Goal: Transaction & Acquisition: Purchase product/service

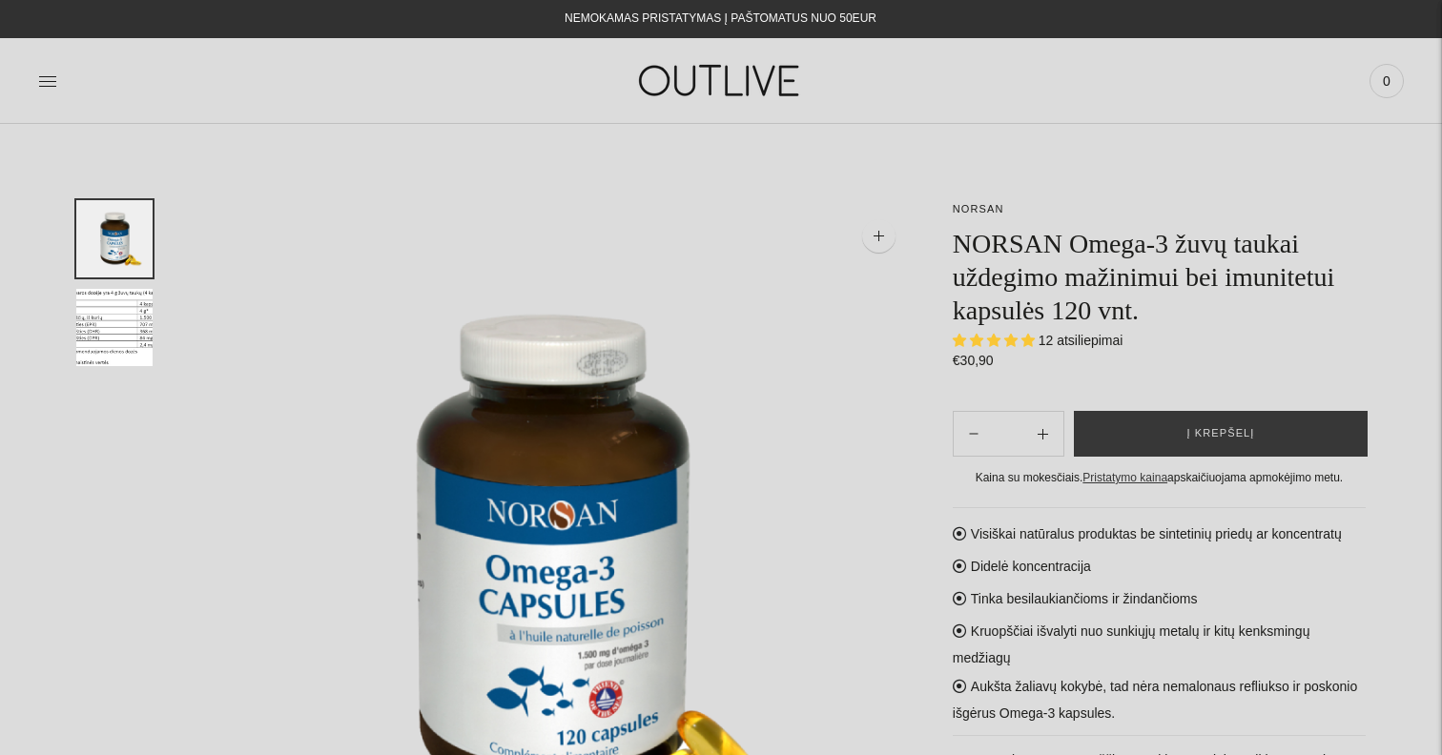
select select "**********"
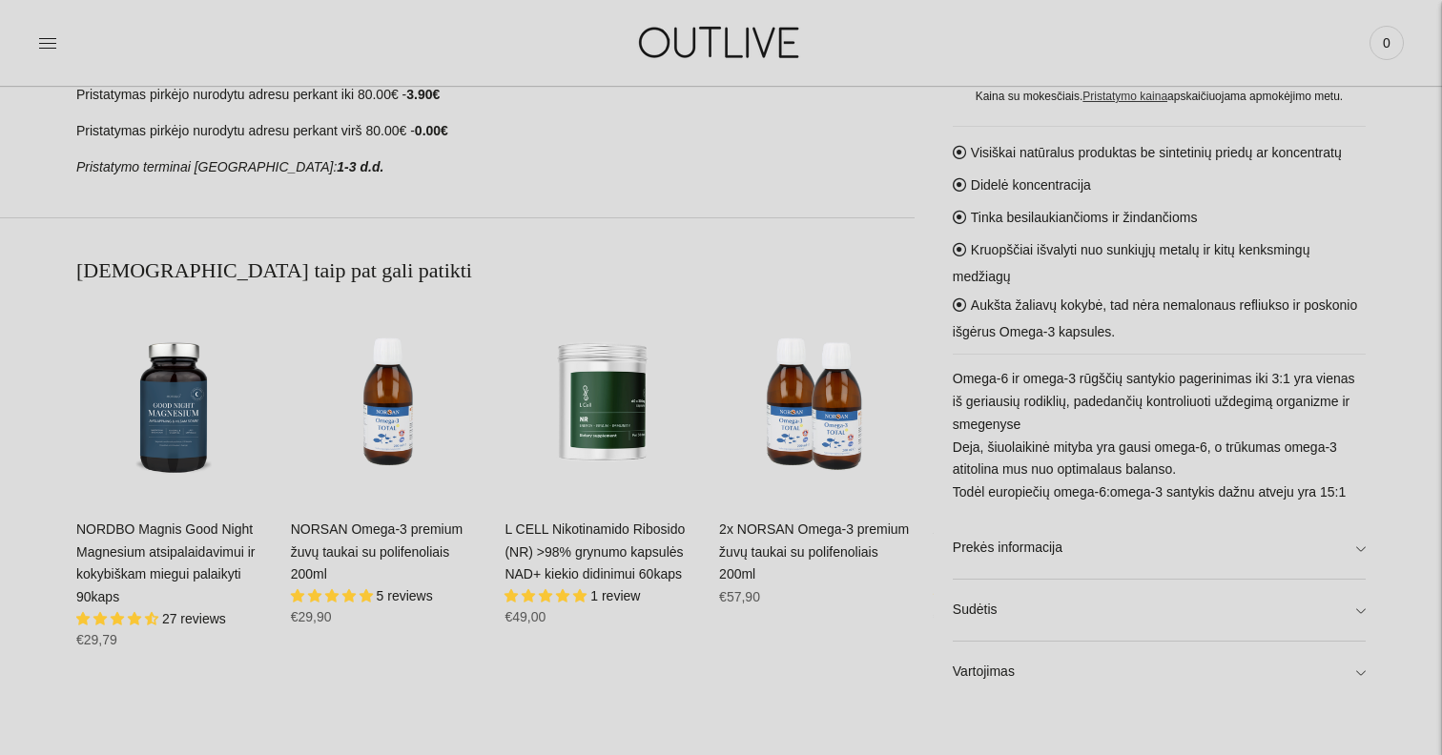
scroll to position [1062, 0]
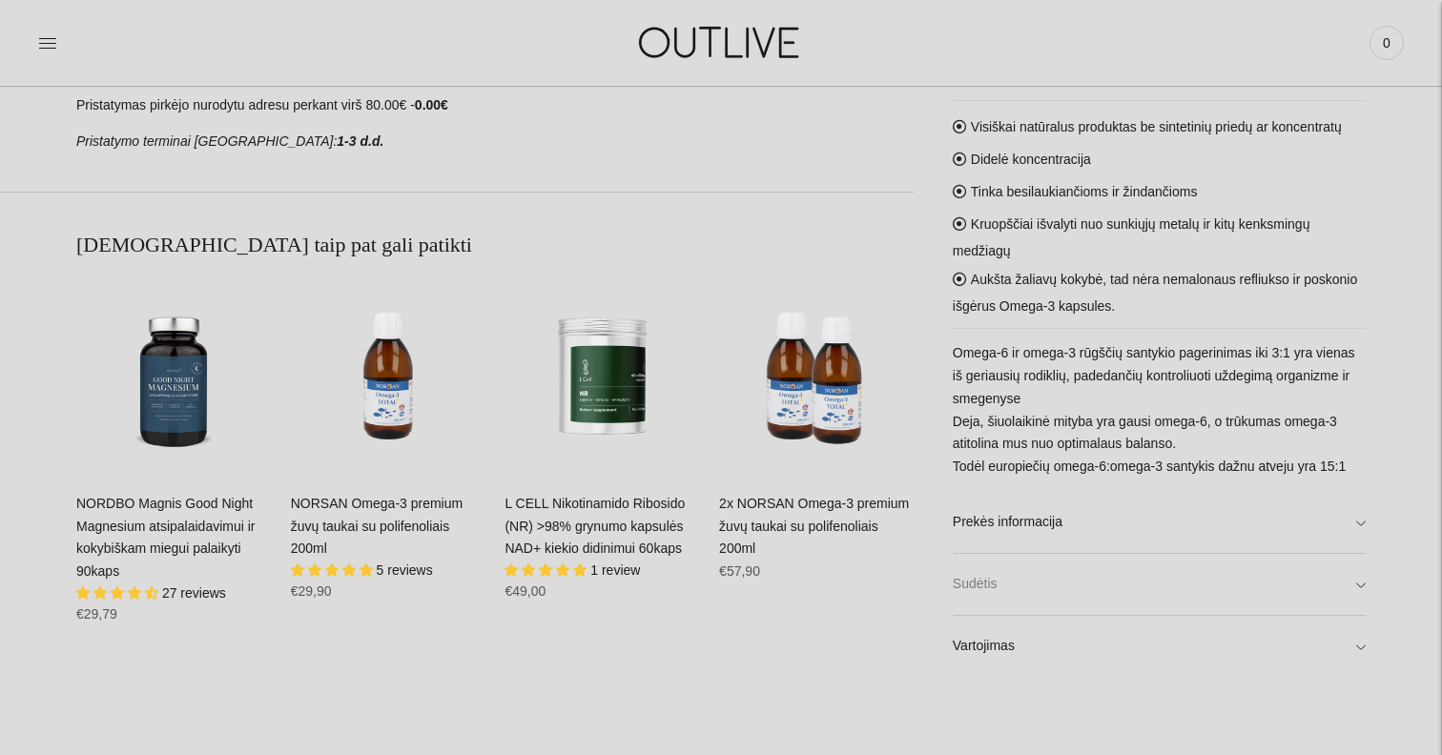
click at [1203, 578] on link "Sudėtis" at bounding box center [1159, 584] width 413 height 61
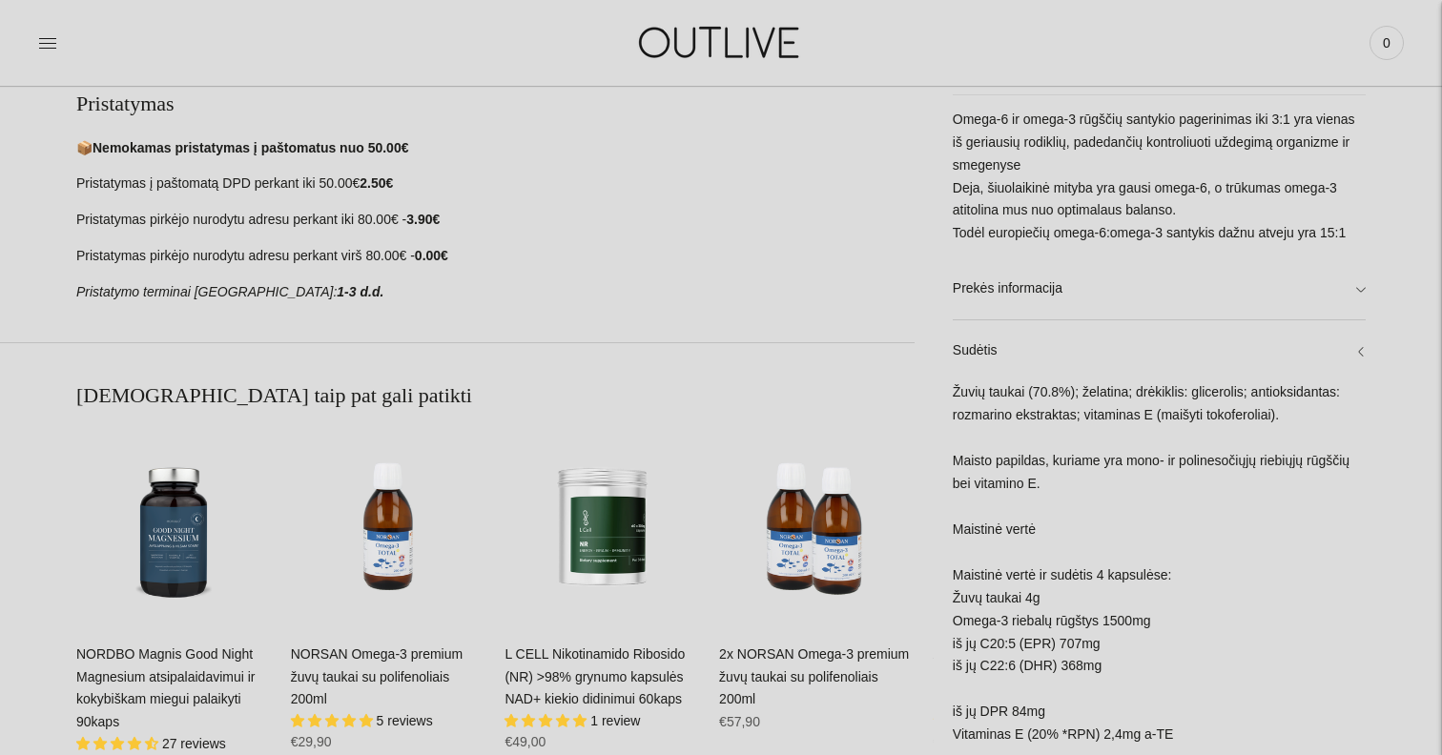
scroll to position [904, 0]
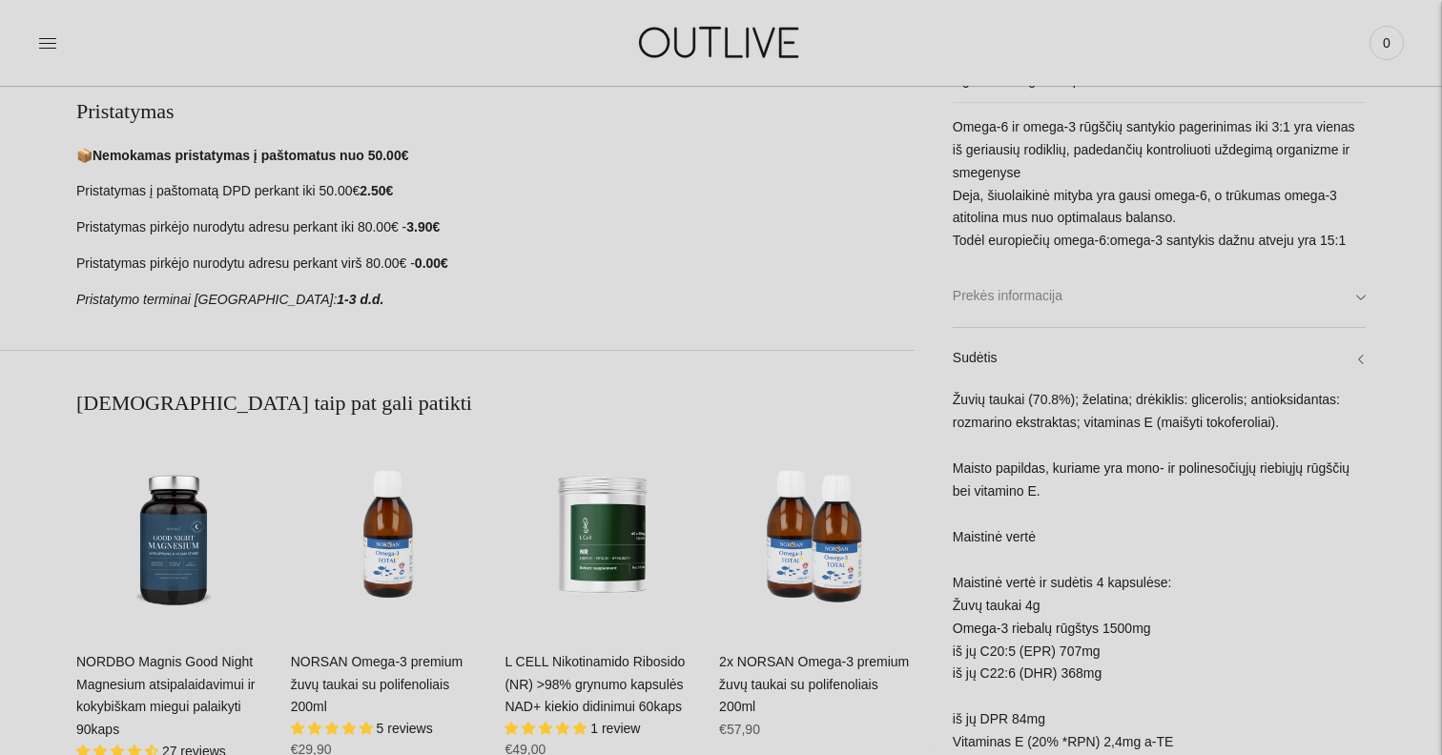
click at [1194, 284] on link "Prekės informacija" at bounding box center [1159, 296] width 413 height 61
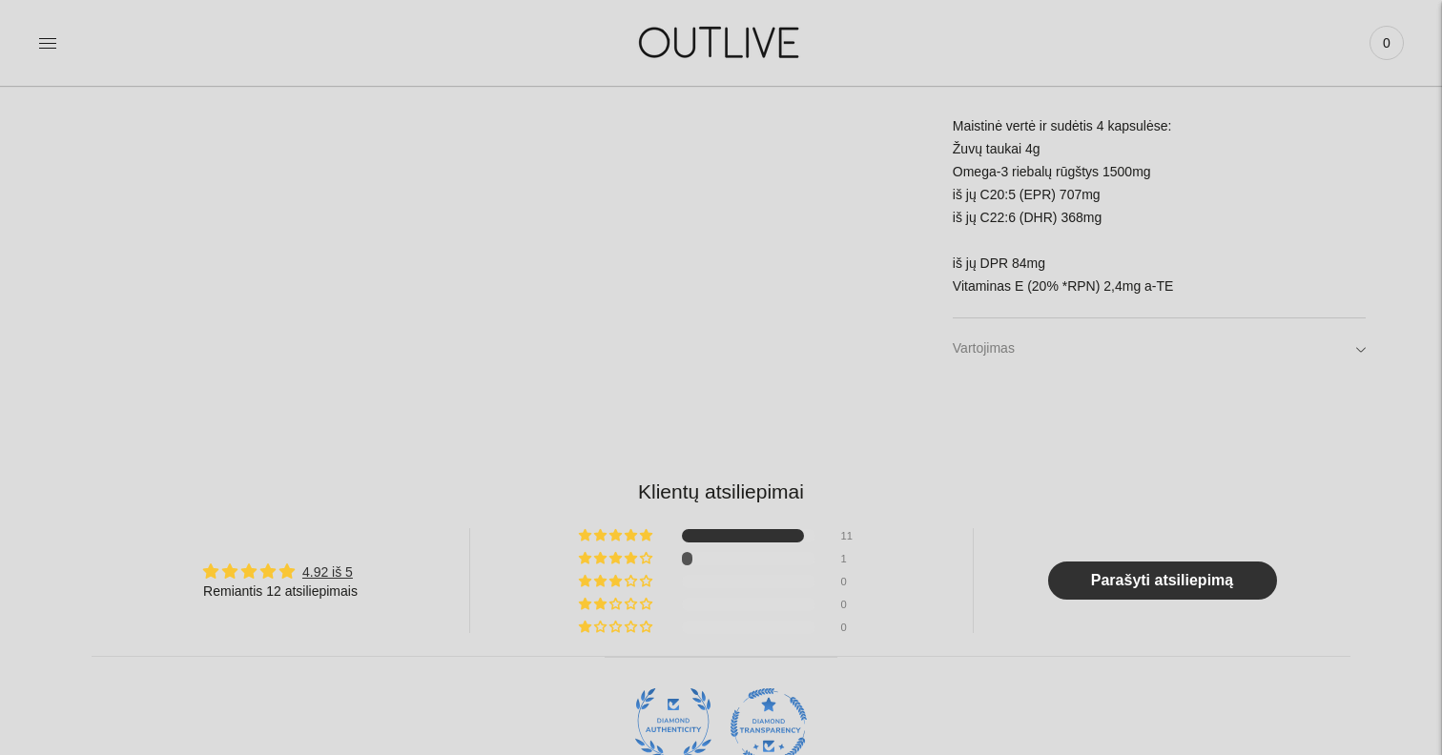
scroll to position [2107, 0]
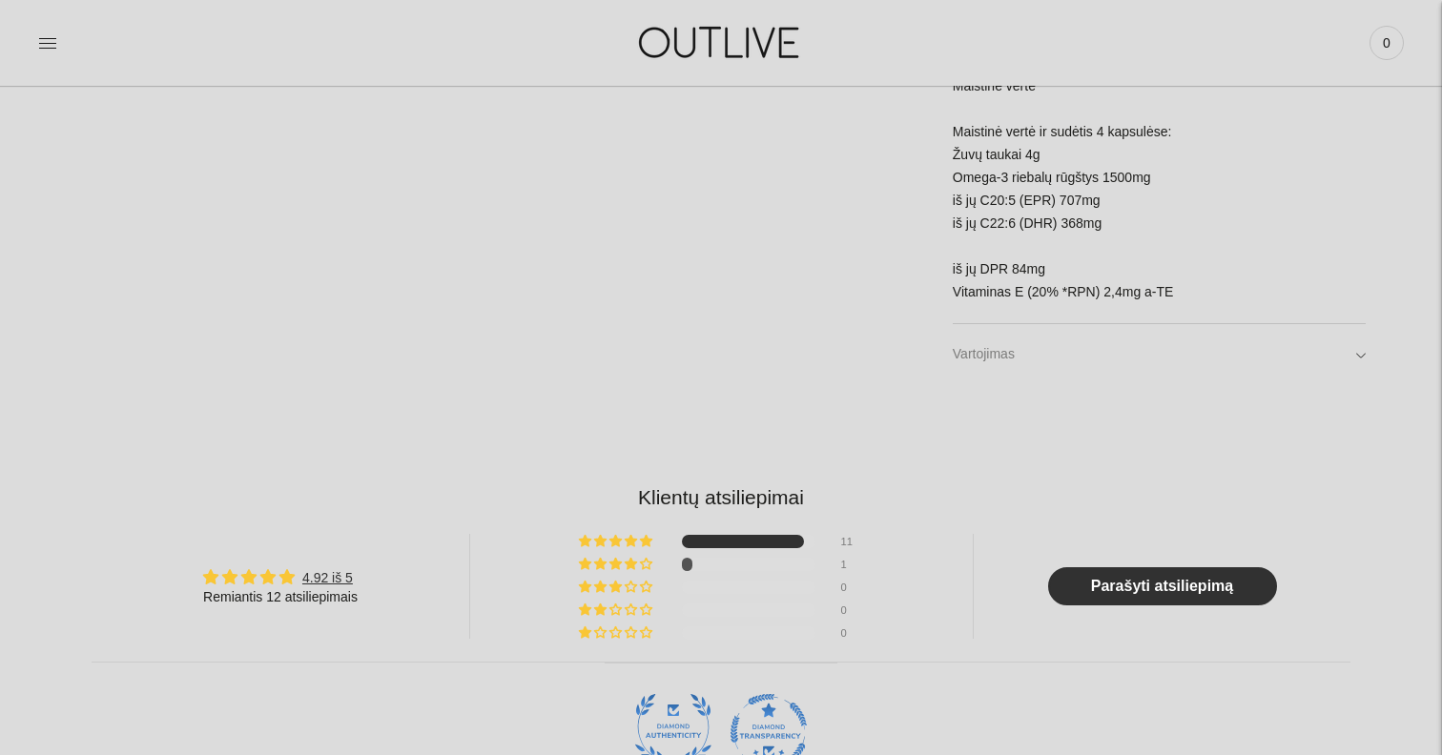
click at [1185, 339] on link "Vartojimas" at bounding box center [1159, 353] width 413 height 61
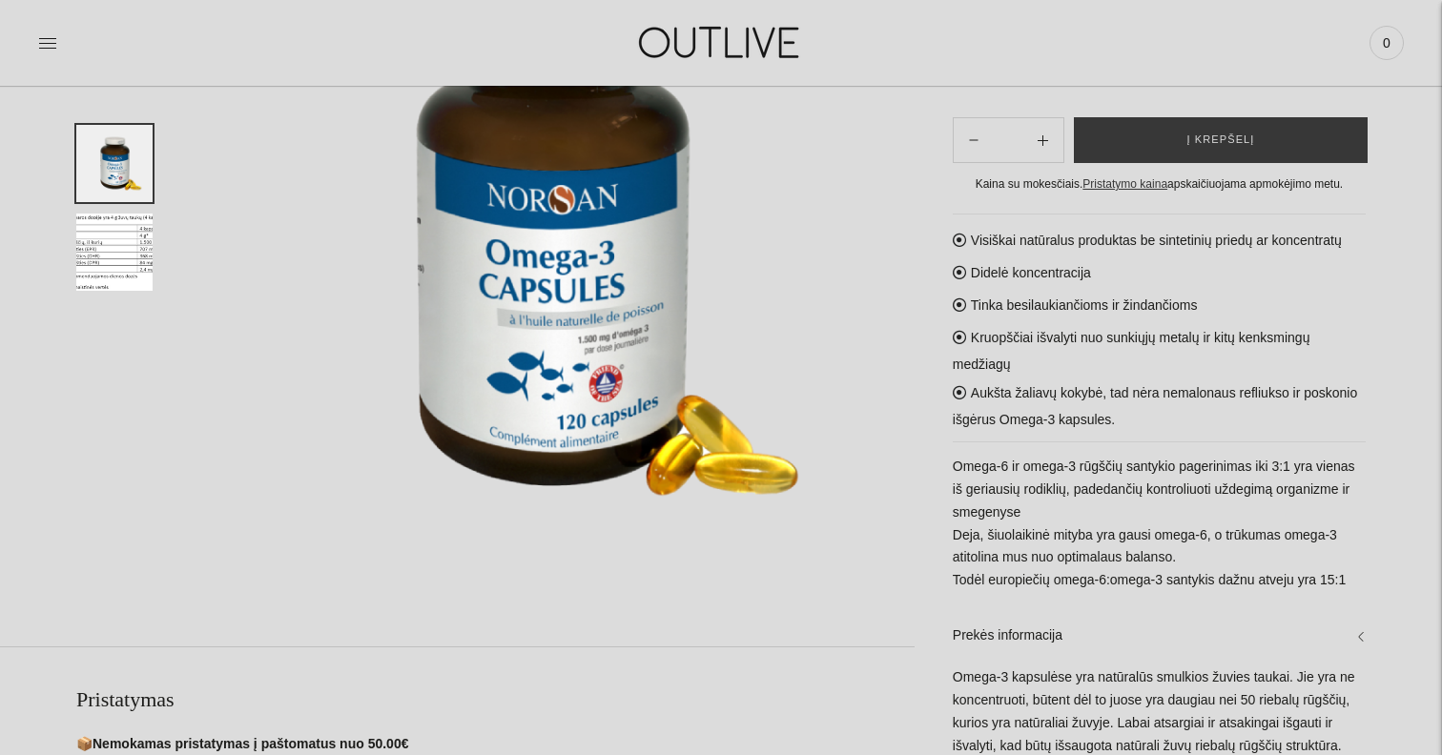
scroll to position [0, 0]
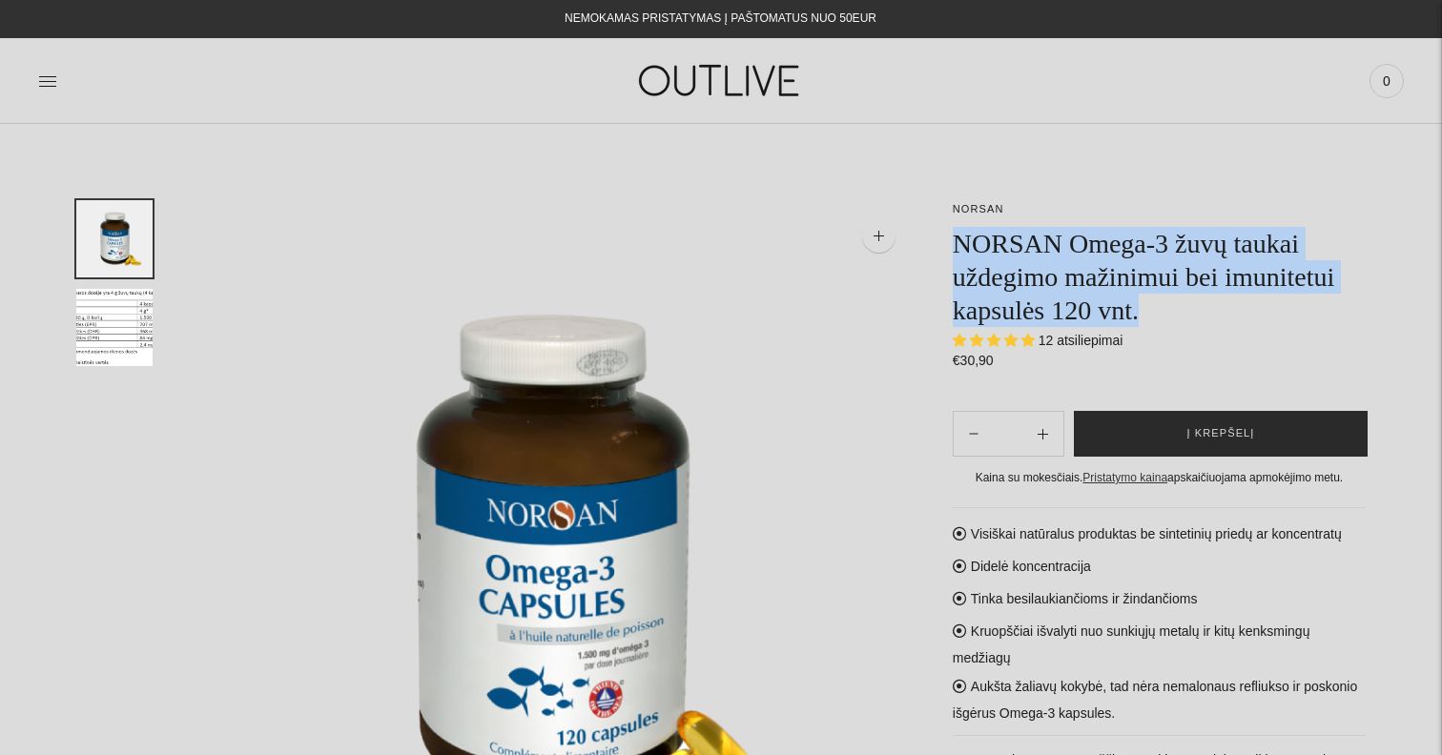
click at [1178, 436] on button "Į krepšelį" at bounding box center [1221, 434] width 294 height 46
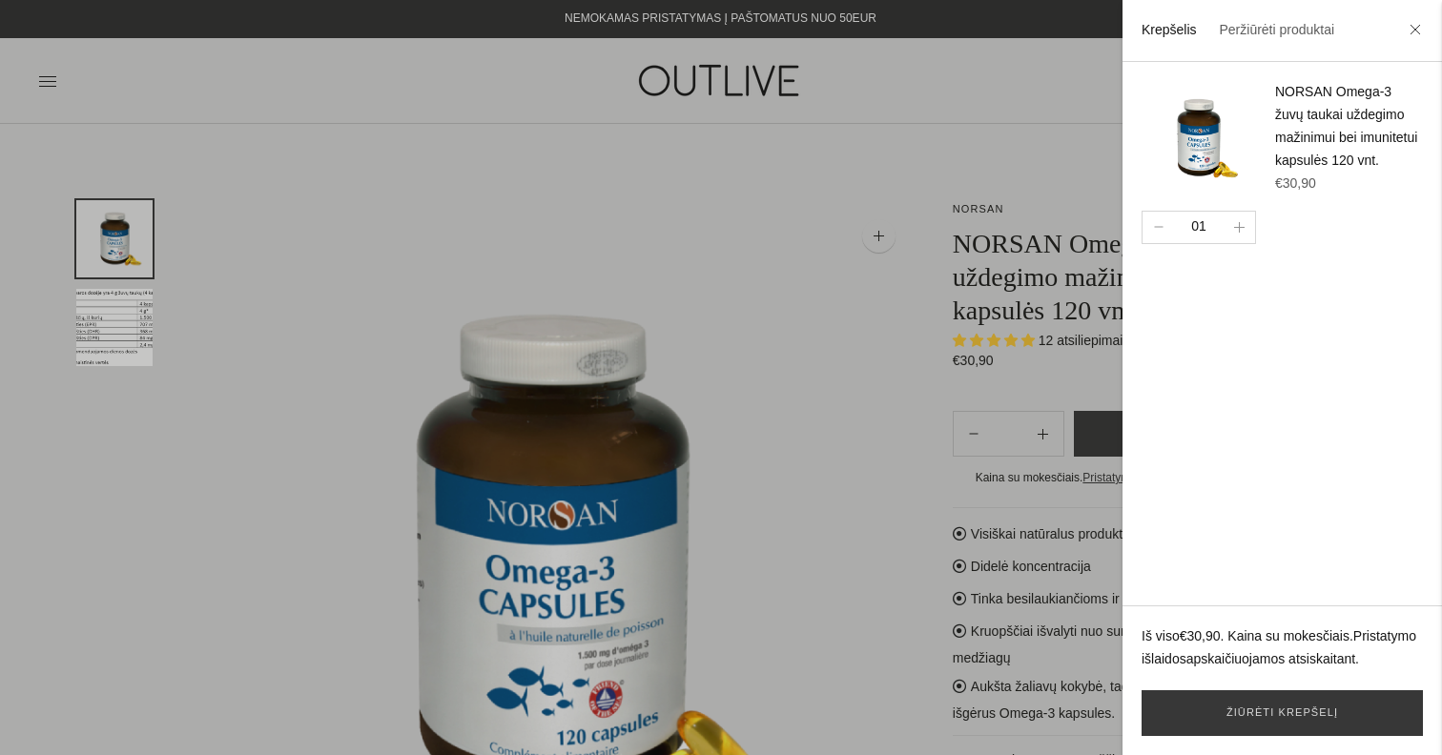
click at [883, 318] on div at bounding box center [721, 377] width 1442 height 755
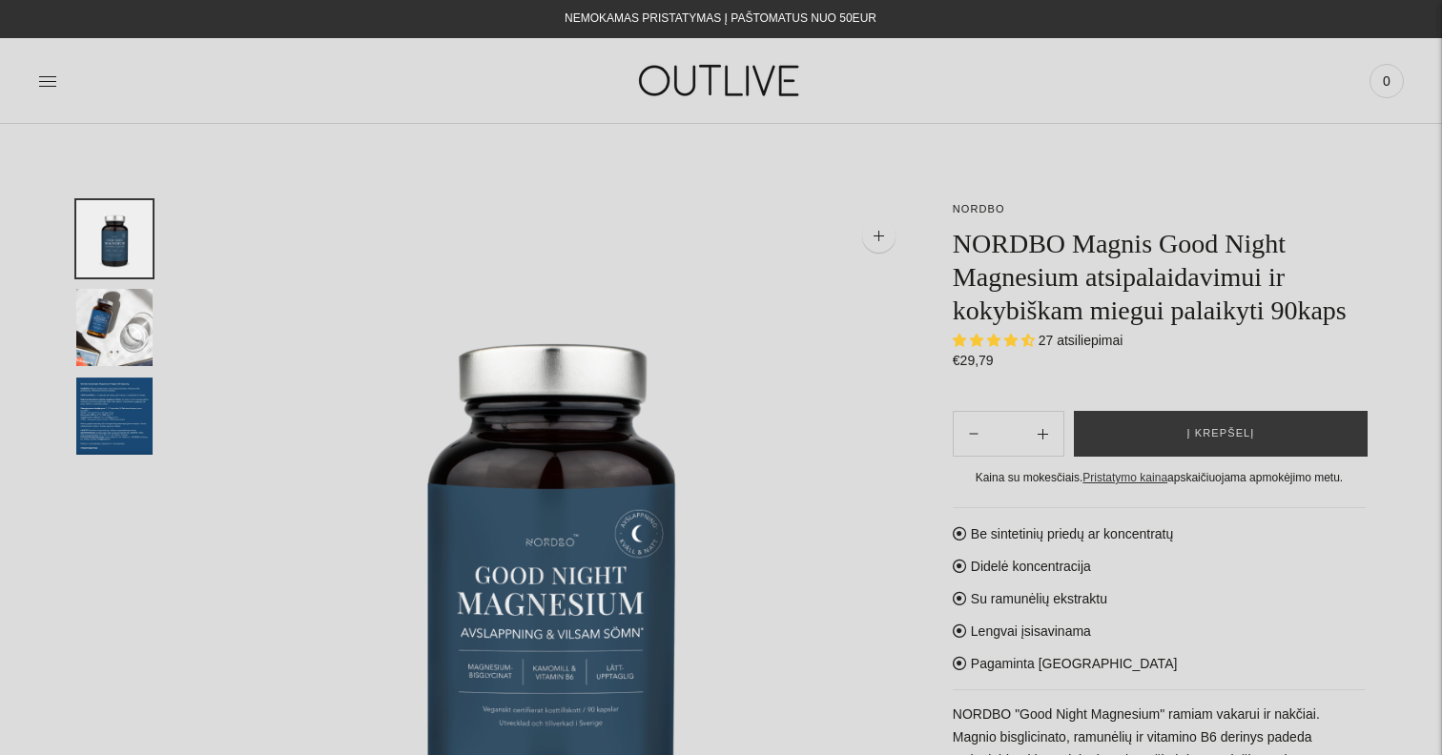
select select "**********"
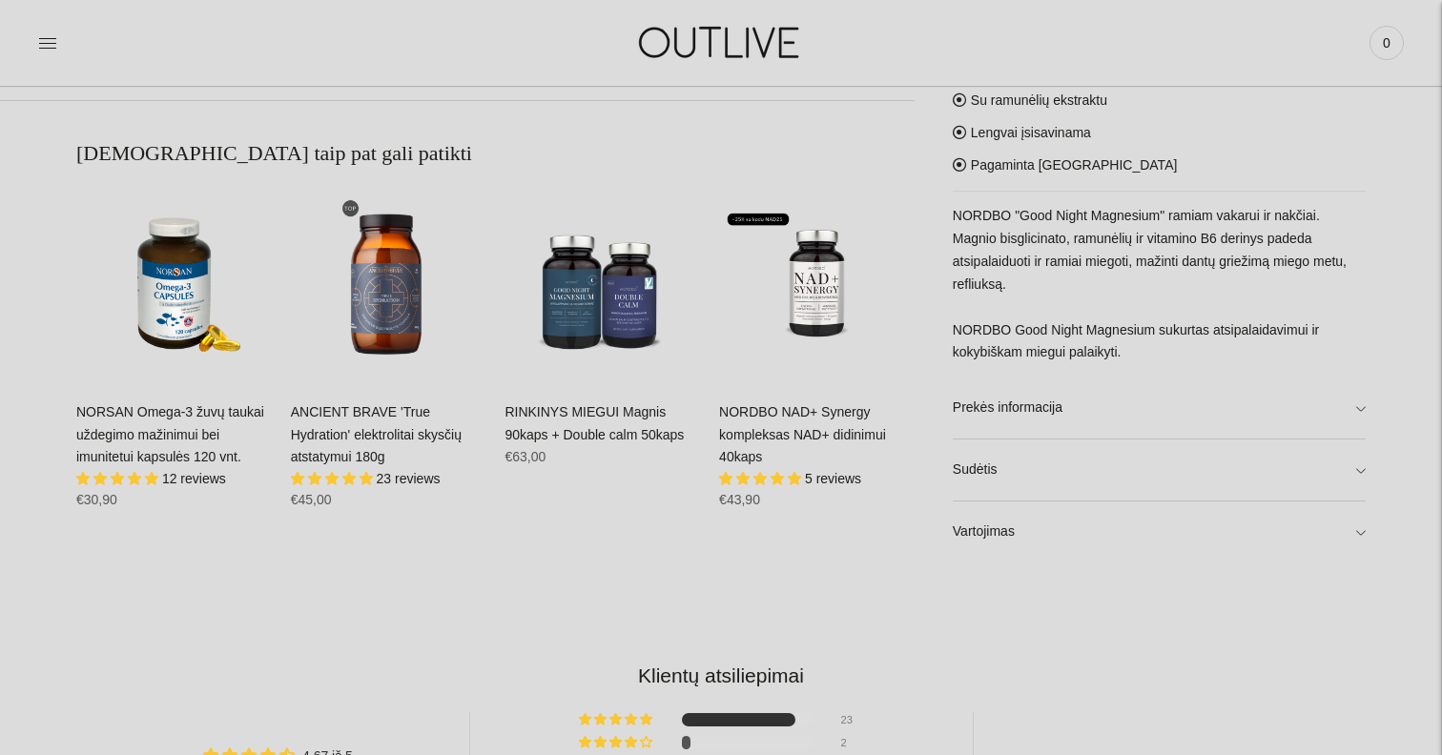
scroll to position [1148, 0]
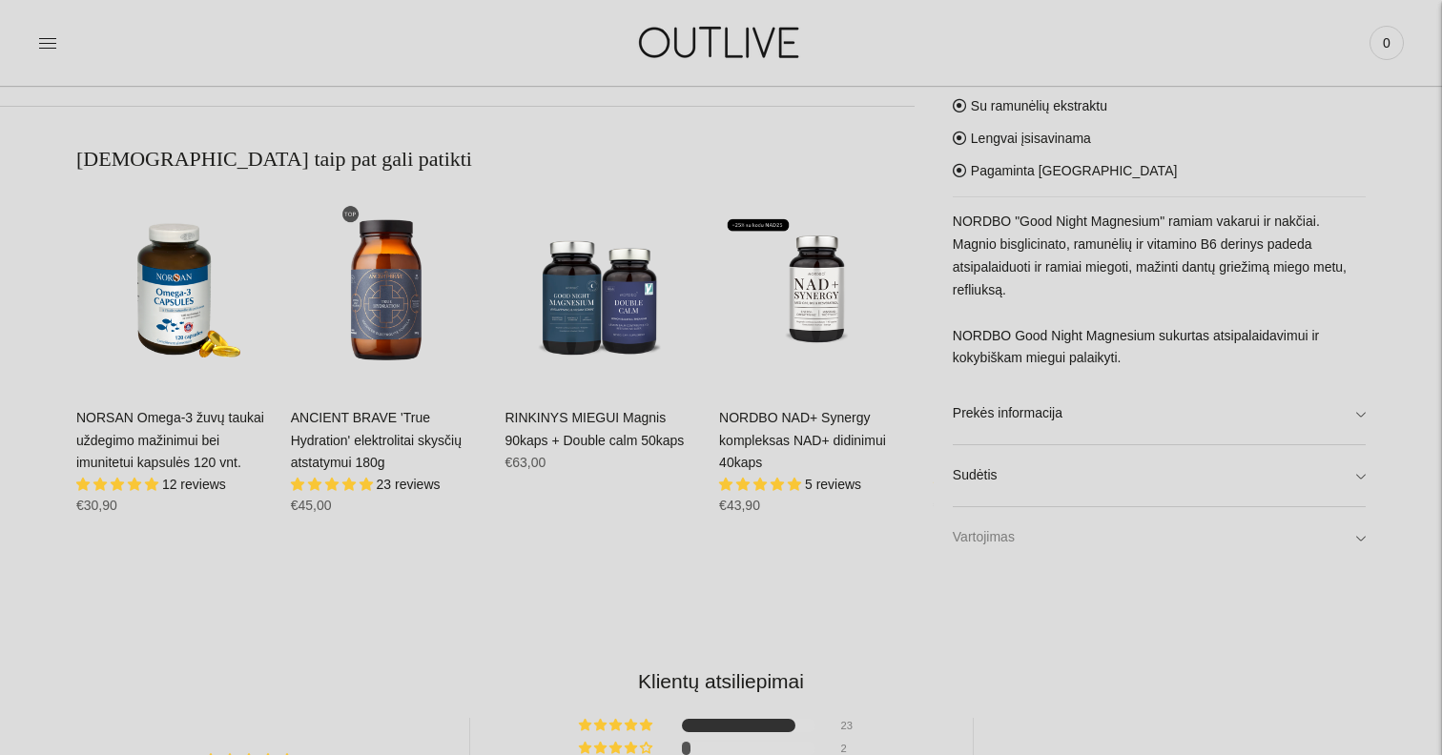
click at [1195, 536] on link "Vartojimas" at bounding box center [1159, 537] width 413 height 61
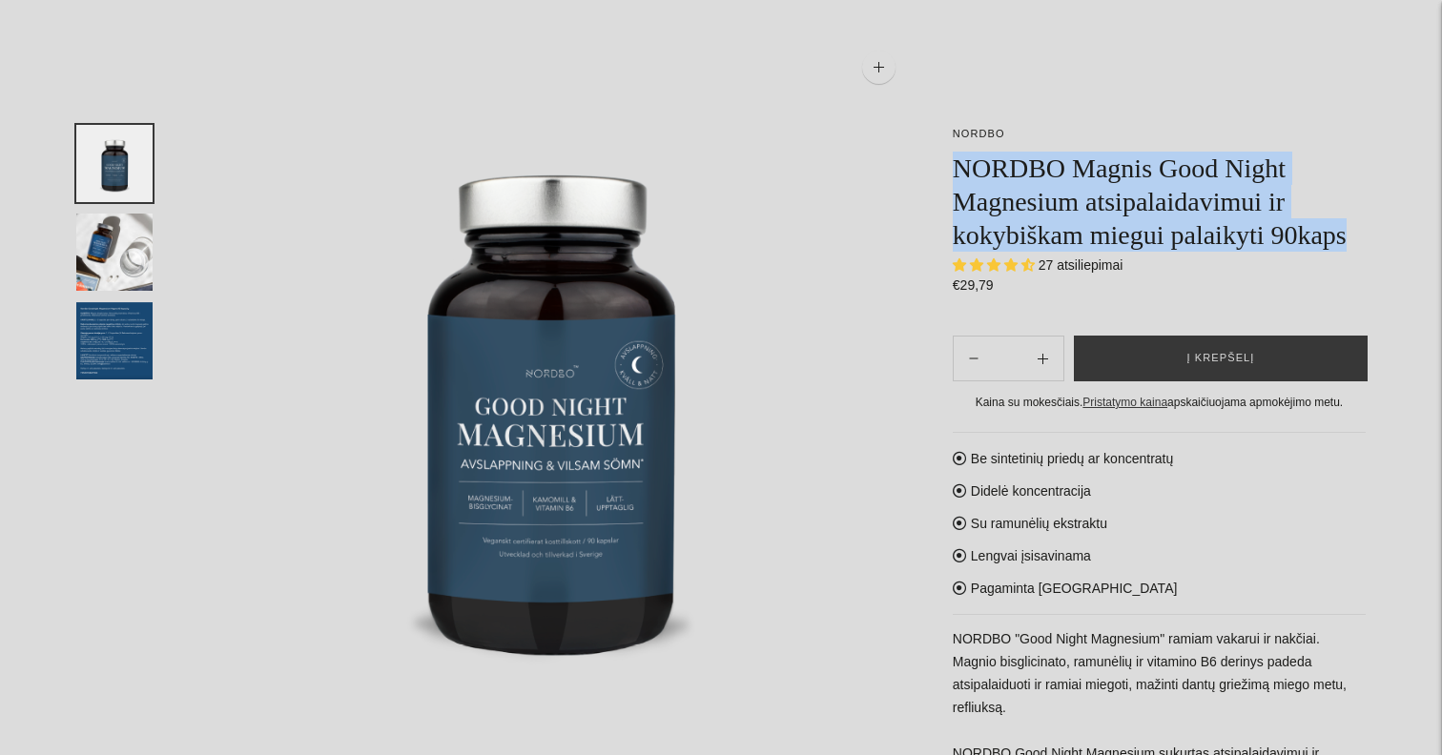
scroll to position [0, 0]
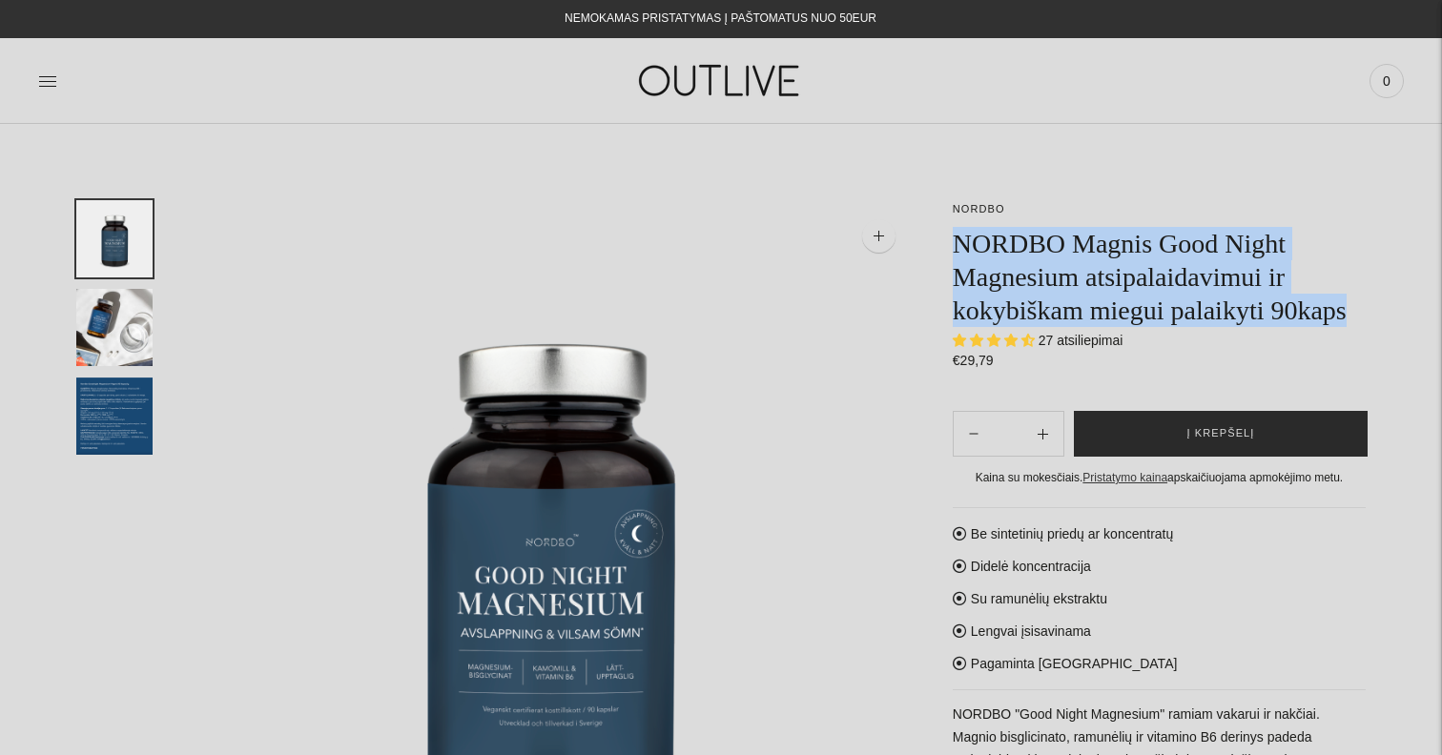
click at [1170, 457] on button "Į krepšelį" at bounding box center [1221, 434] width 294 height 46
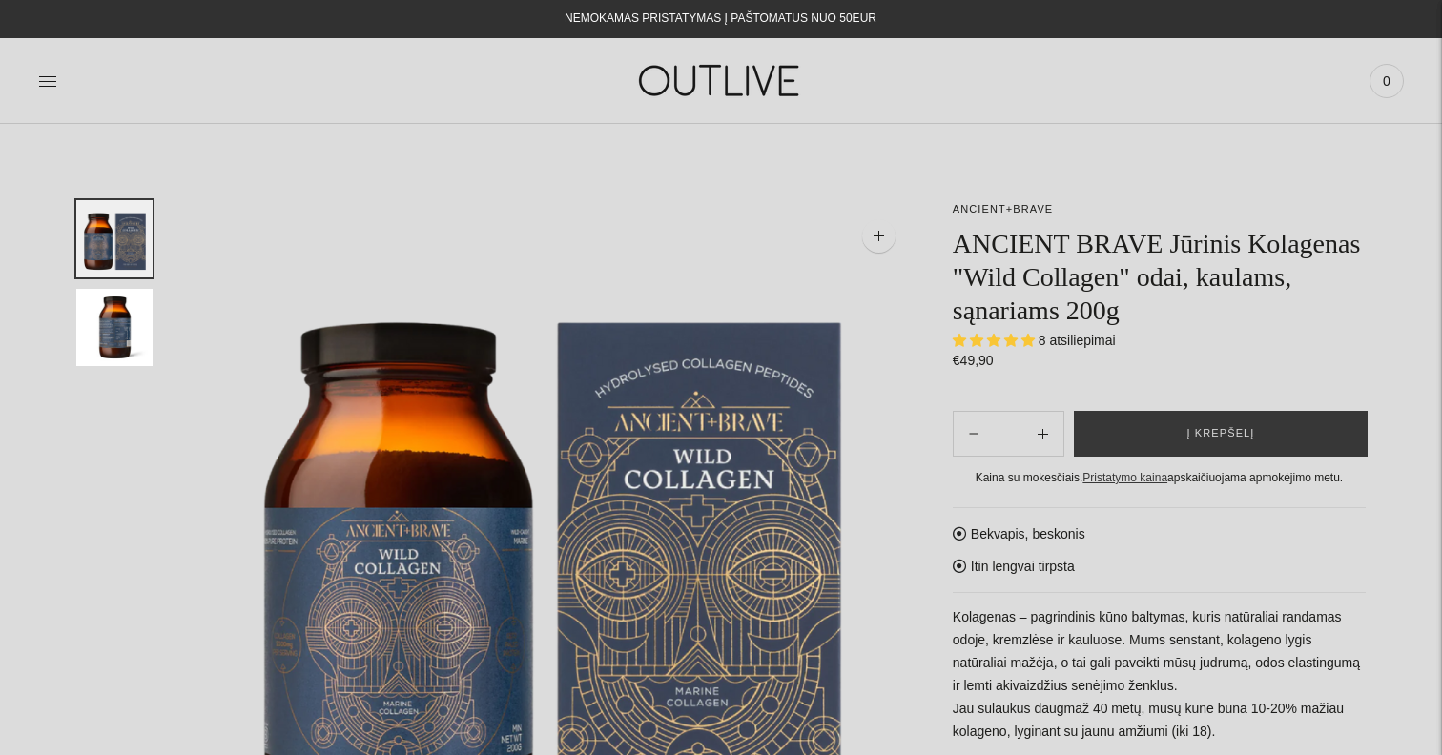
select select "**********"
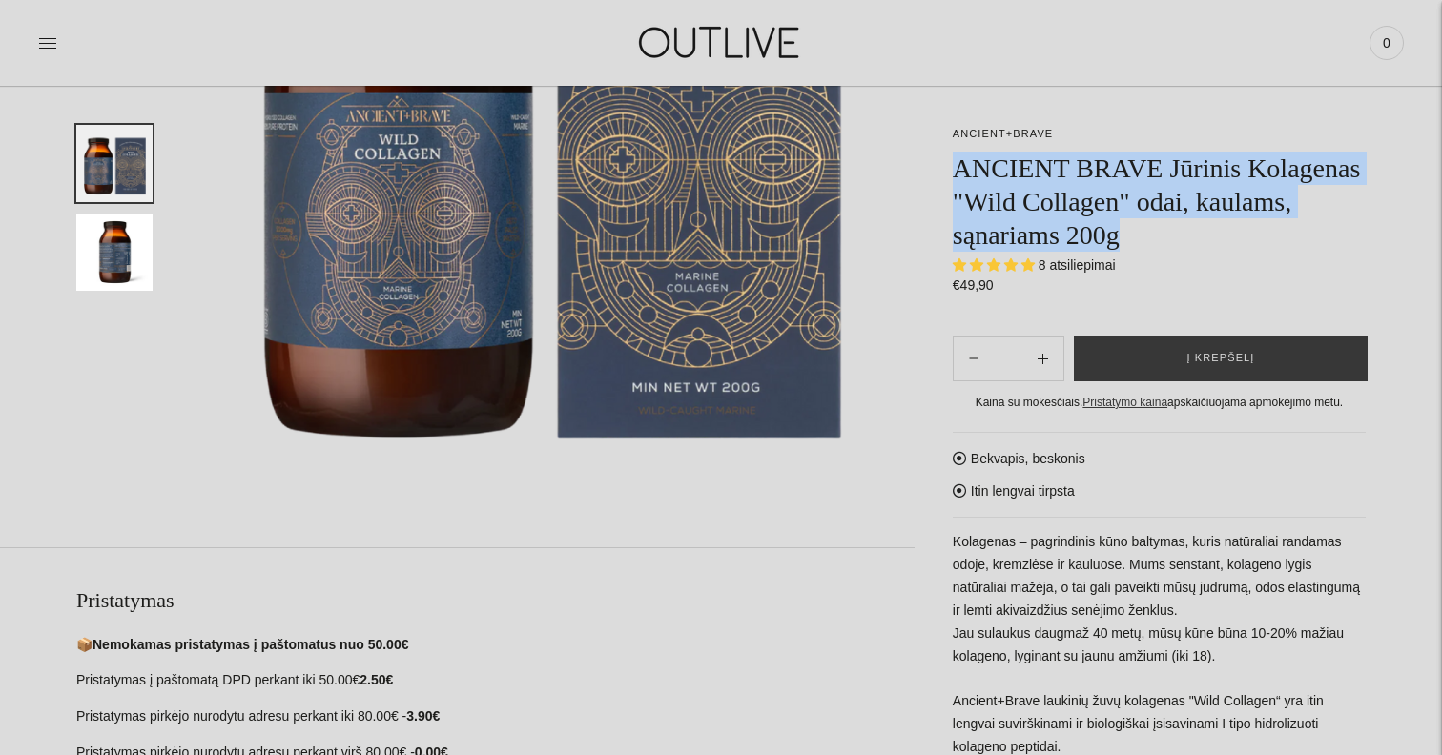
scroll to position [442, 0]
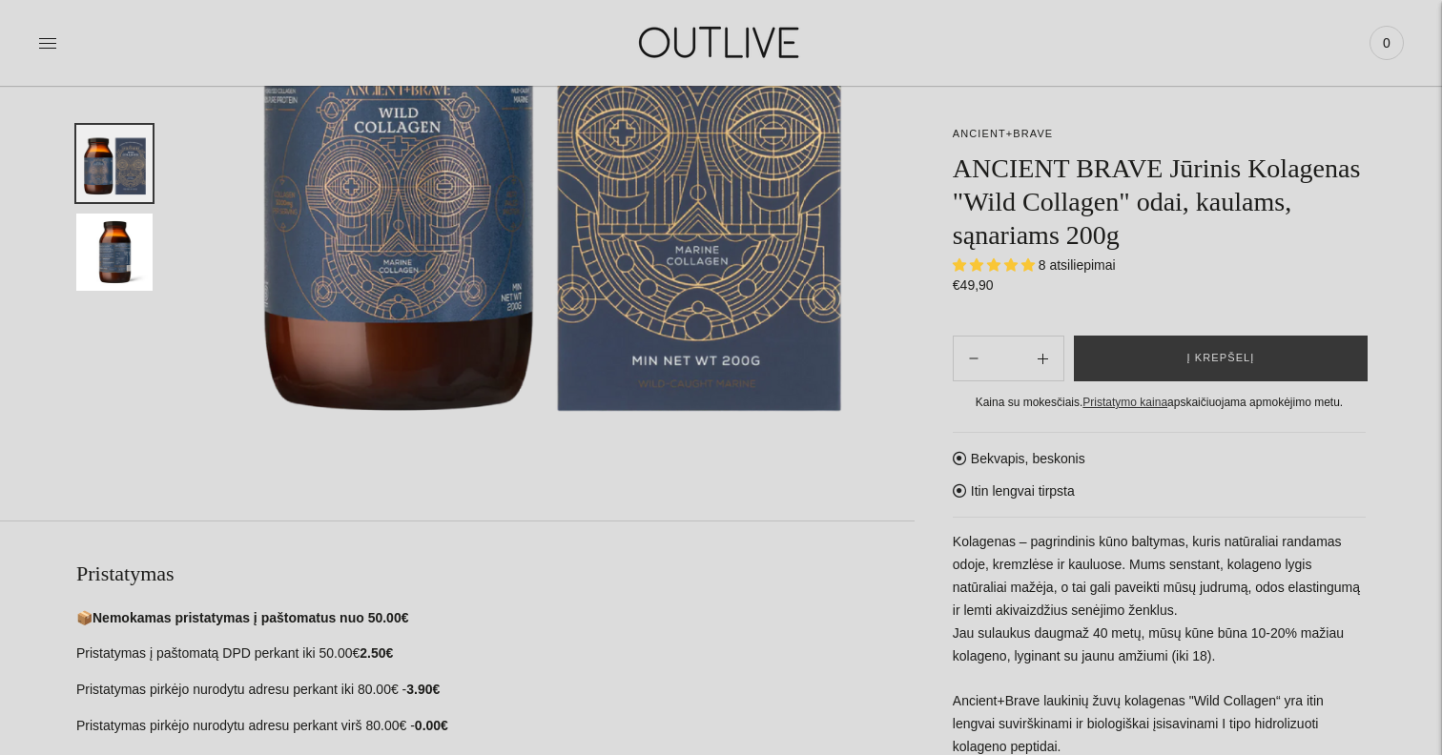
drag, startPoint x: 1423, startPoint y: 154, endPoint x: 1420, endPoint y: 166, distance: 12.7
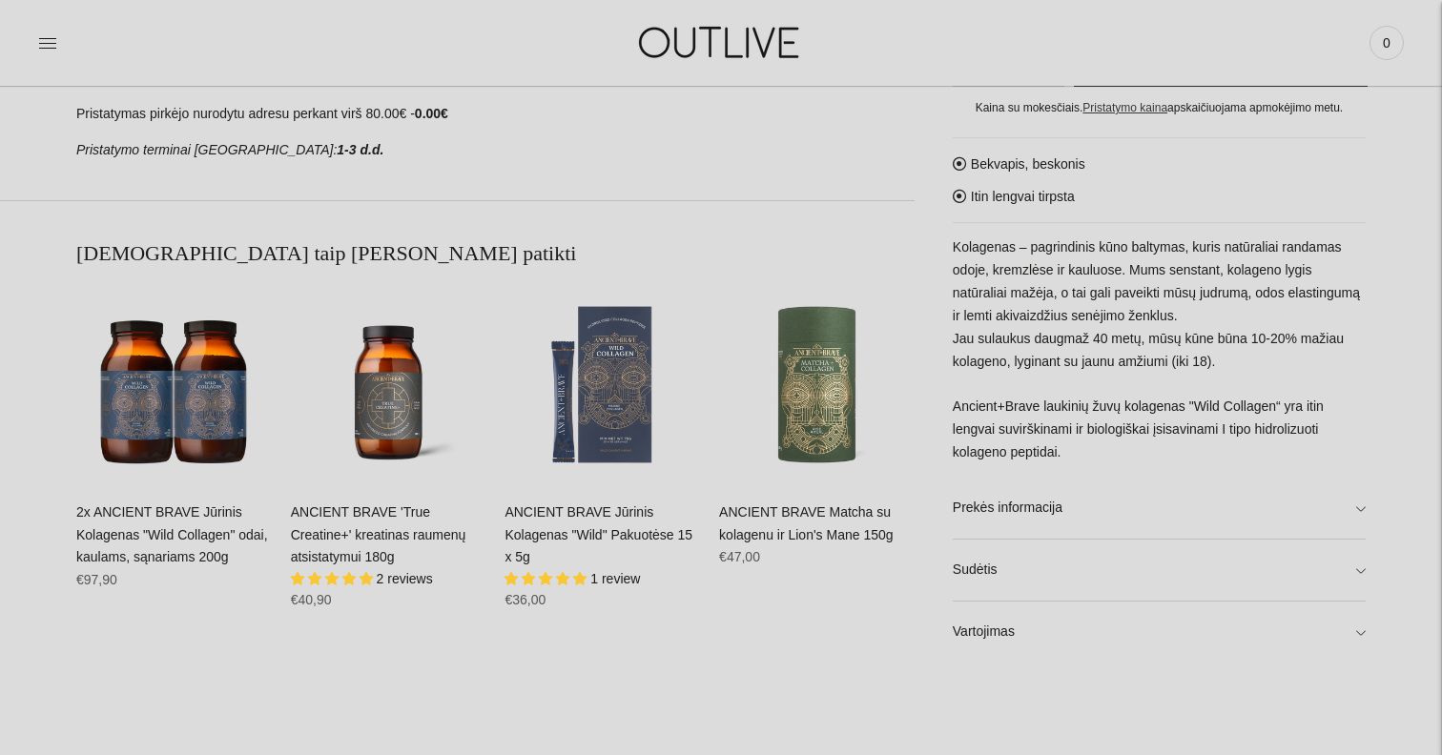
scroll to position [1059, 0]
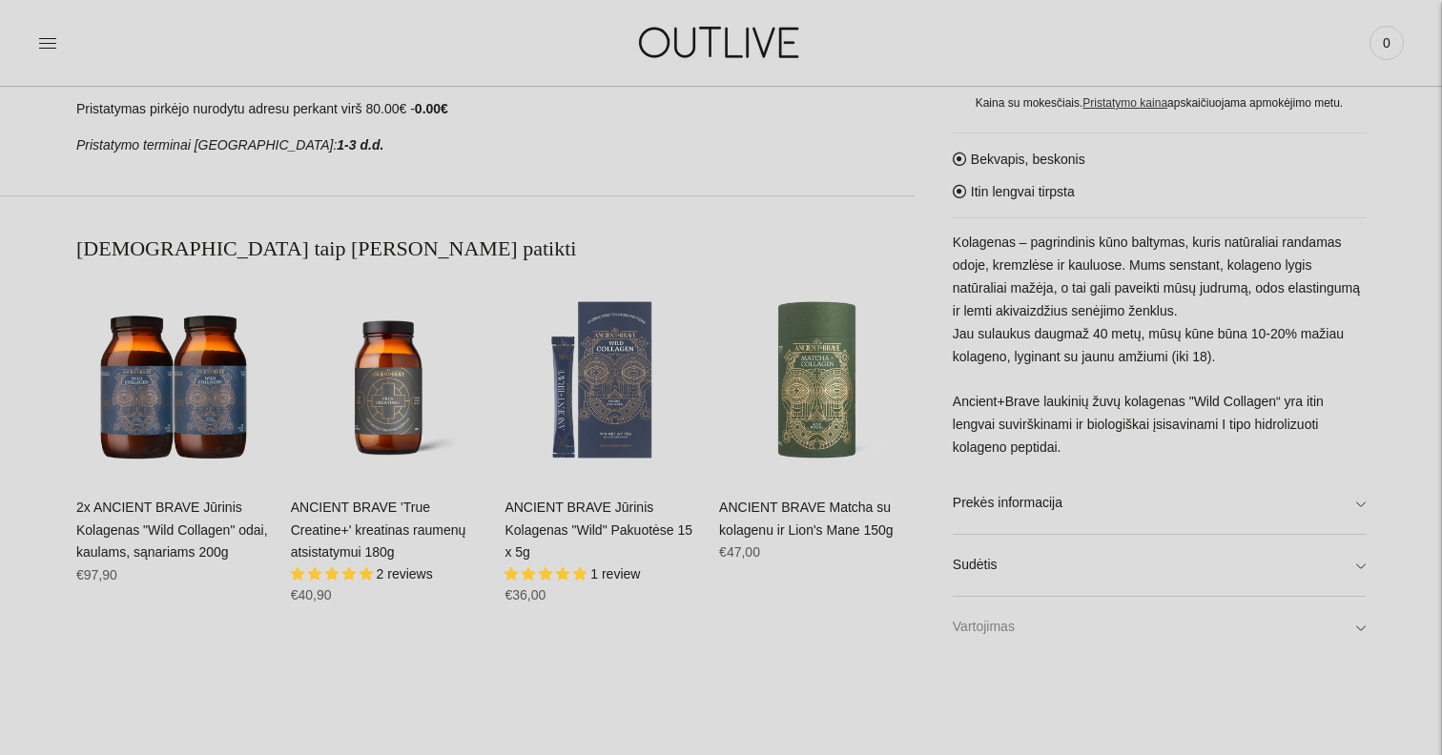
click at [1293, 616] on link "Vartojimas" at bounding box center [1159, 627] width 413 height 61
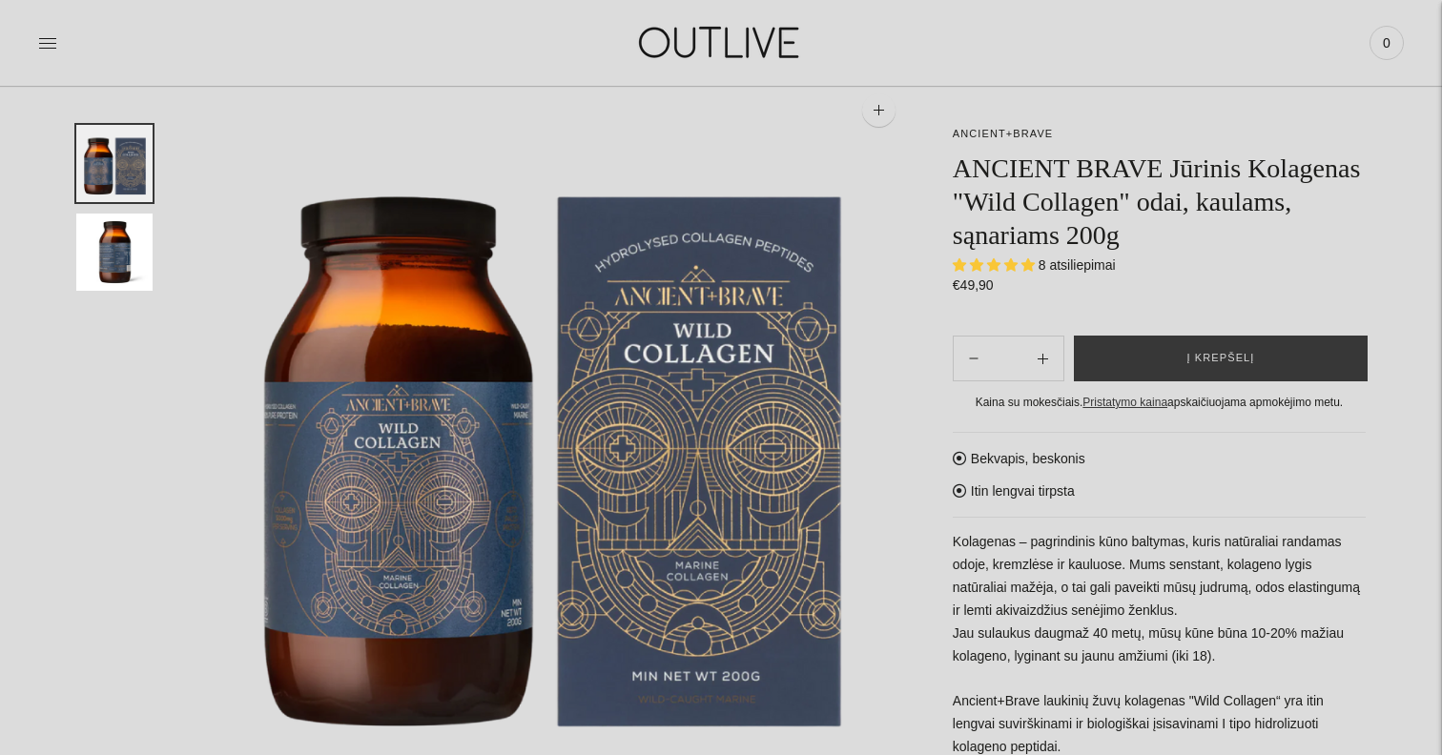
scroll to position [127, 0]
click at [1142, 353] on button "Į krepšelį" at bounding box center [1221, 359] width 294 height 46
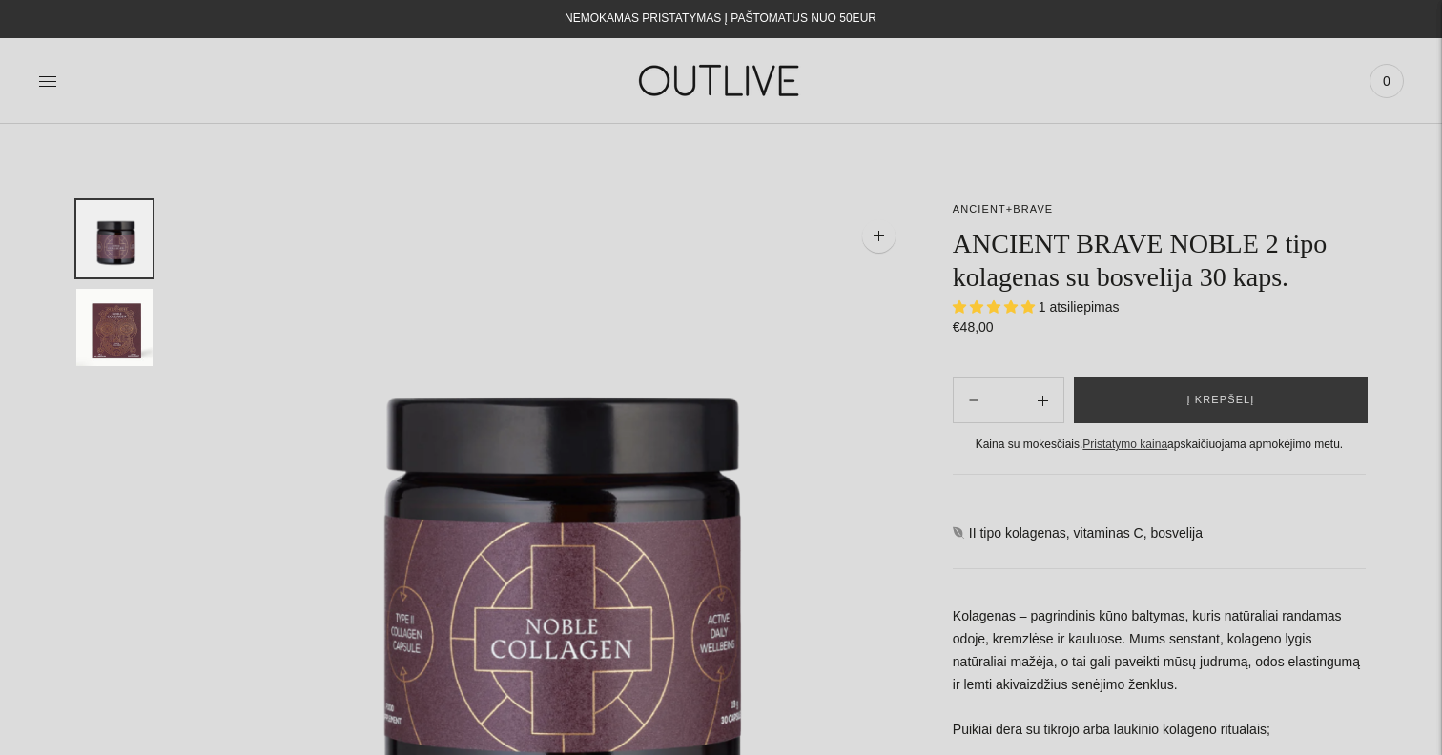
select select "**********"
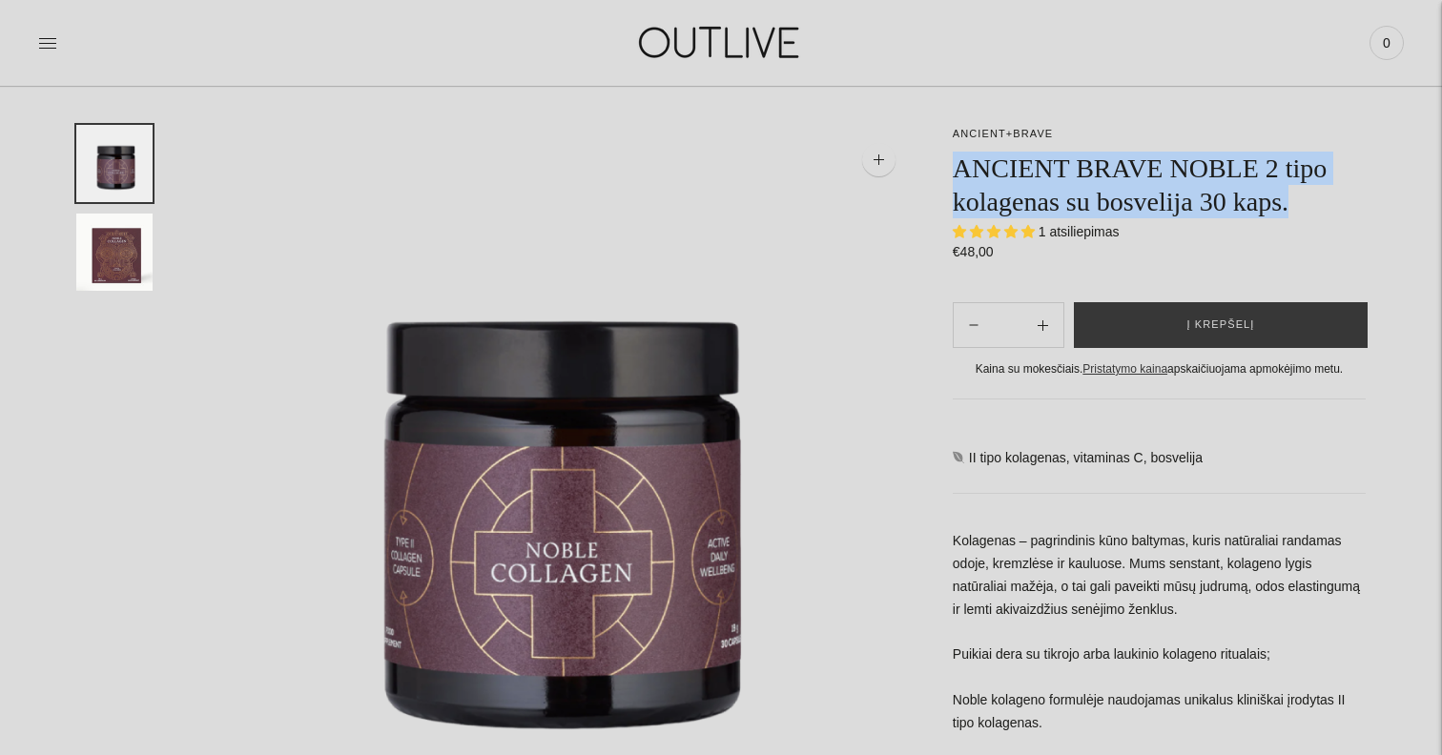
scroll to position [87, 0]
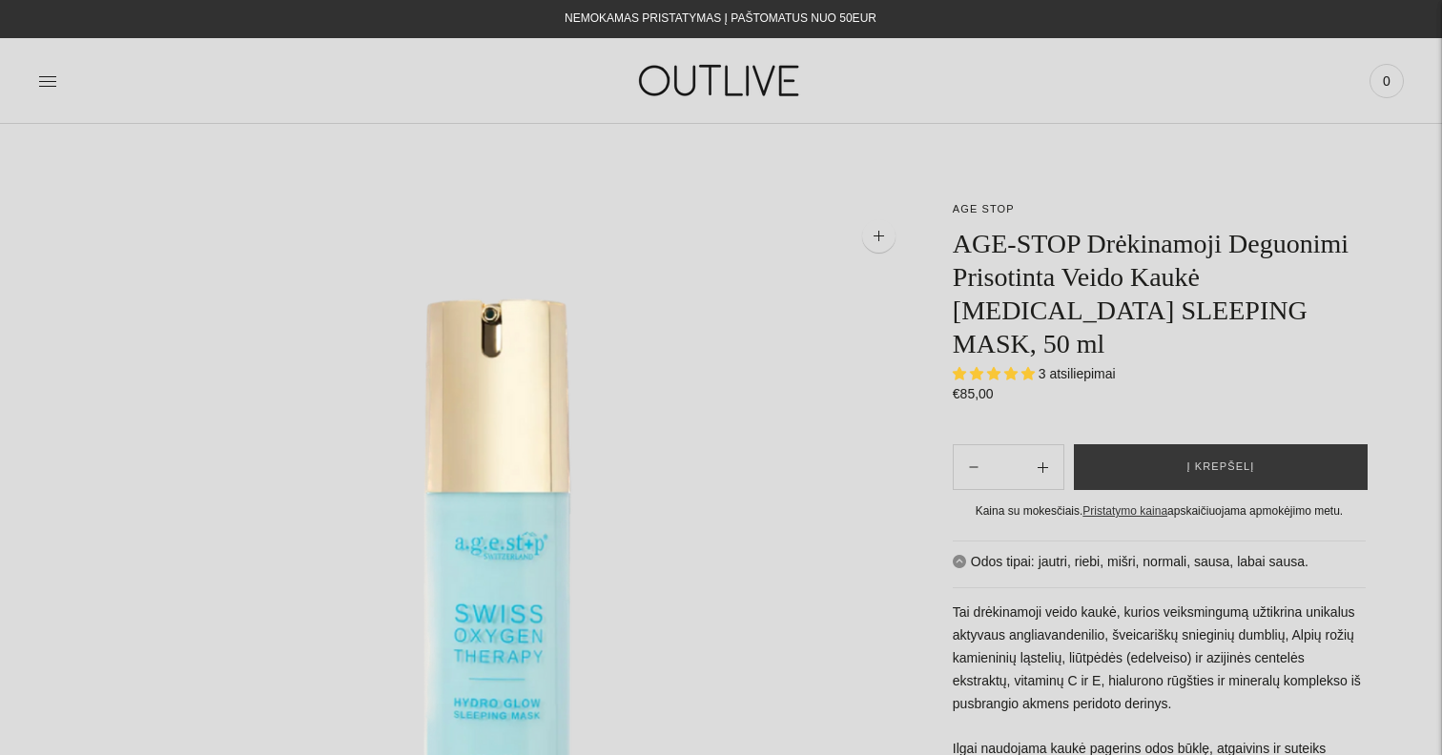
select select "**********"
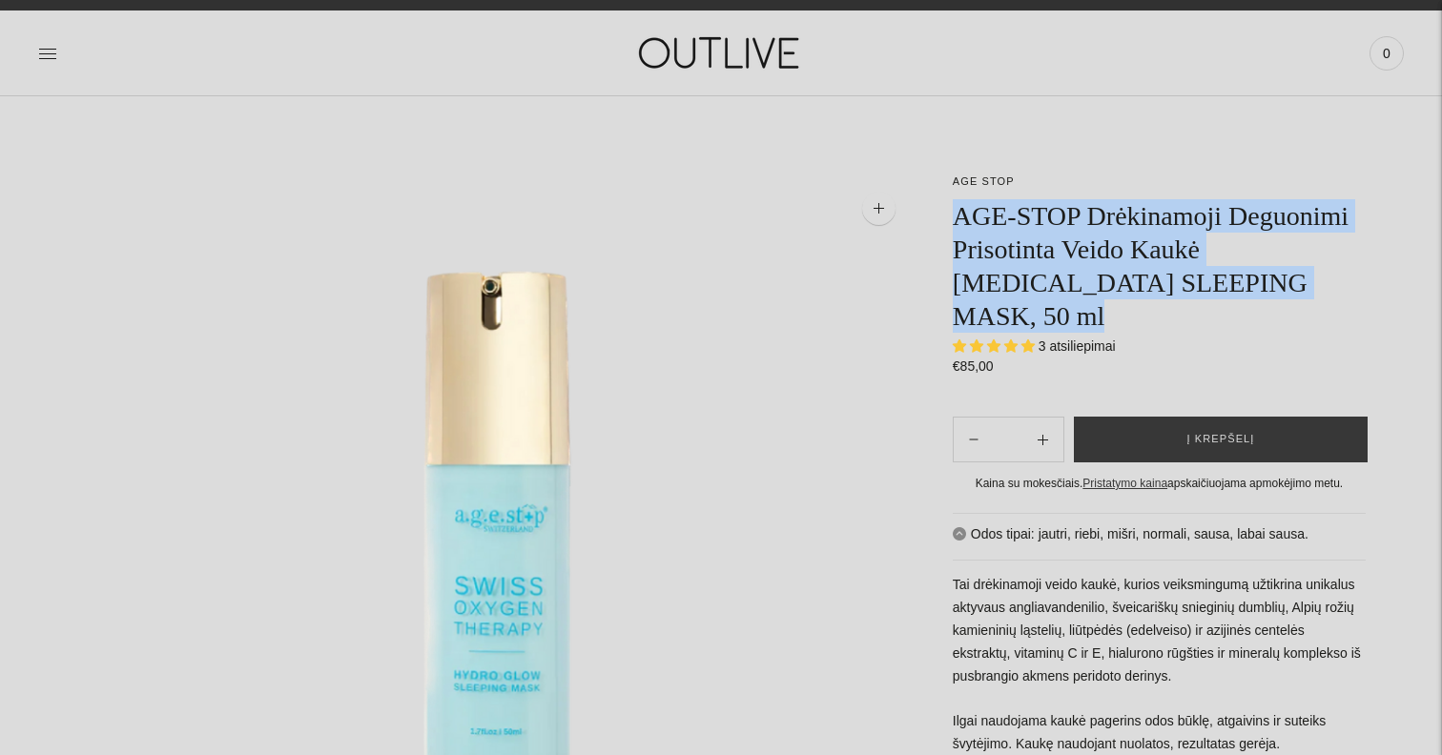
scroll to position [41, 0]
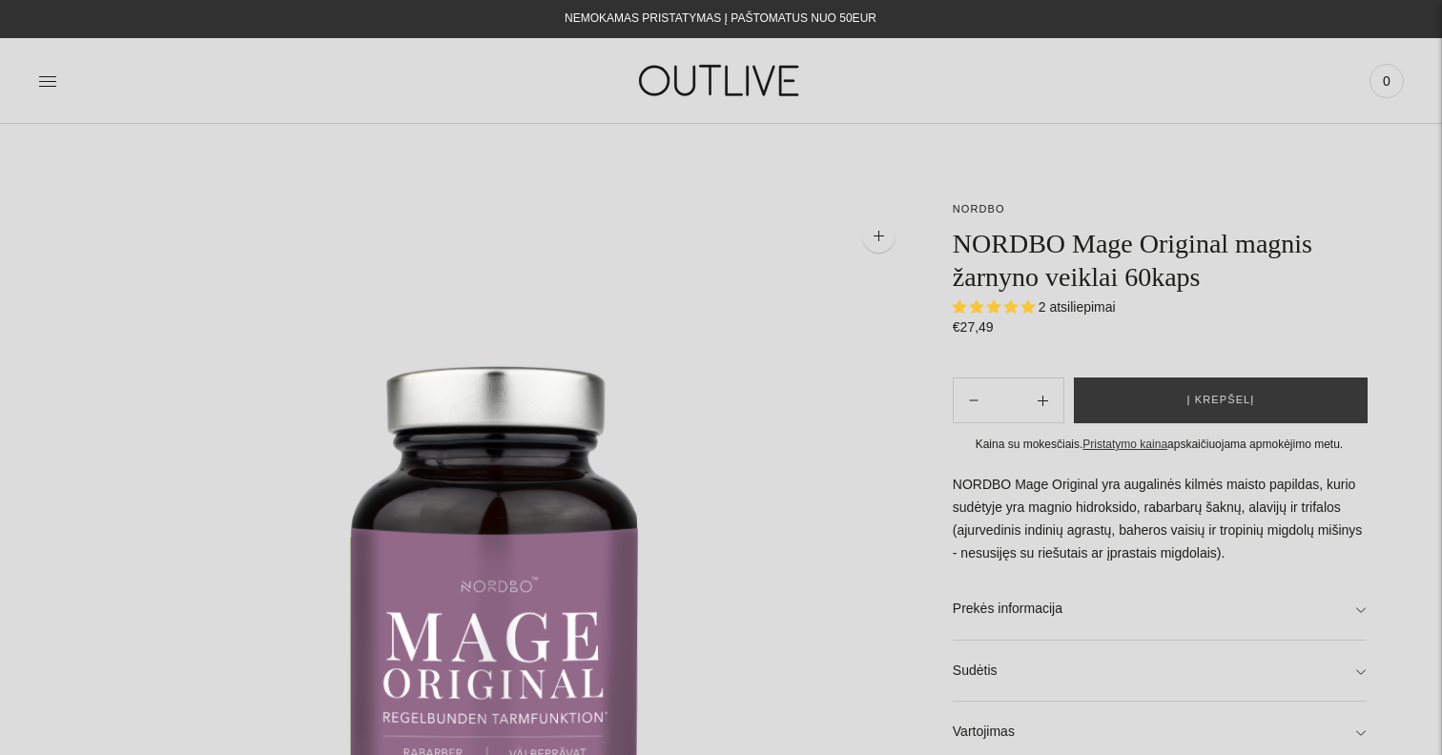
select select "**********"
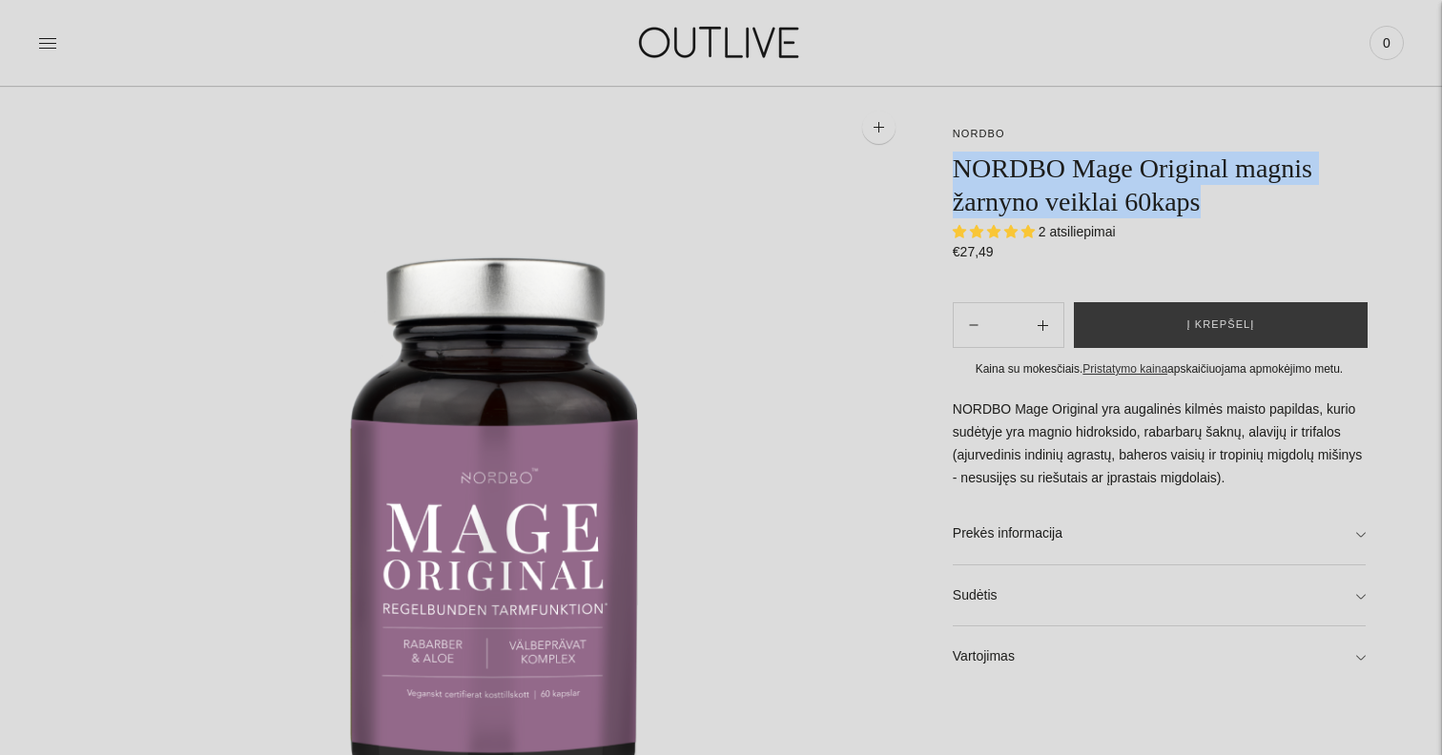
scroll to position [111, 0]
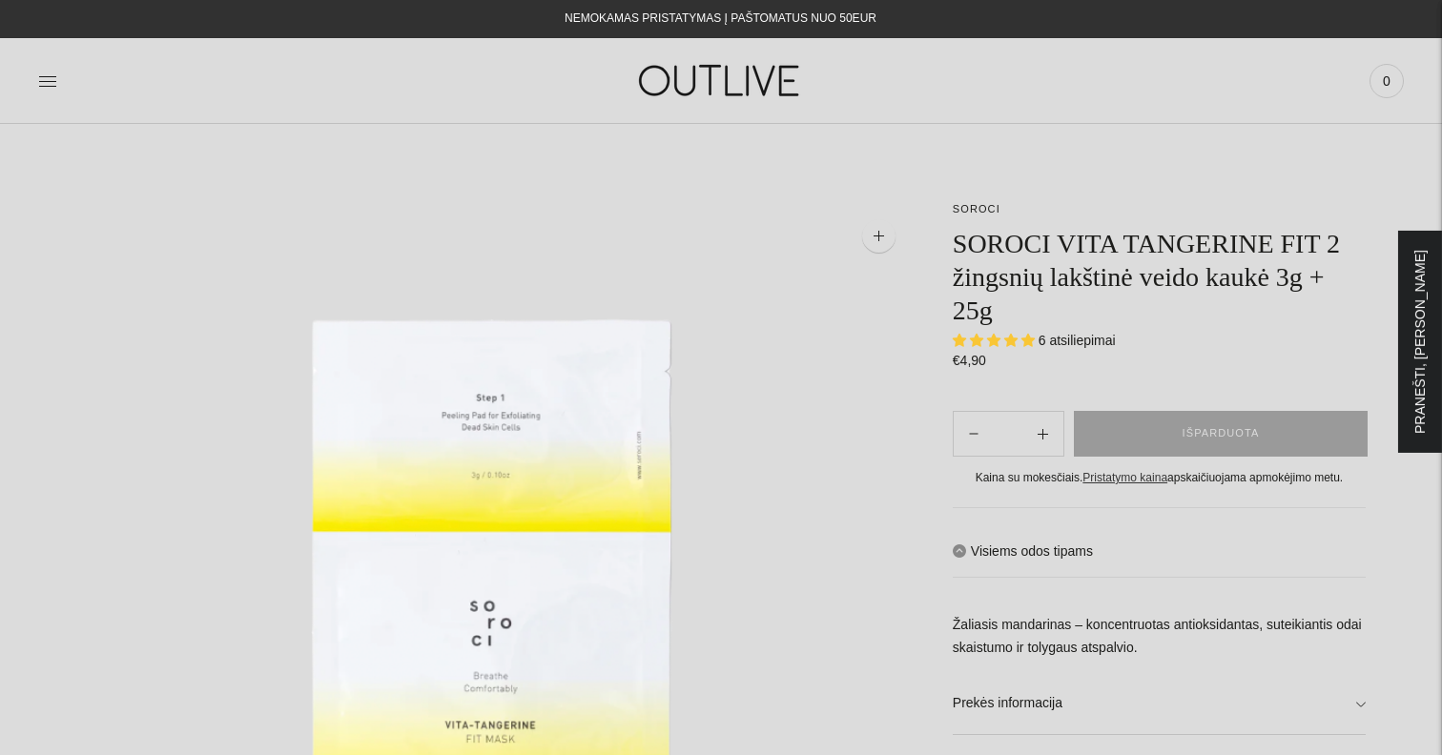
select select "**********"
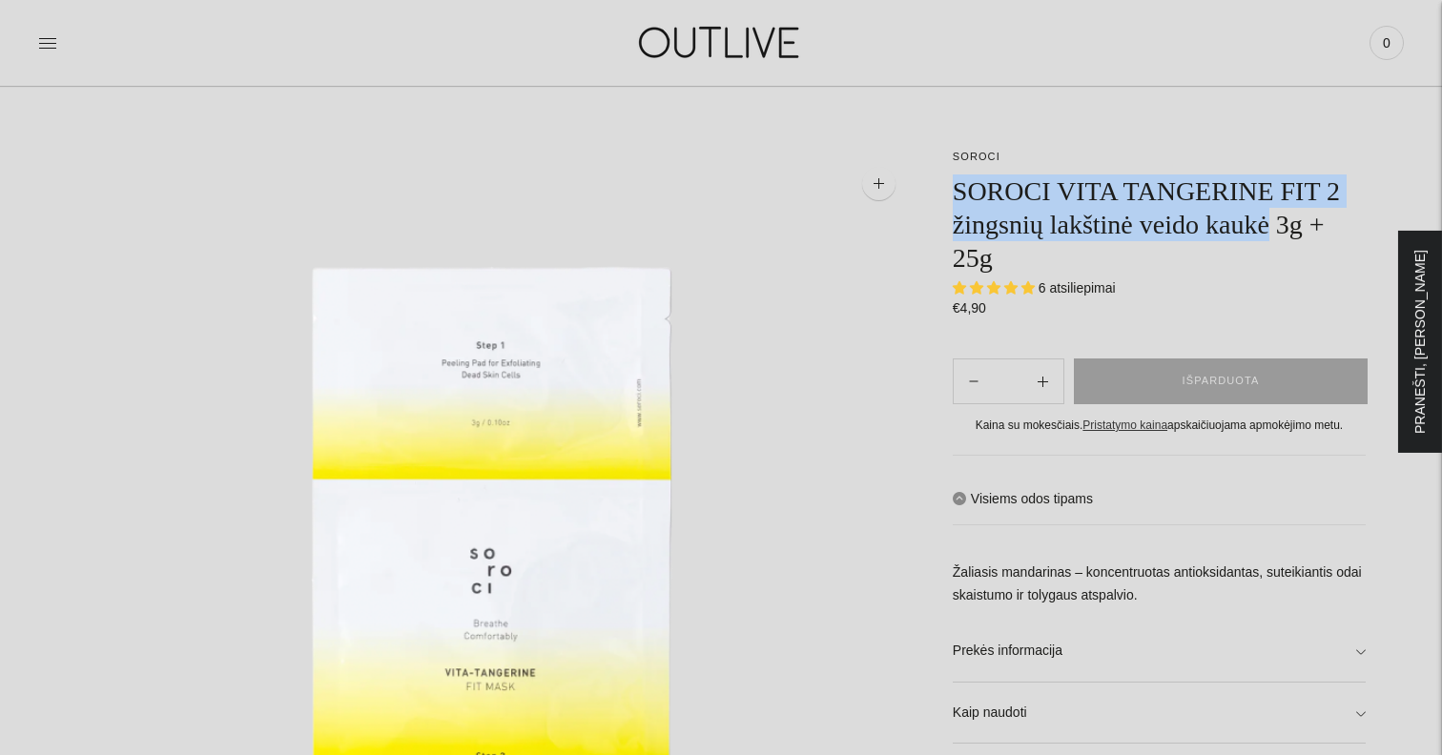
scroll to position [53, 0]
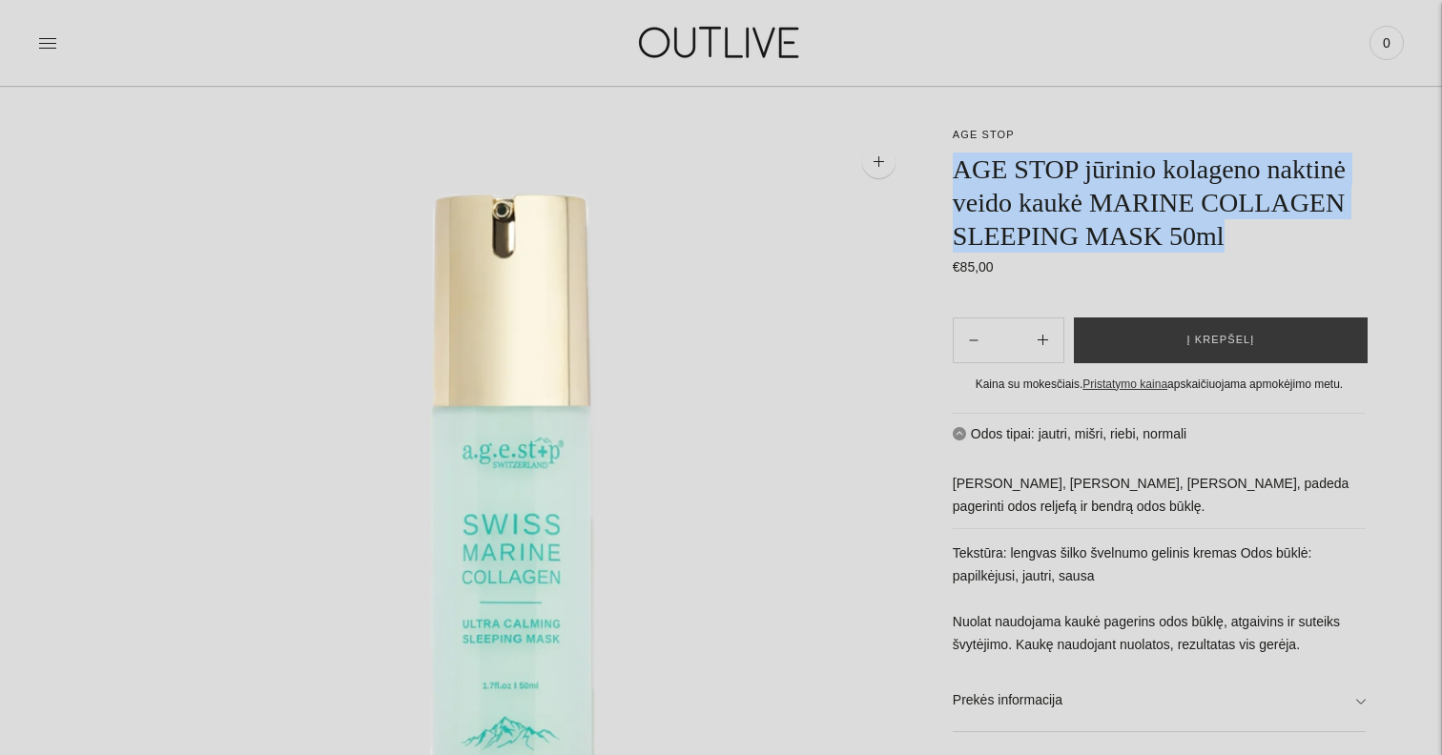
scroll to position [94, 0]
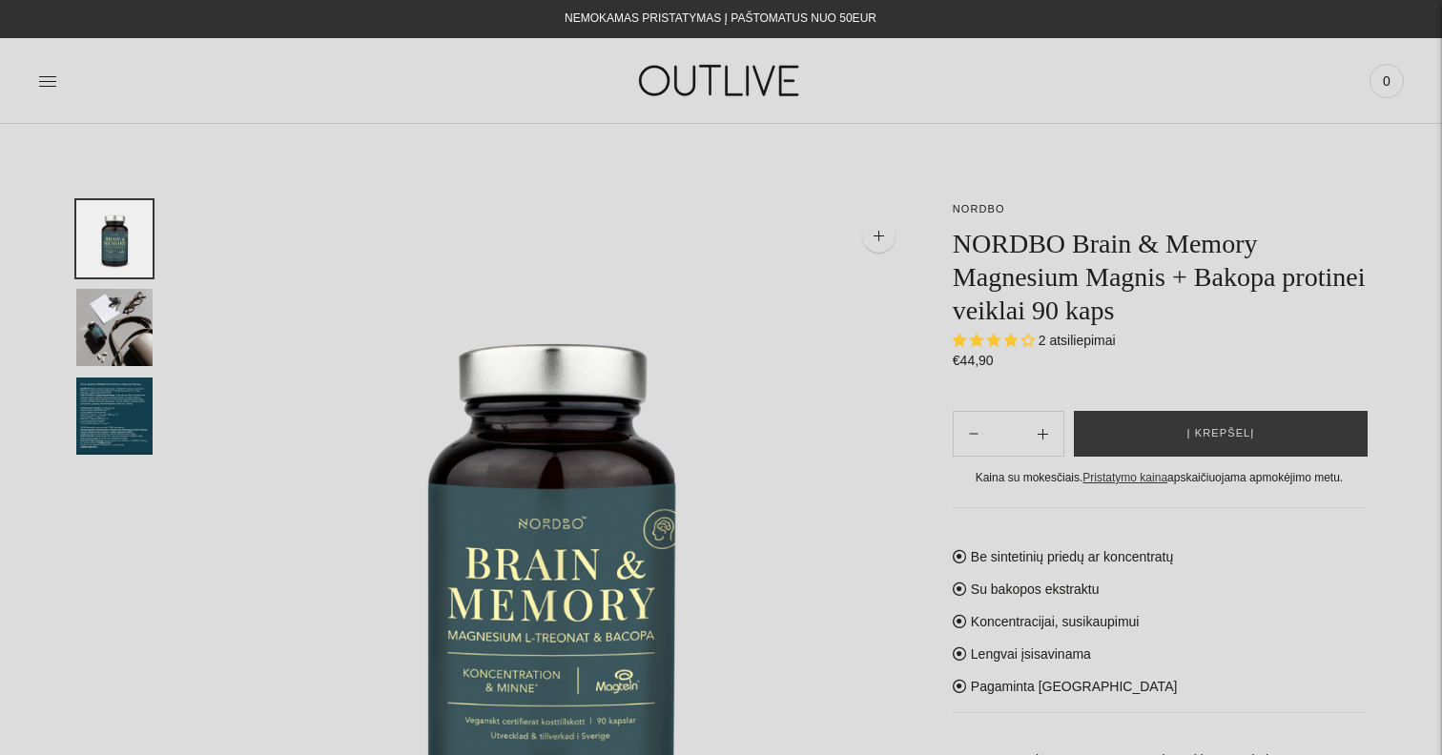
select select "**********"
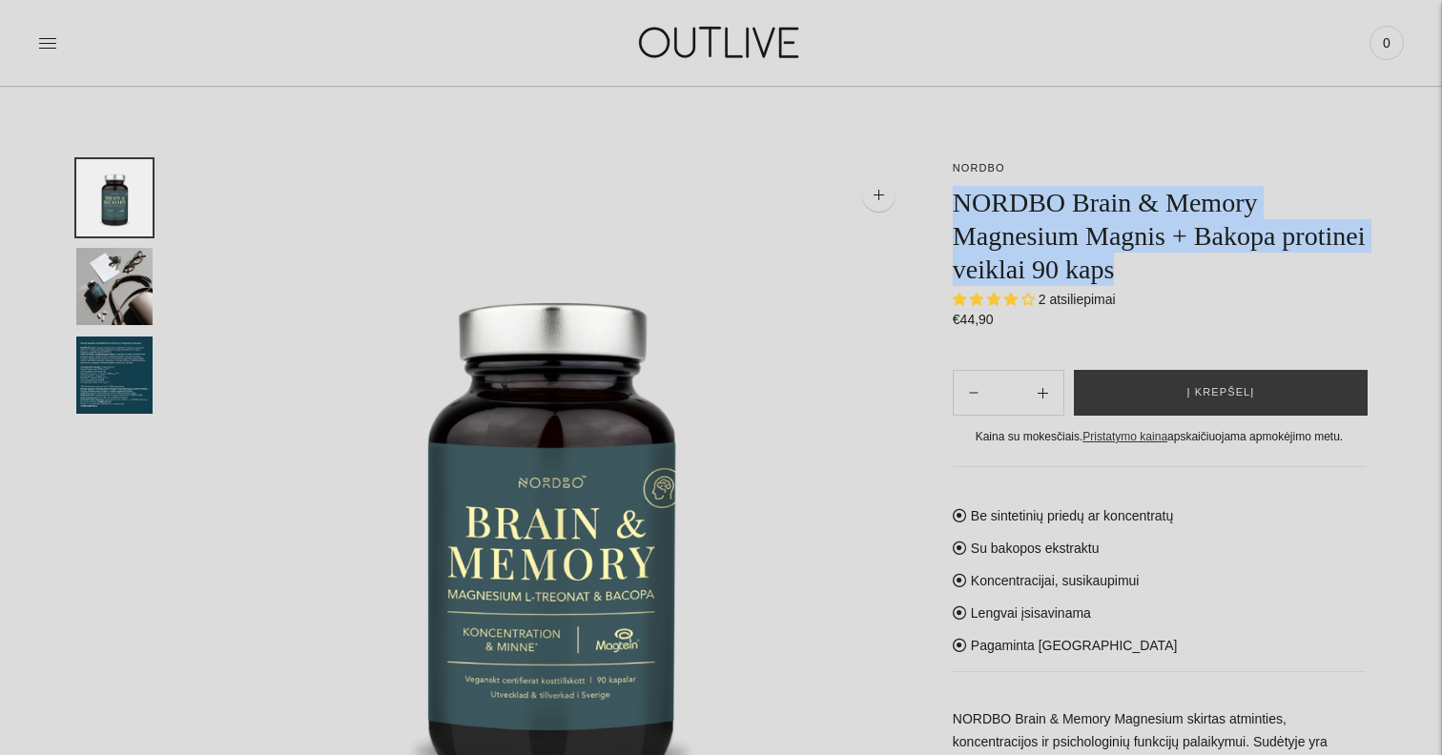
scroll to position [49, 0]
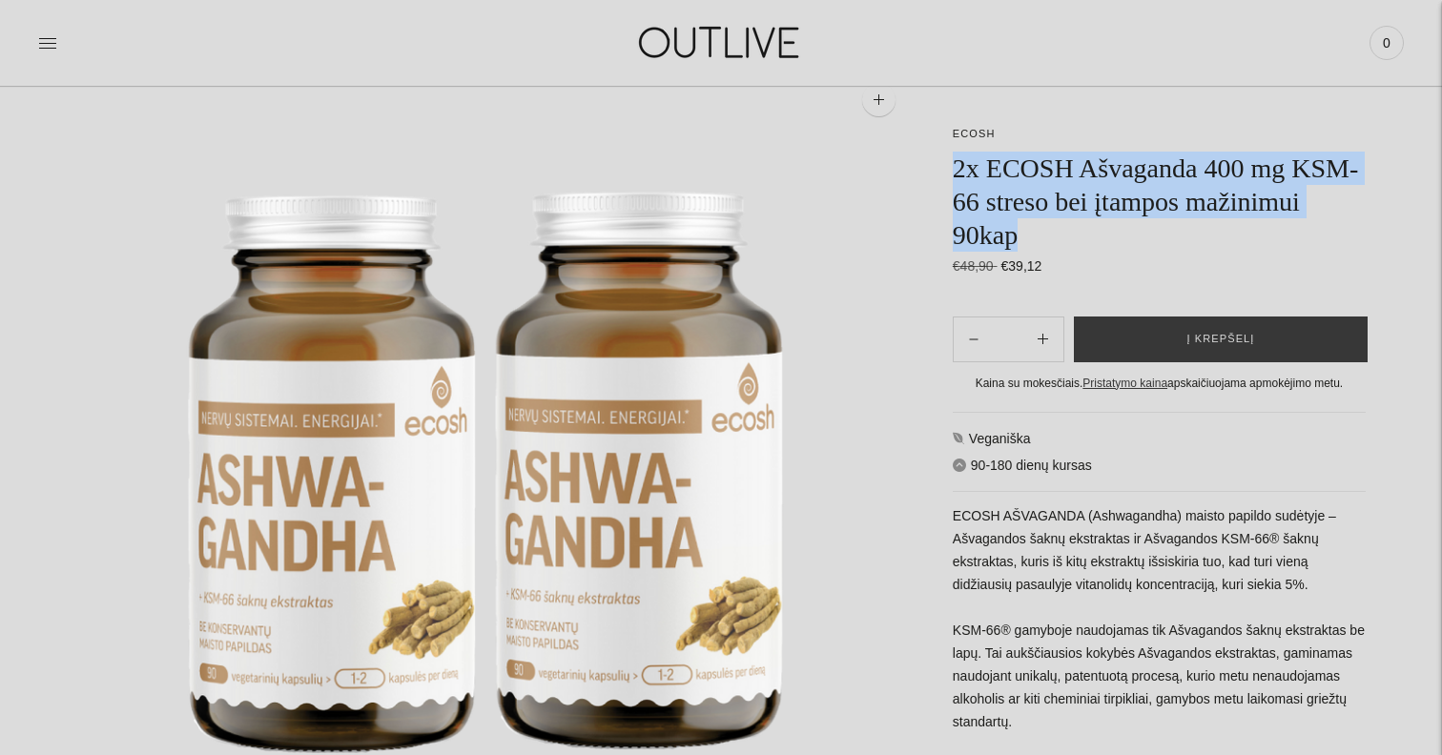
scroll to position [157, 0]
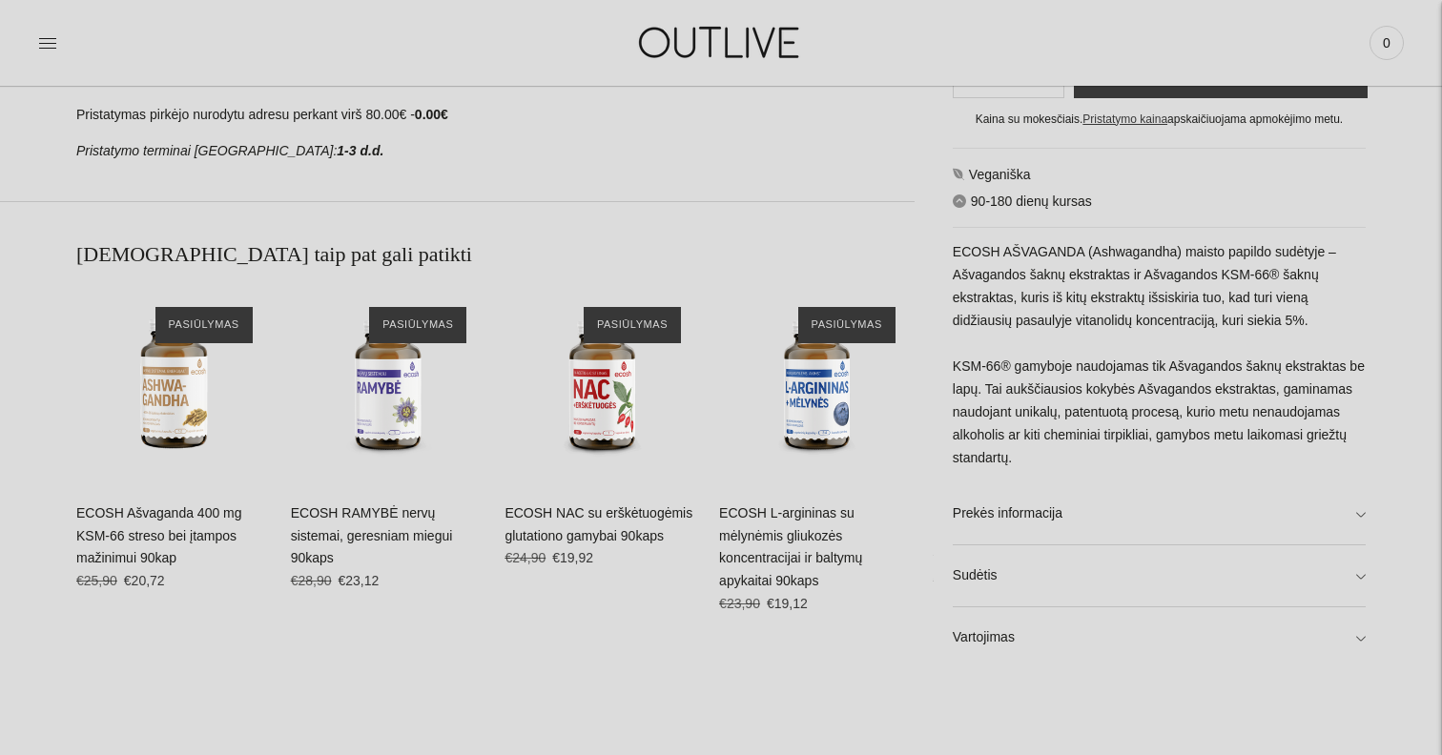
scroll to position [1196, 0]
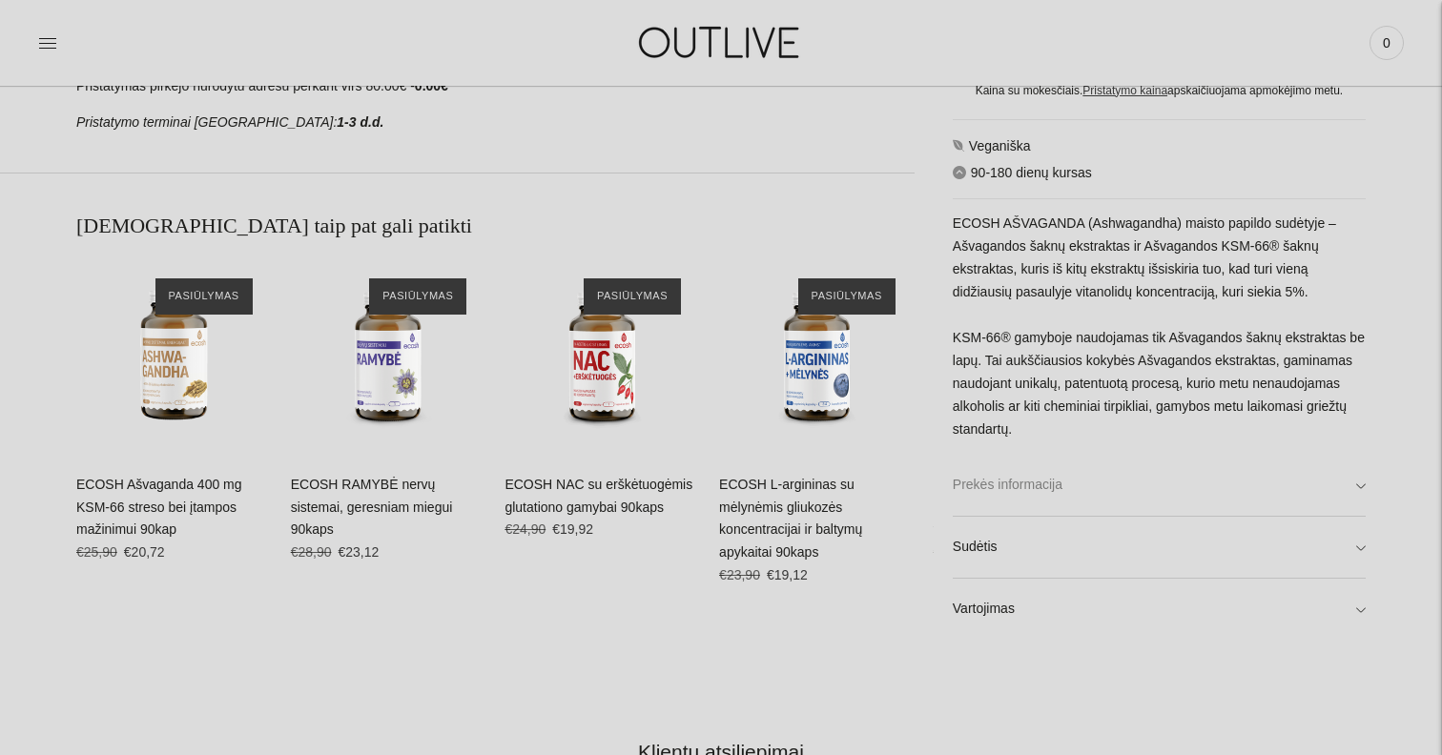
click at [1212, 502] on link "Prekės informacija" at bounding box center [1159, 484] width 413 height 61
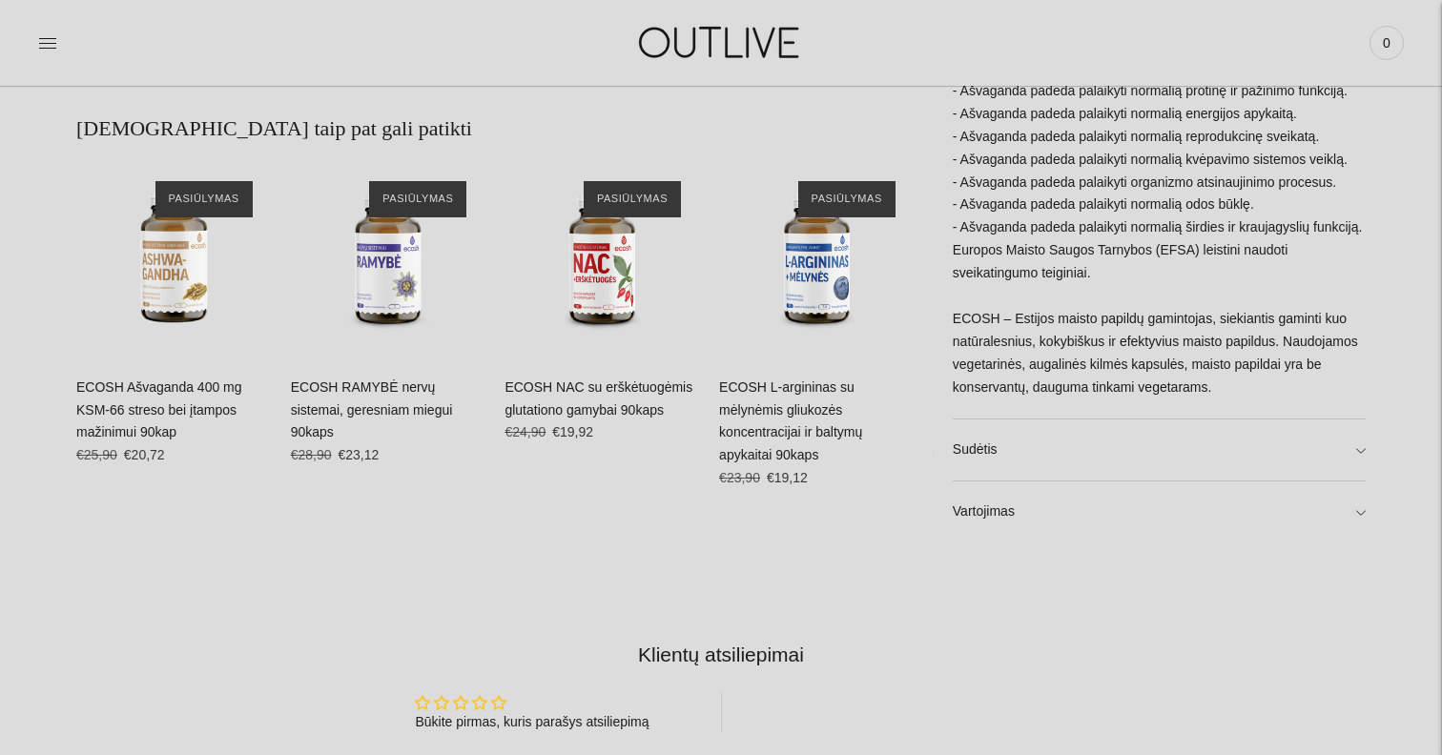
scroll to position [1336, 0]
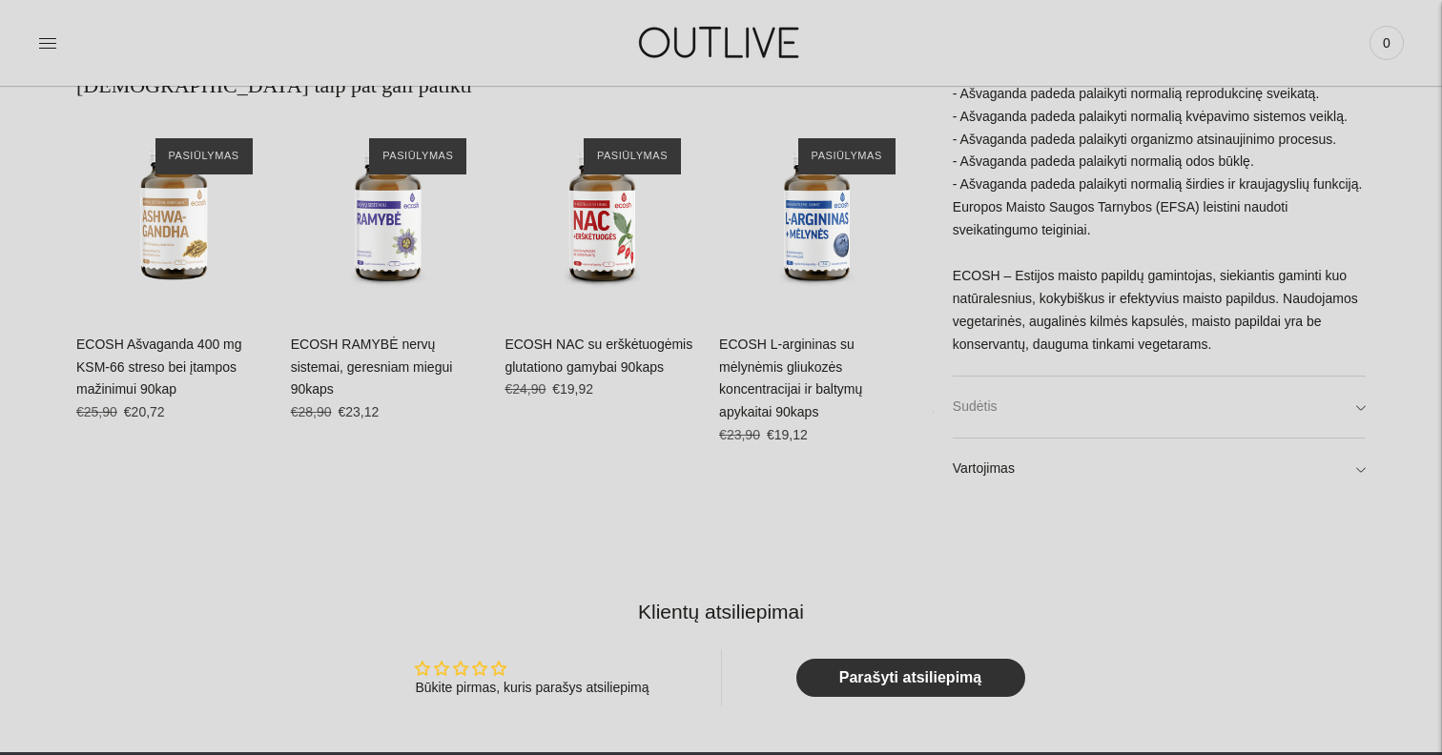
click at [1132, 423] on link "Sudėtis" at bounding box center [1159, 406] width 413 height 61
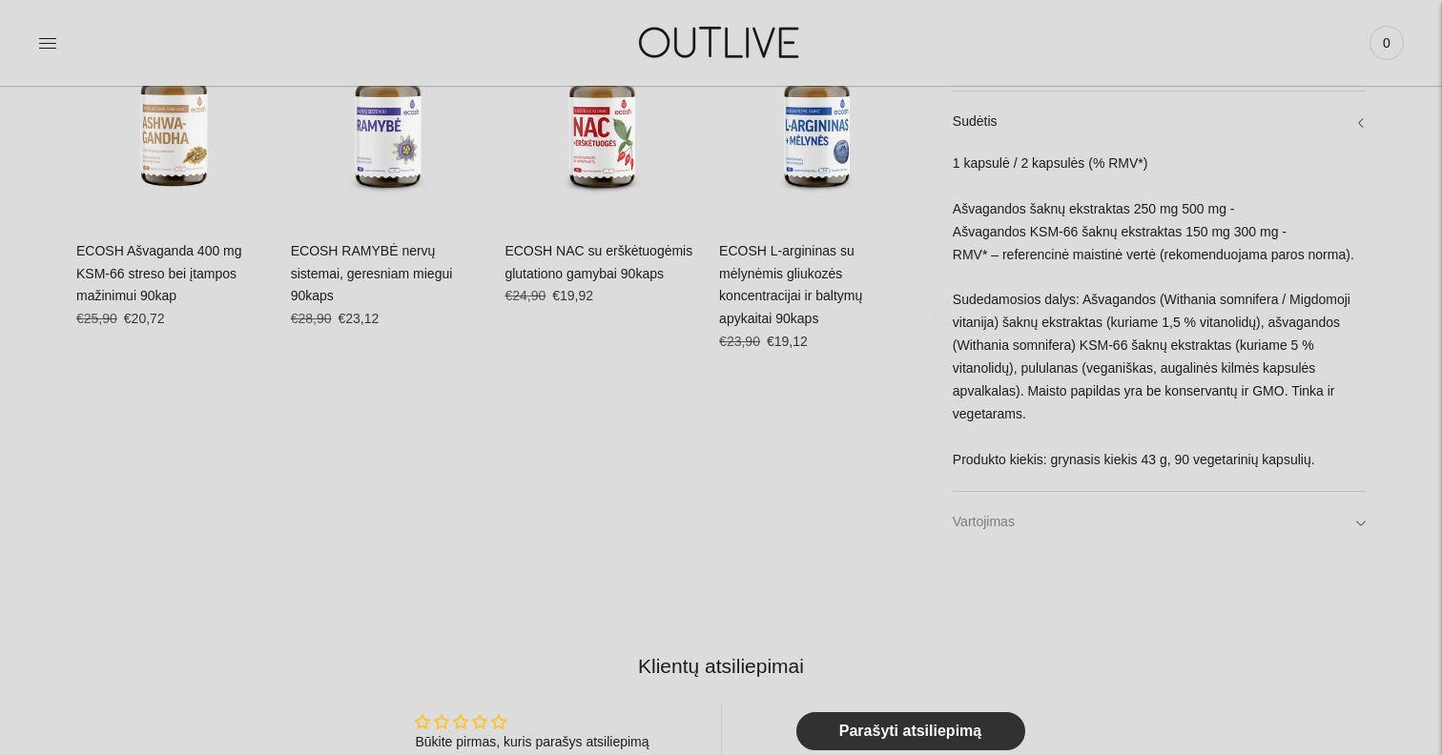
click at [1123, 553] on link "Vartojimas" at bounding box center [1159, 522] width 413 height 61
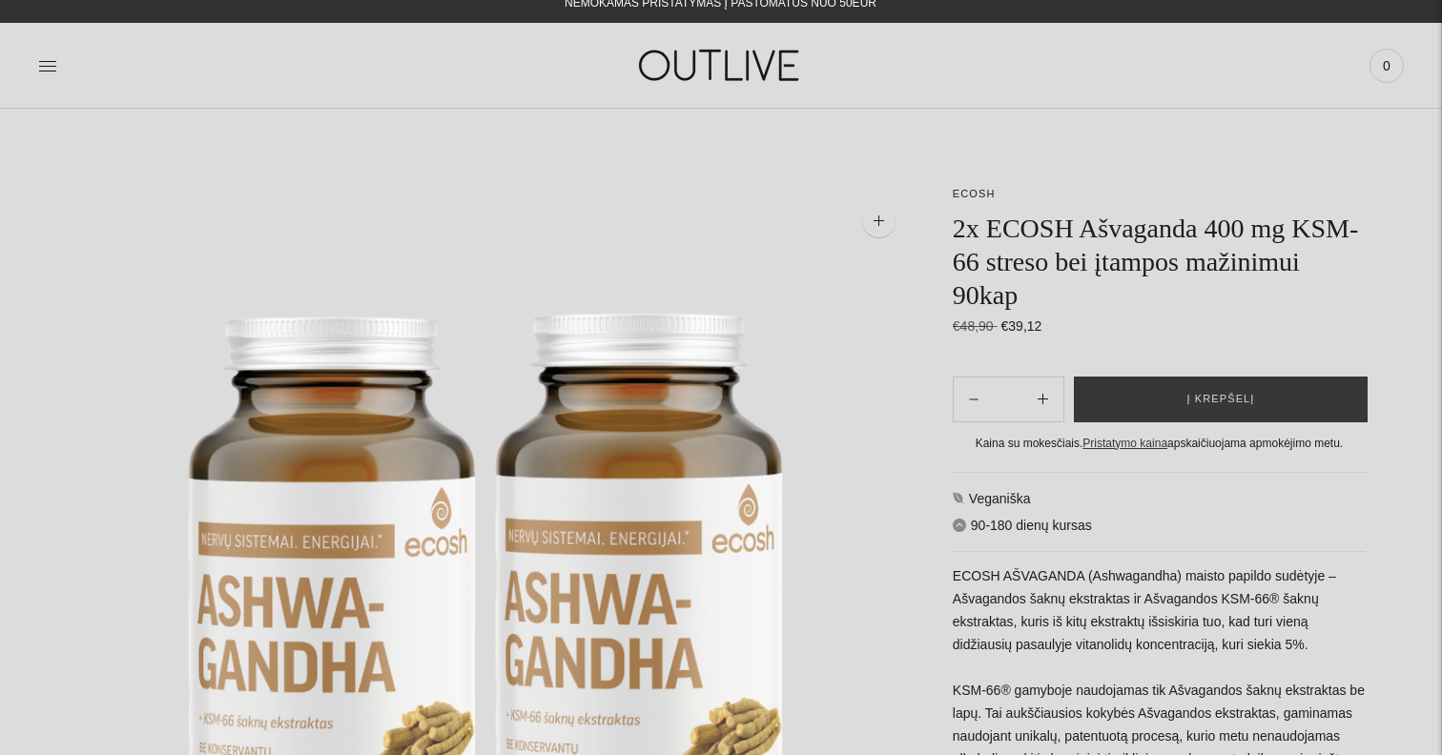
scroll to position [0, 0]
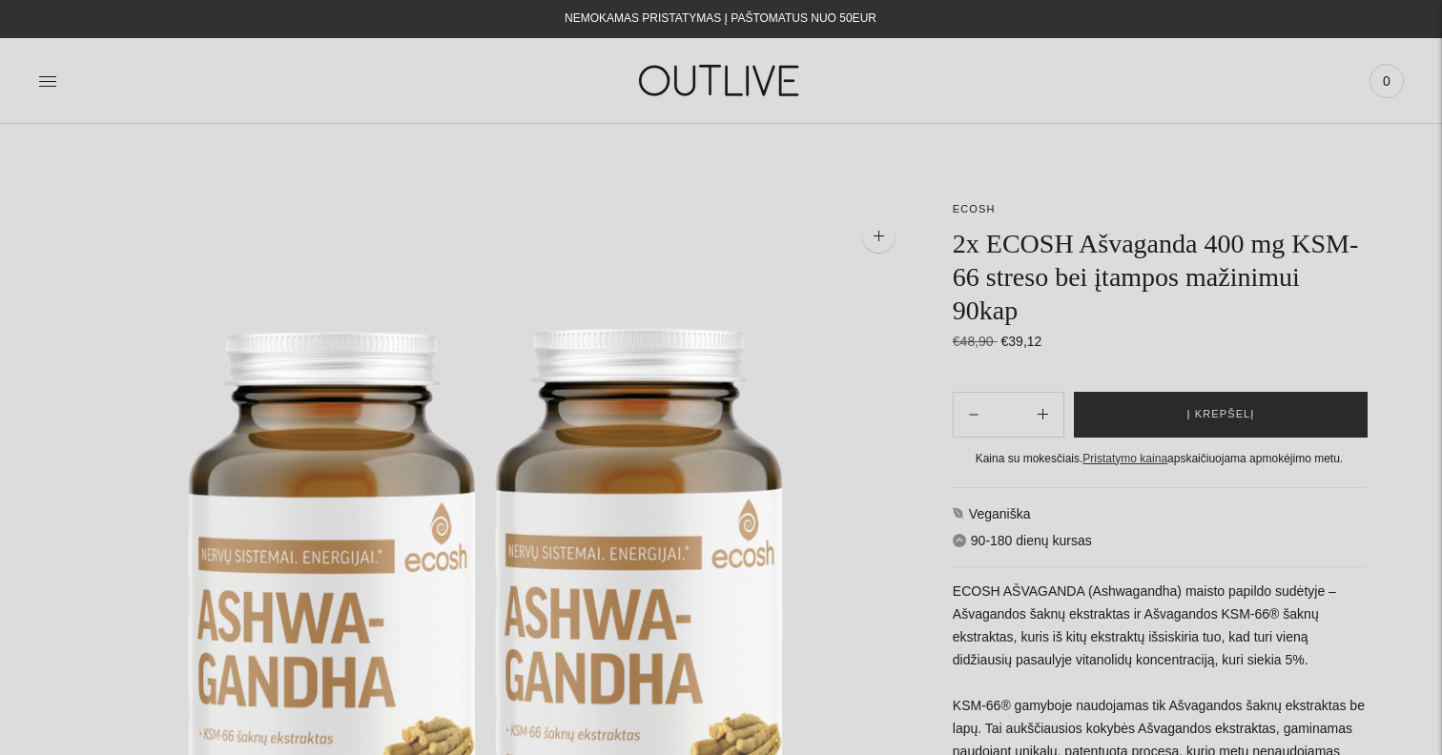
click at [1210, 423] on span "Į krepšelį" at bounding box center [1221, 414] width 68 height 19
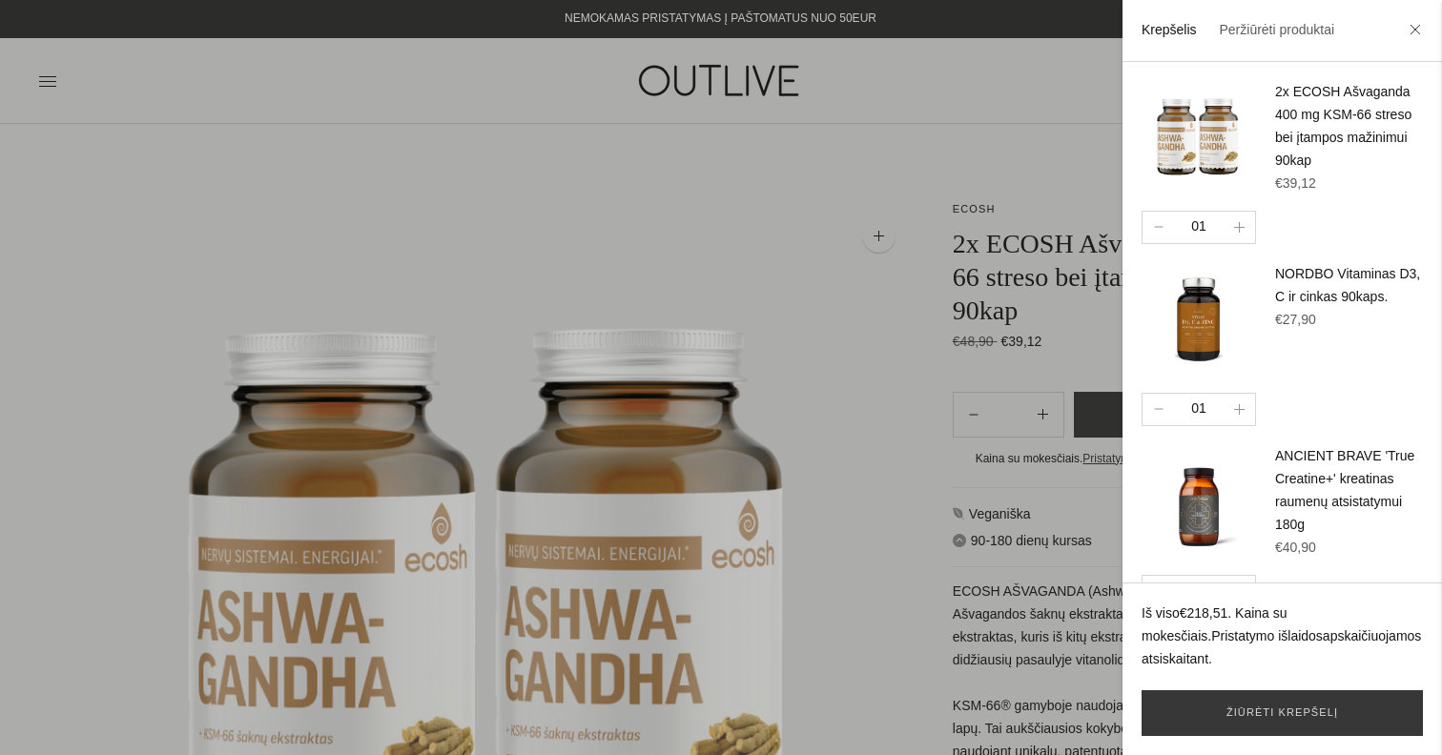
click at [636, 226] on div at bounding box center [721, 377] width 1442 height 755
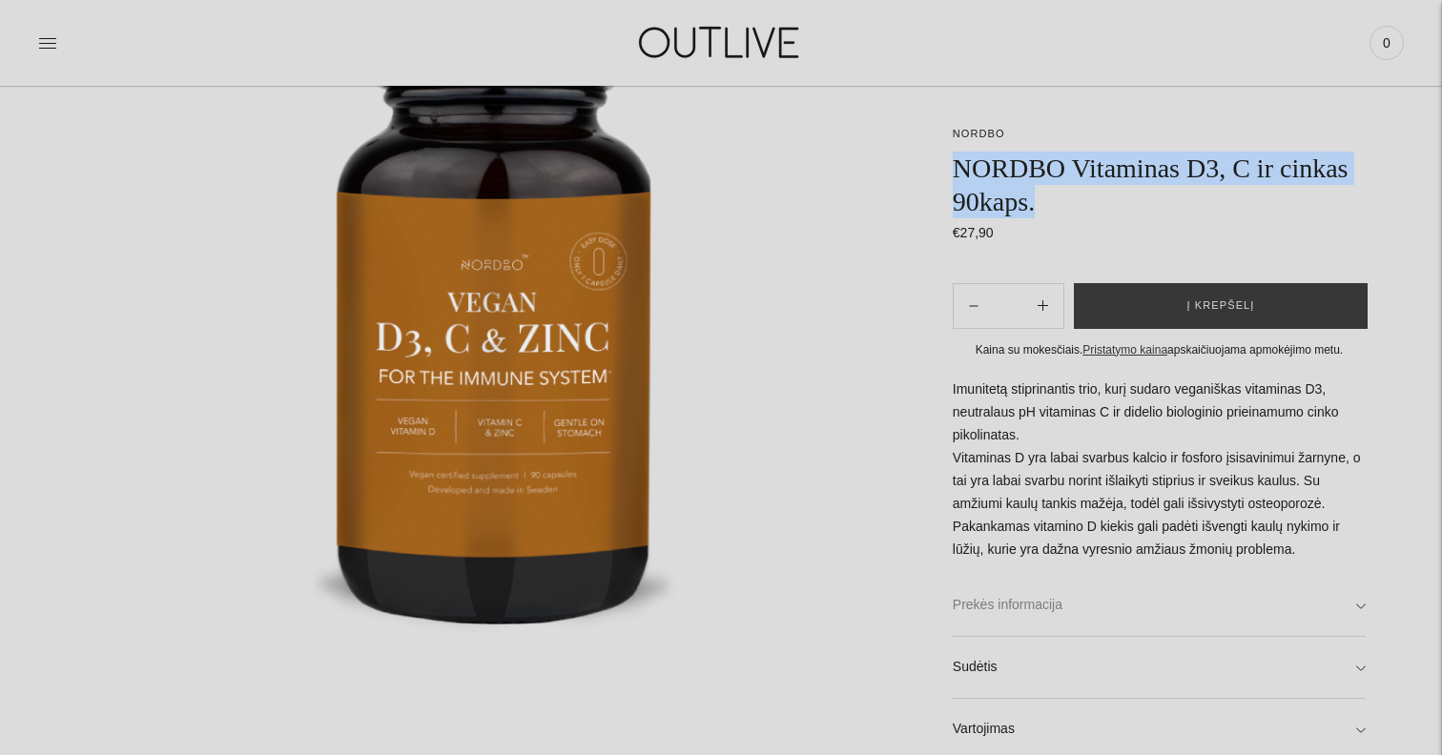
scroll to position [307, 0]
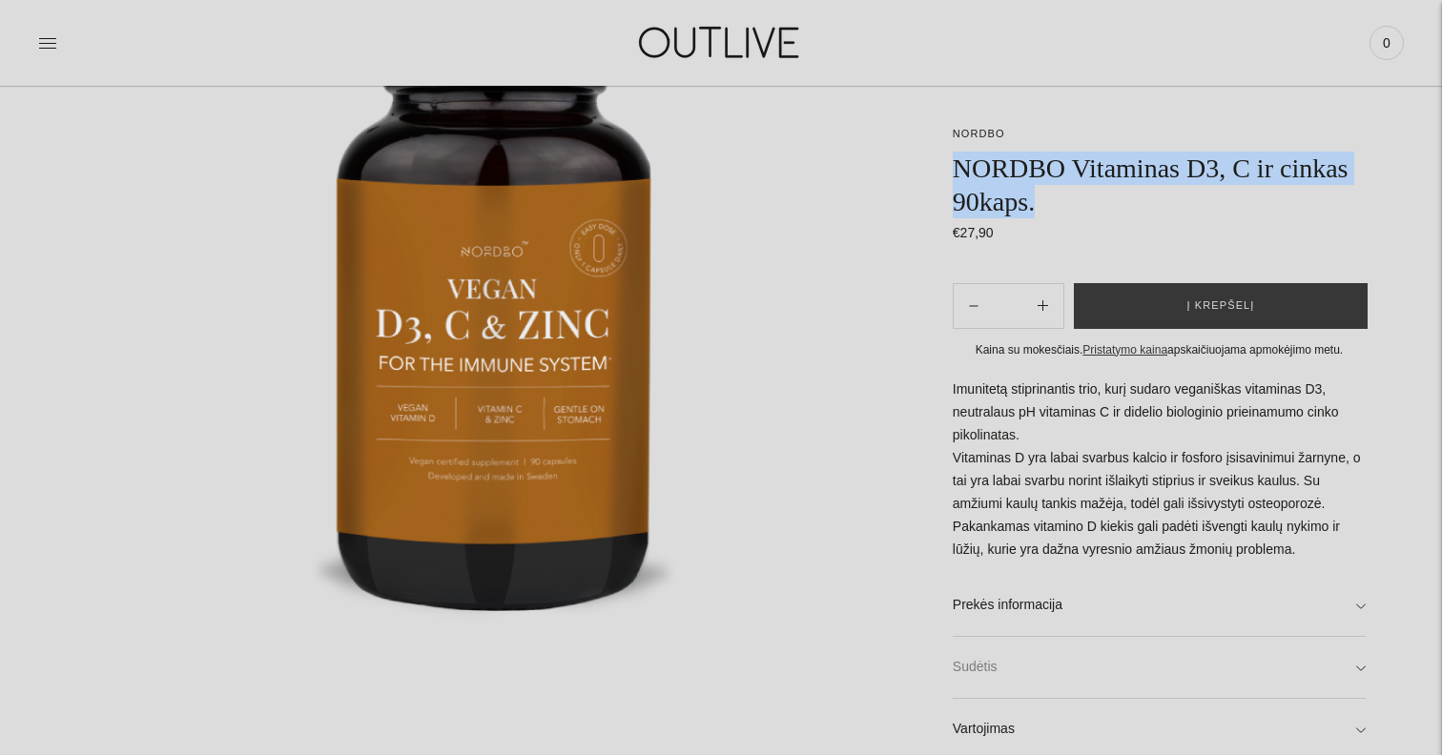
click at [1289, 665] on link "Sudėtis" at bounding box center [1159, 667] width 413 height 61
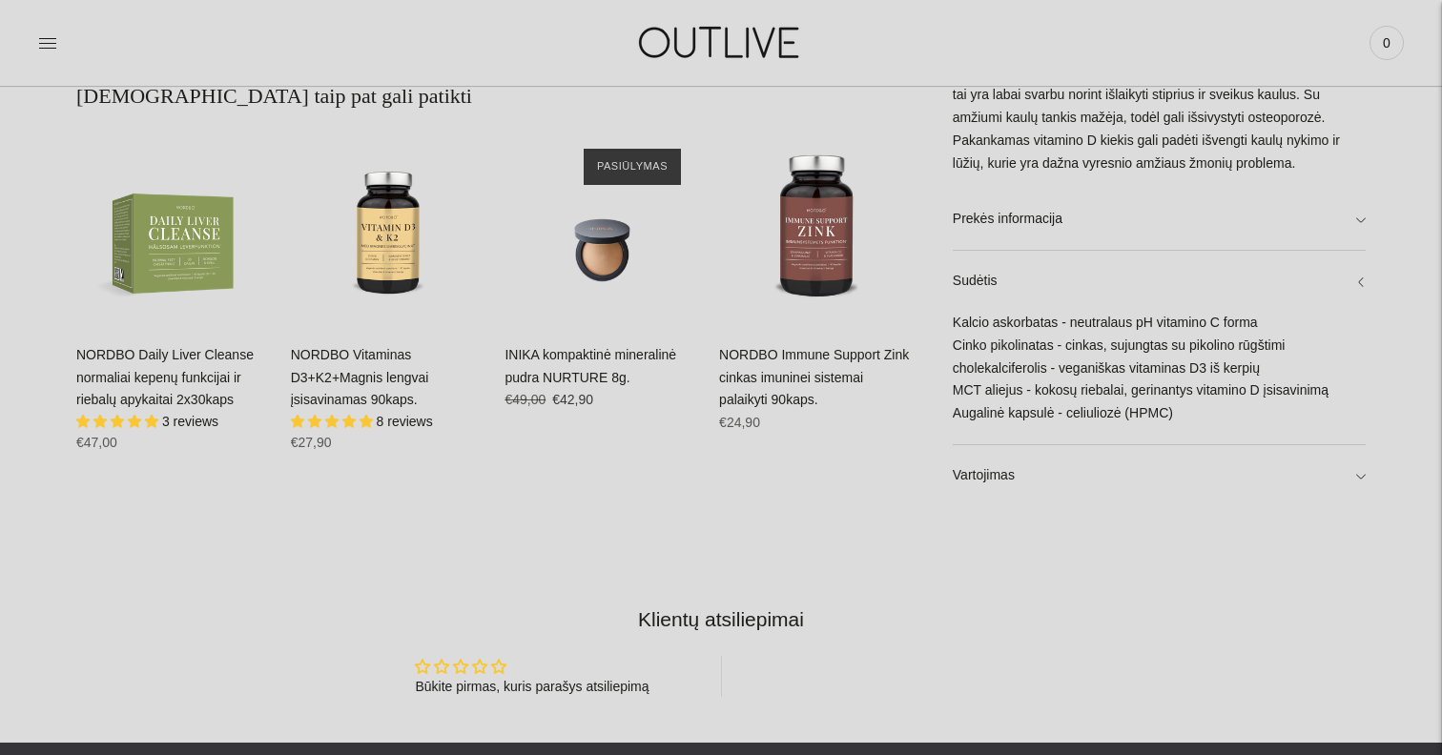
scroll to position [1343, 0]
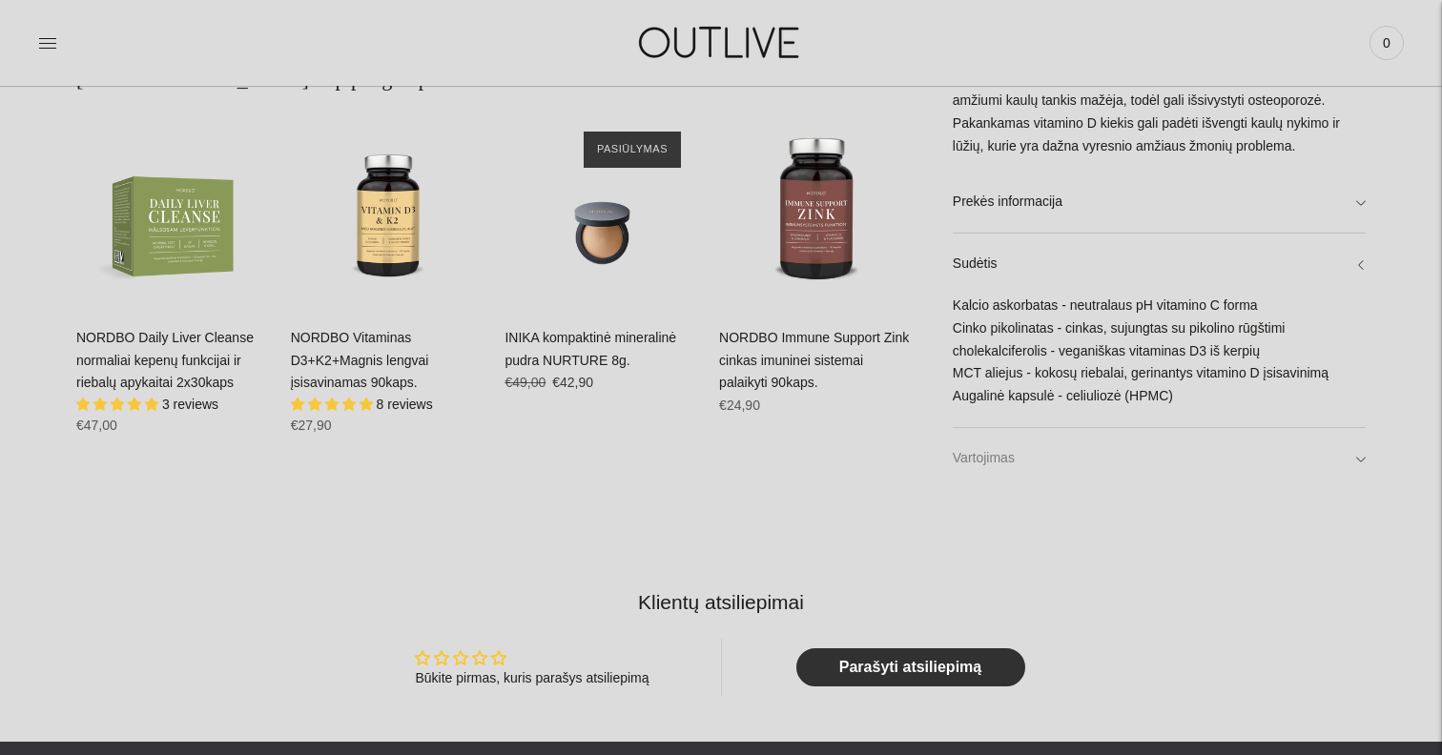
click at [1173, 459] on link "Vartojimas" at bounding box center [1159, 458] width 413 height 61
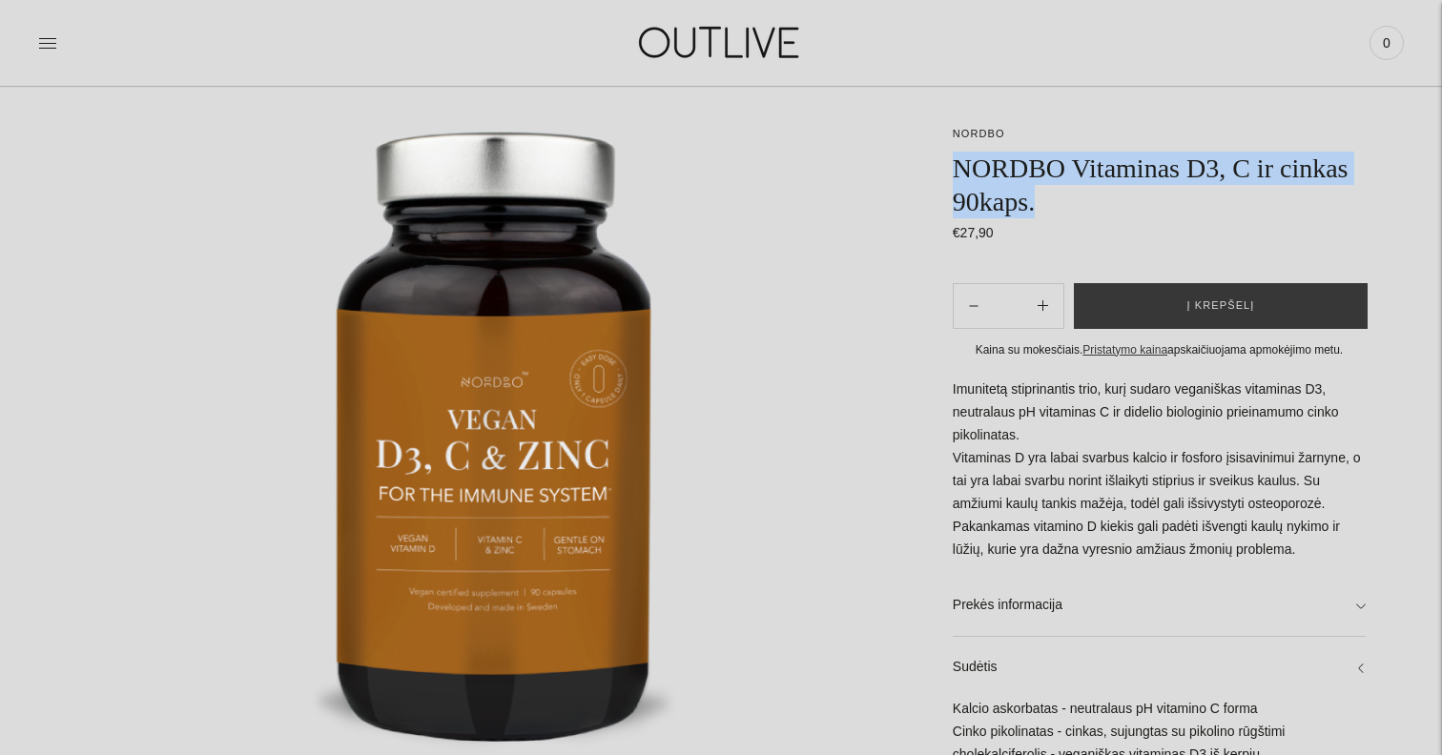
scroll to position [123, 0]
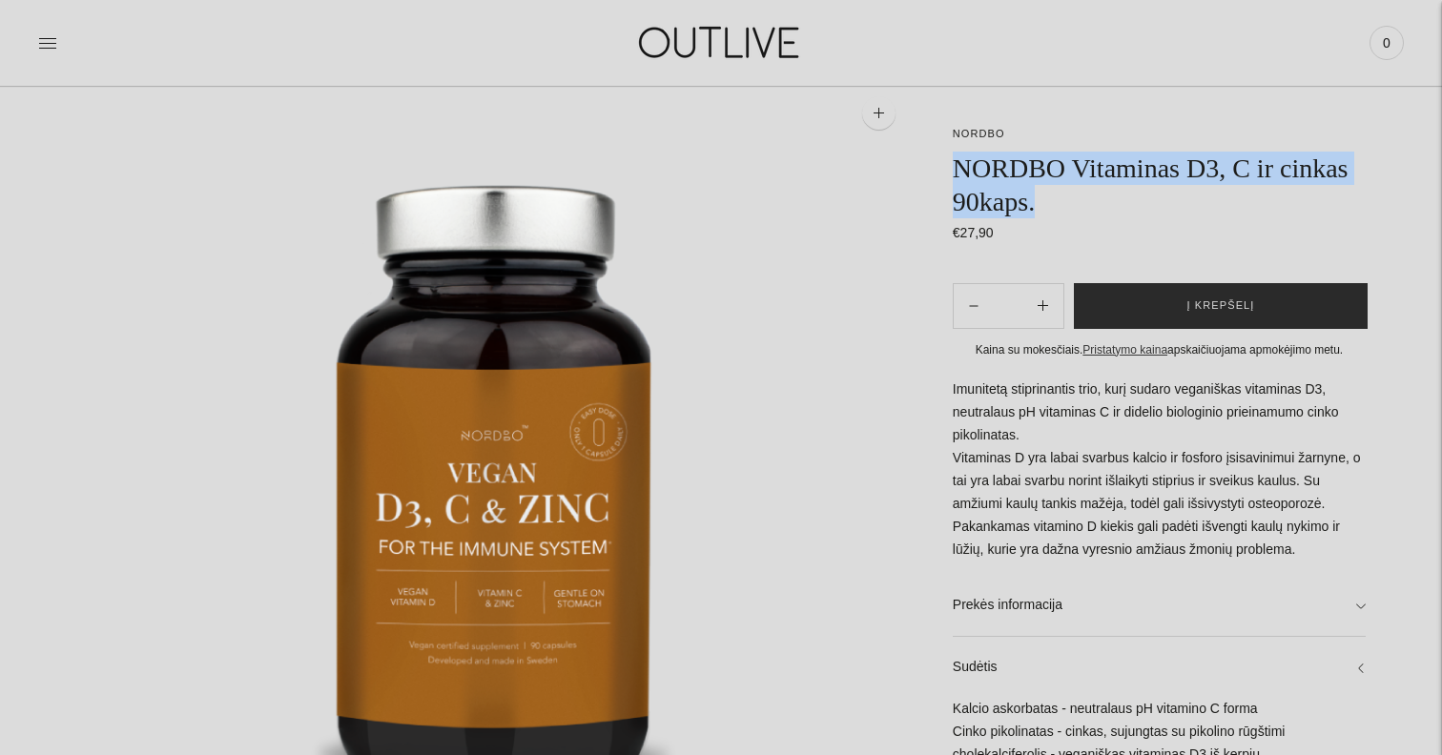
click at [1167, 309] on button "Į krepšelį" at bounding box center [1221, 306] width 294 height 46
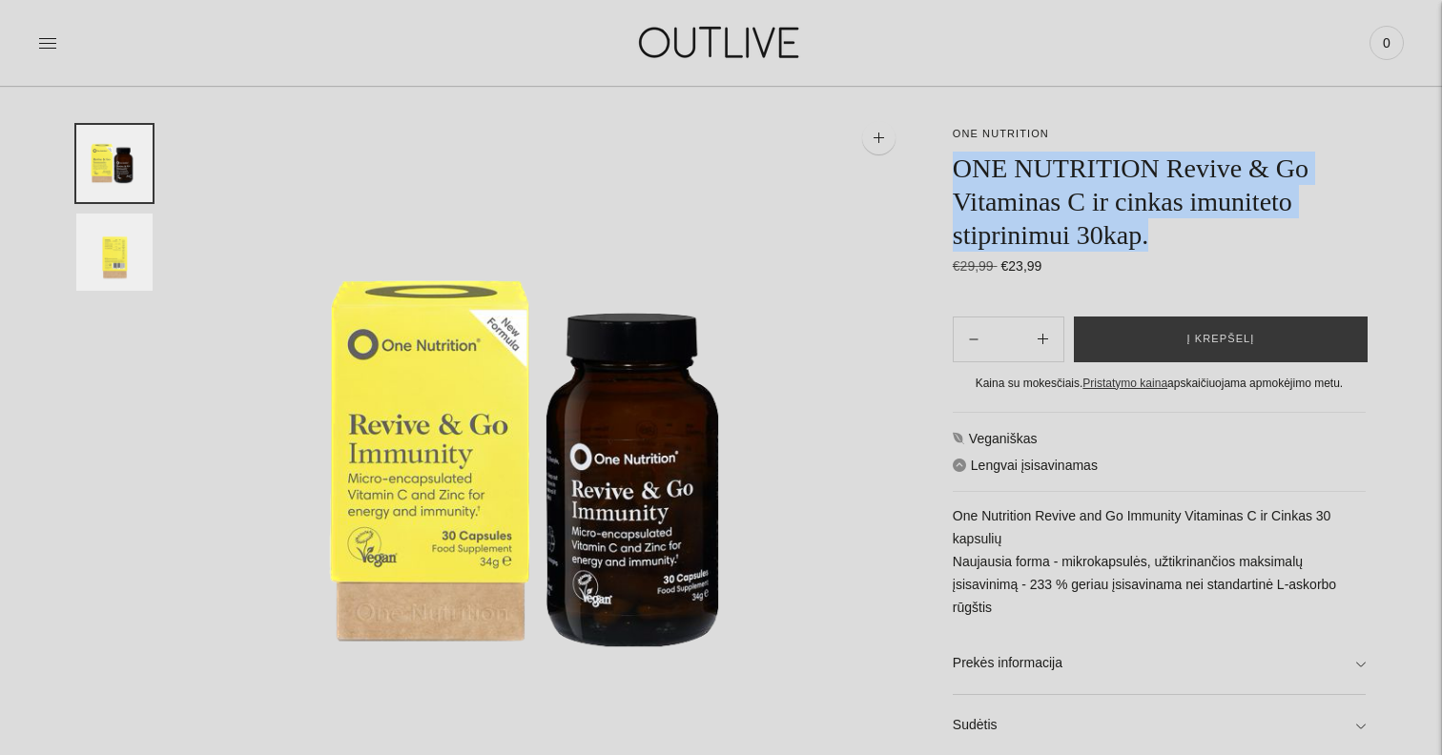
scroll to position [108, 0]
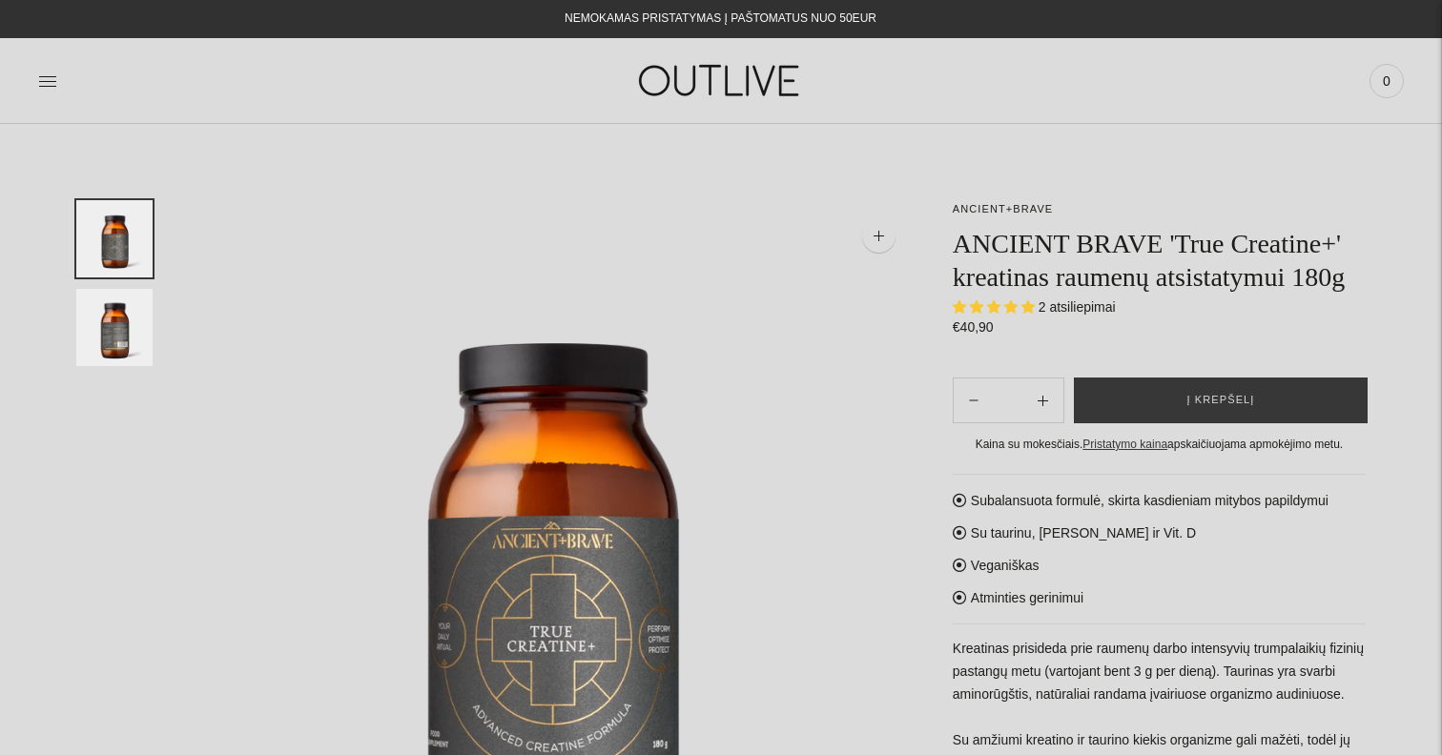
select select "**********"
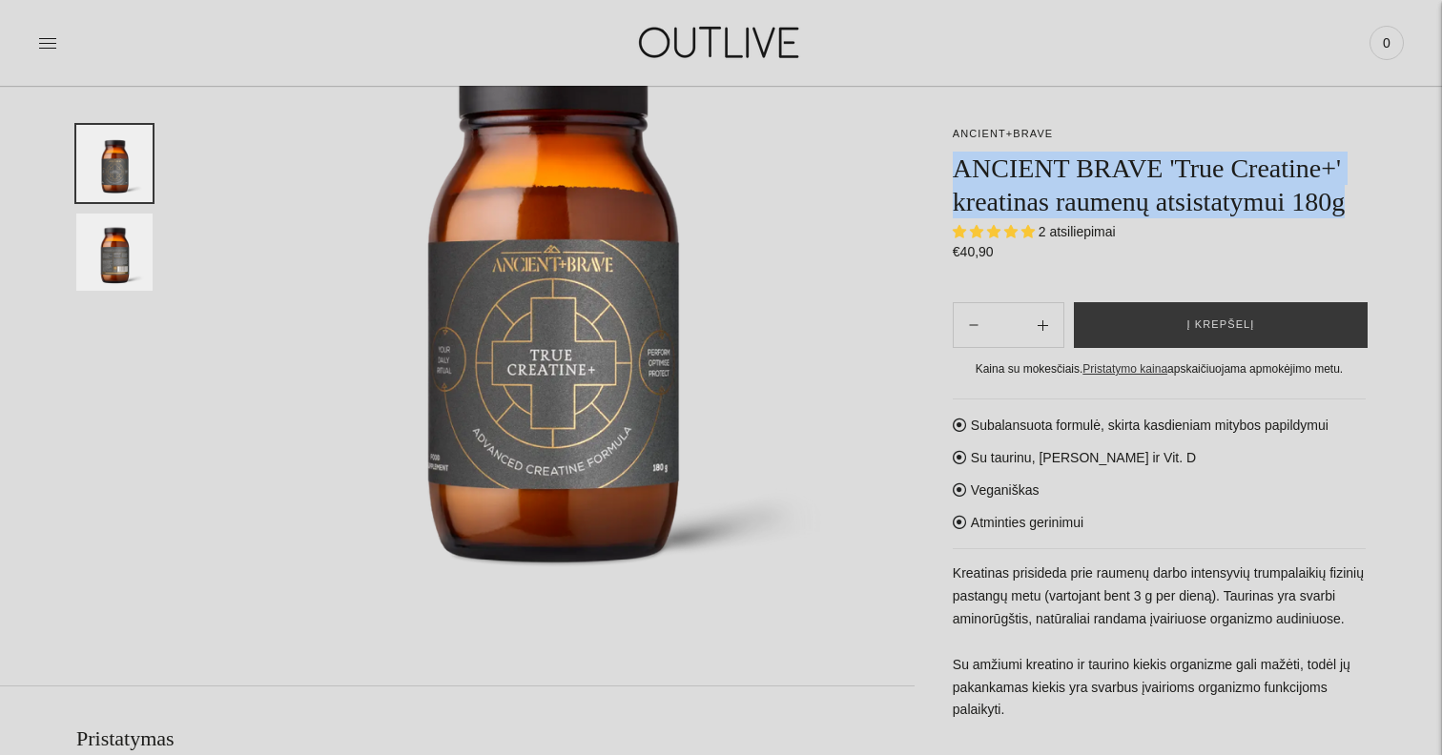
scroll to position [279, 0]
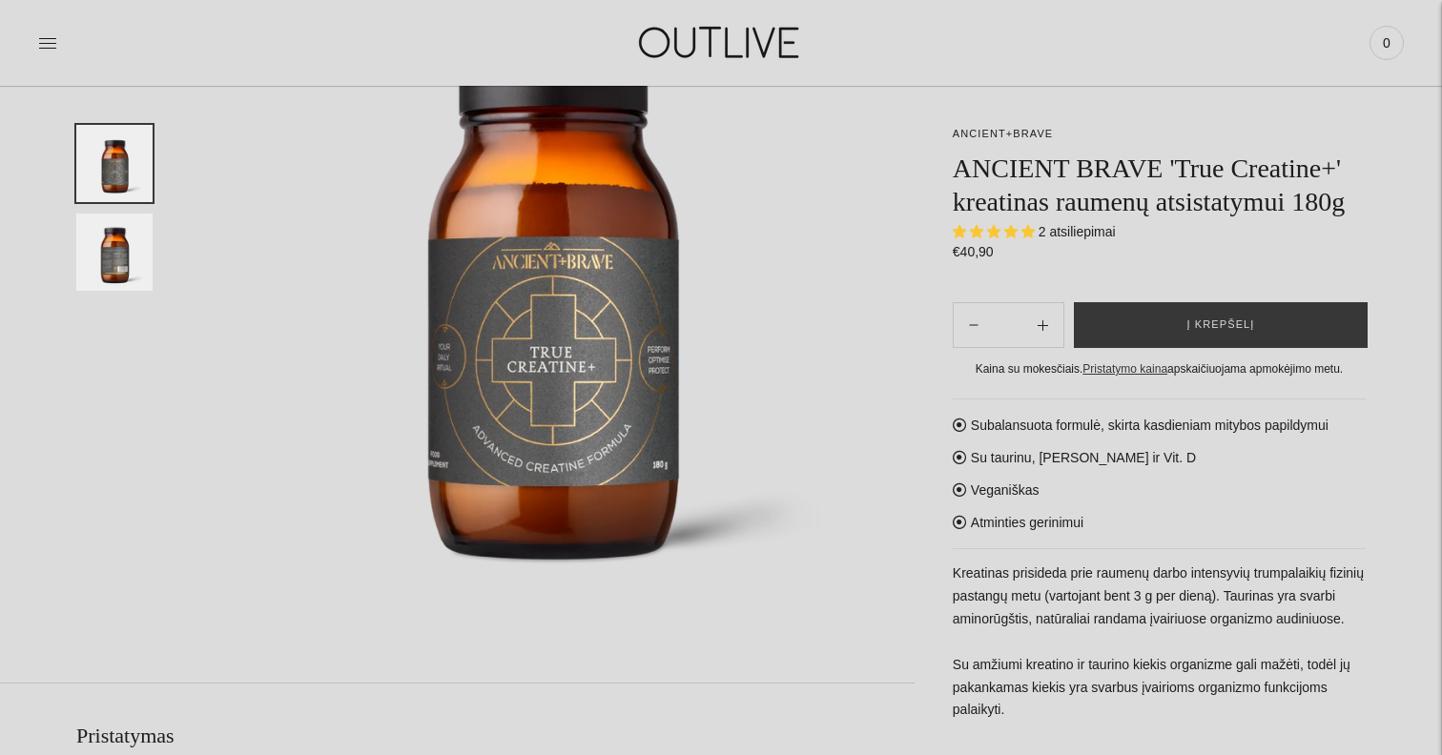
click at [1396, 76] on div "PAGRINDINIS PAPILDAI Visi papildai Antioksidantai Dirbantiems ofise Ekologiška …" at bounding box center [721, 43] width 1442 height 86
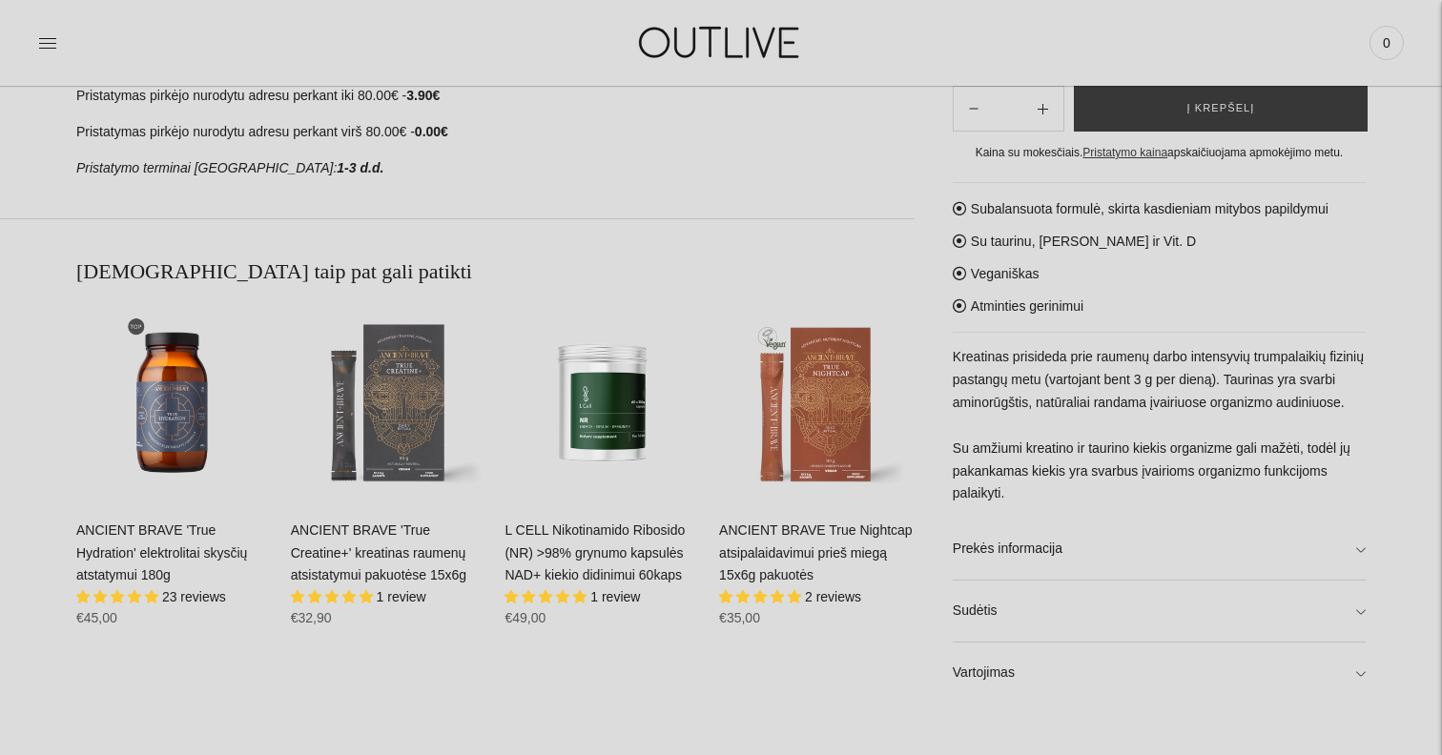
scroll to position [1038, 0]
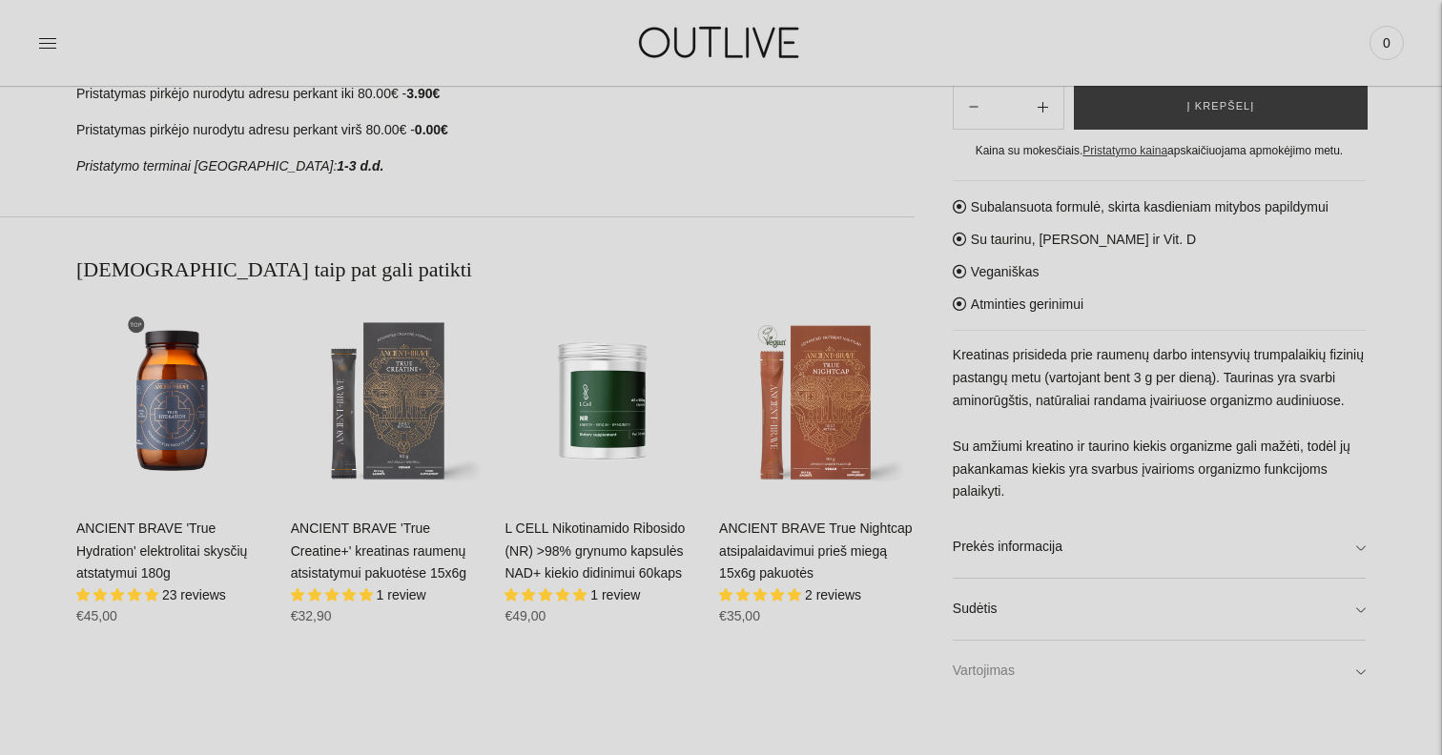
click at [1025, 670] on link "Vartojimas" at bounding box center [1159, 671] width 413 height 61
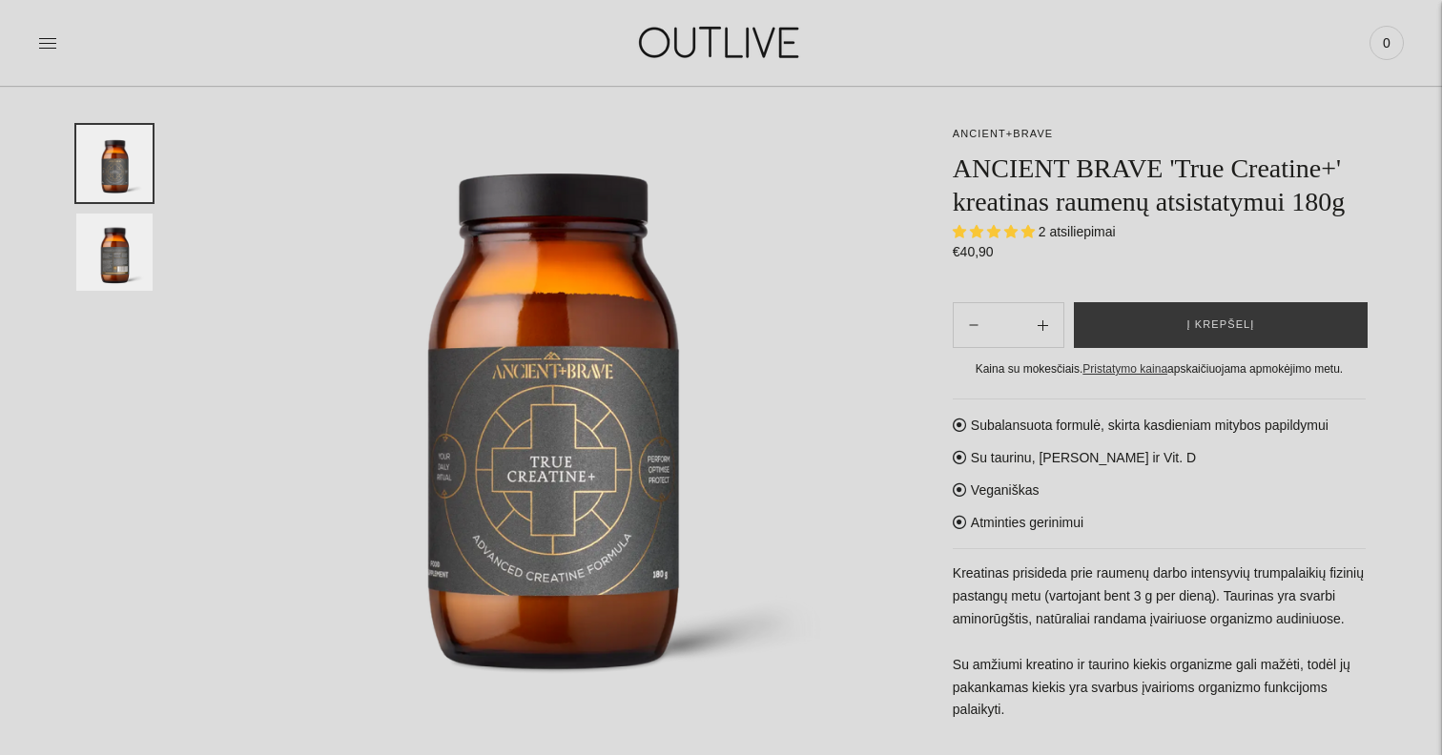
scroll to position [0, 0]
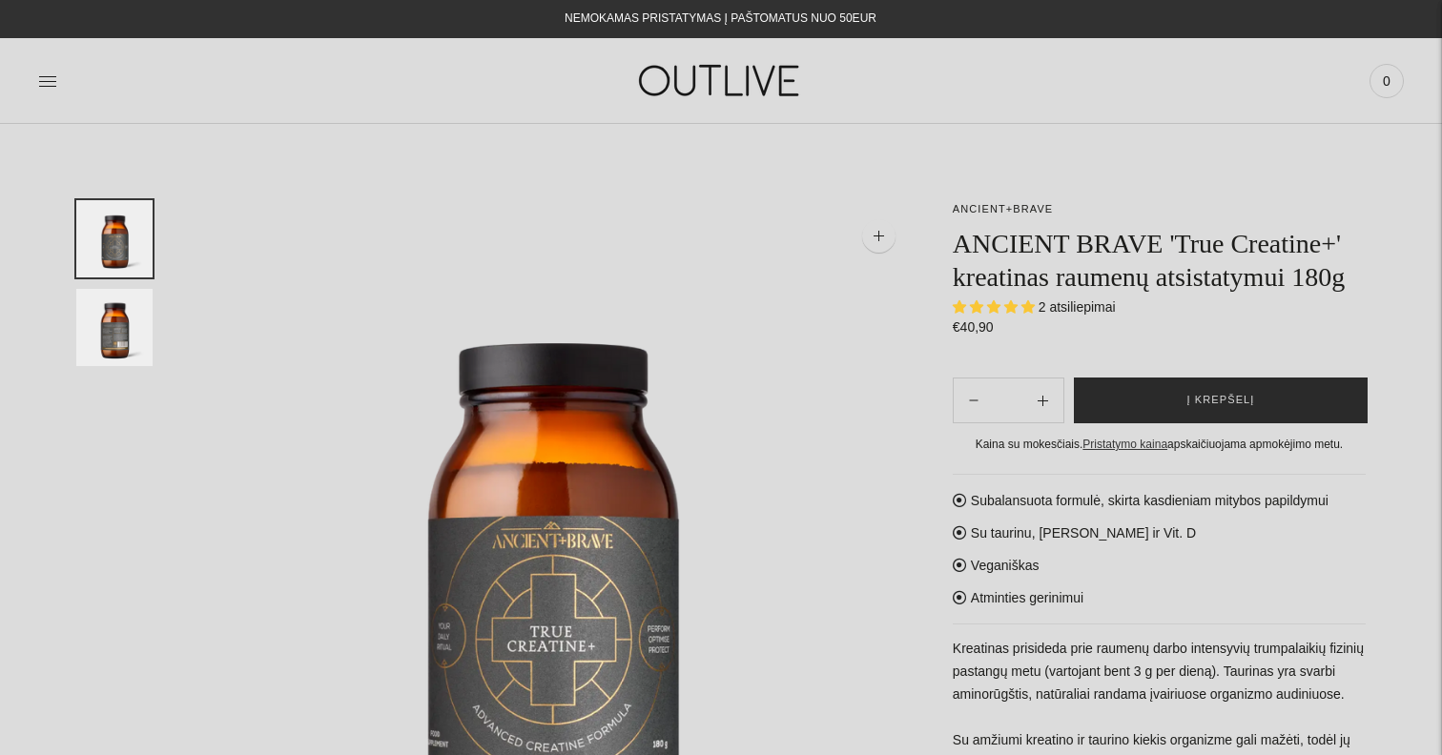
click at [1146, 423] on button "Į krepšelį" at bounding box center [1221, 401] width 294 height 46
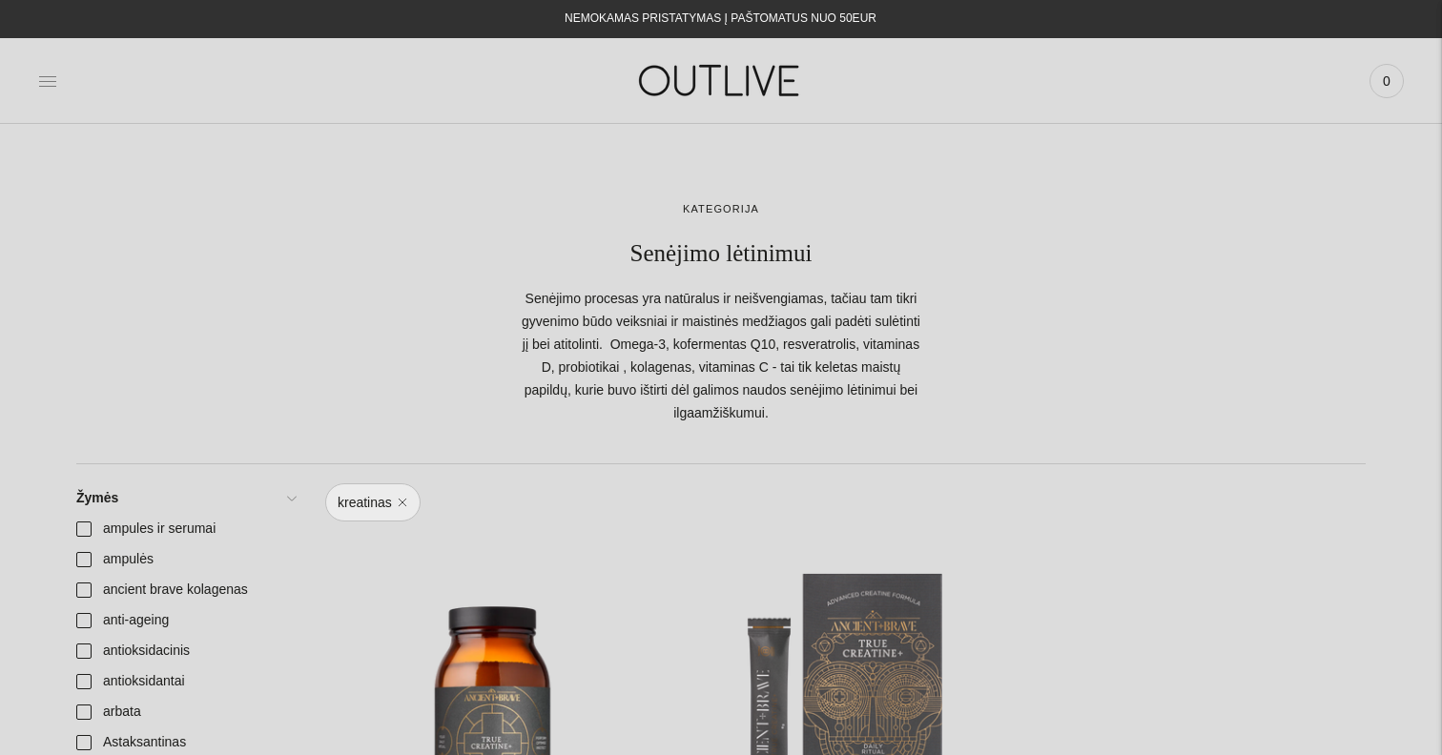
click at [52, 77] on icon at bounding box center [47, 81] width 19 height 19
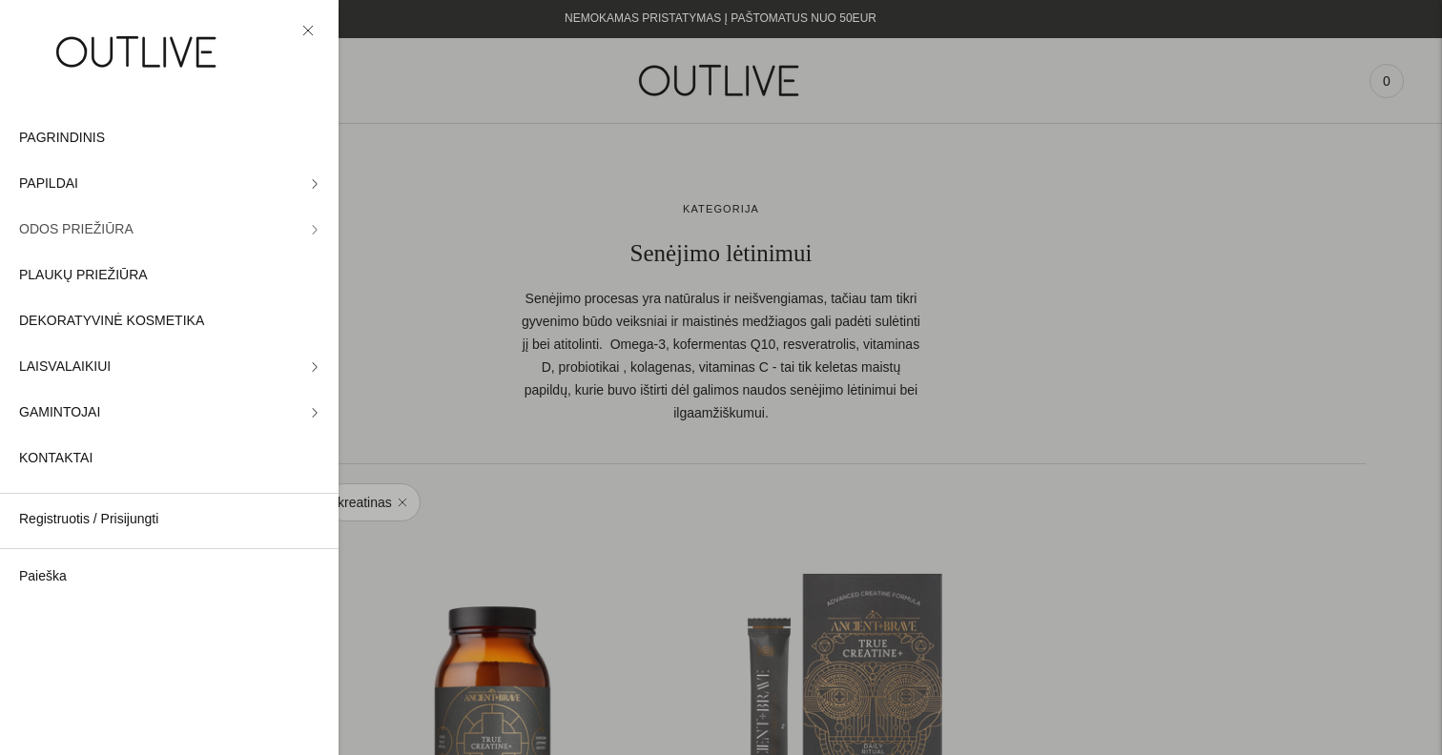
click at [126, 235] on span "ODOS PRIEŽIŪRA" at bounding box center [76, 229] width 114 height 23
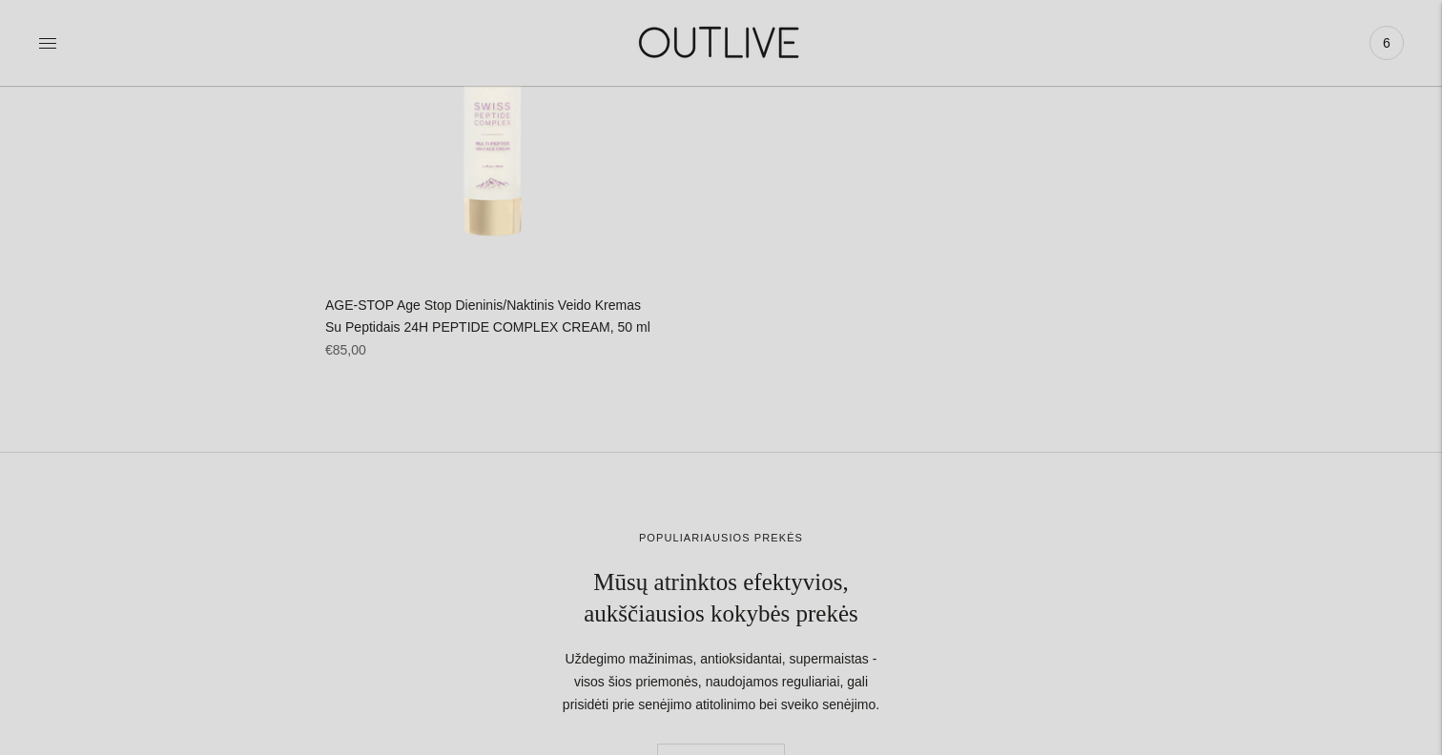
scroll to position [3819, 0]
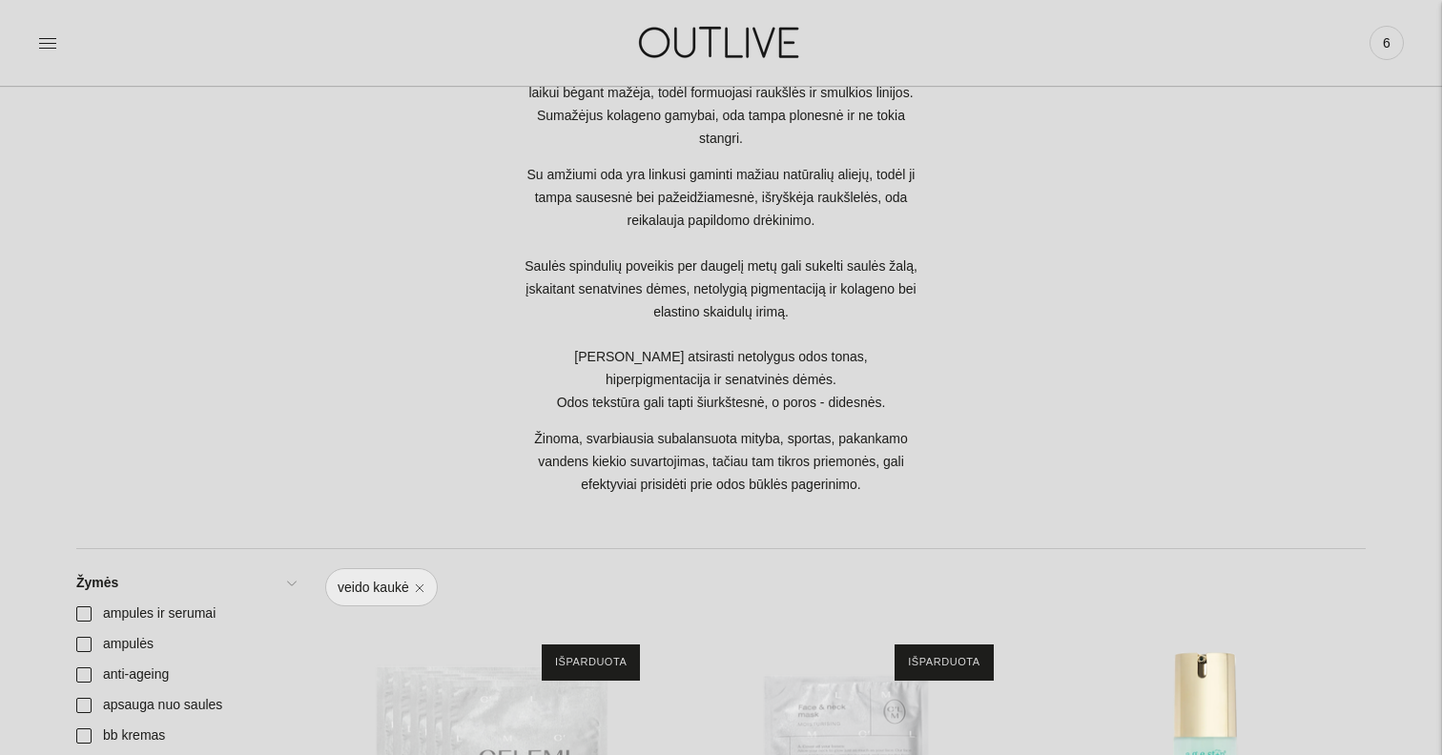
scroll to position [33, 0]
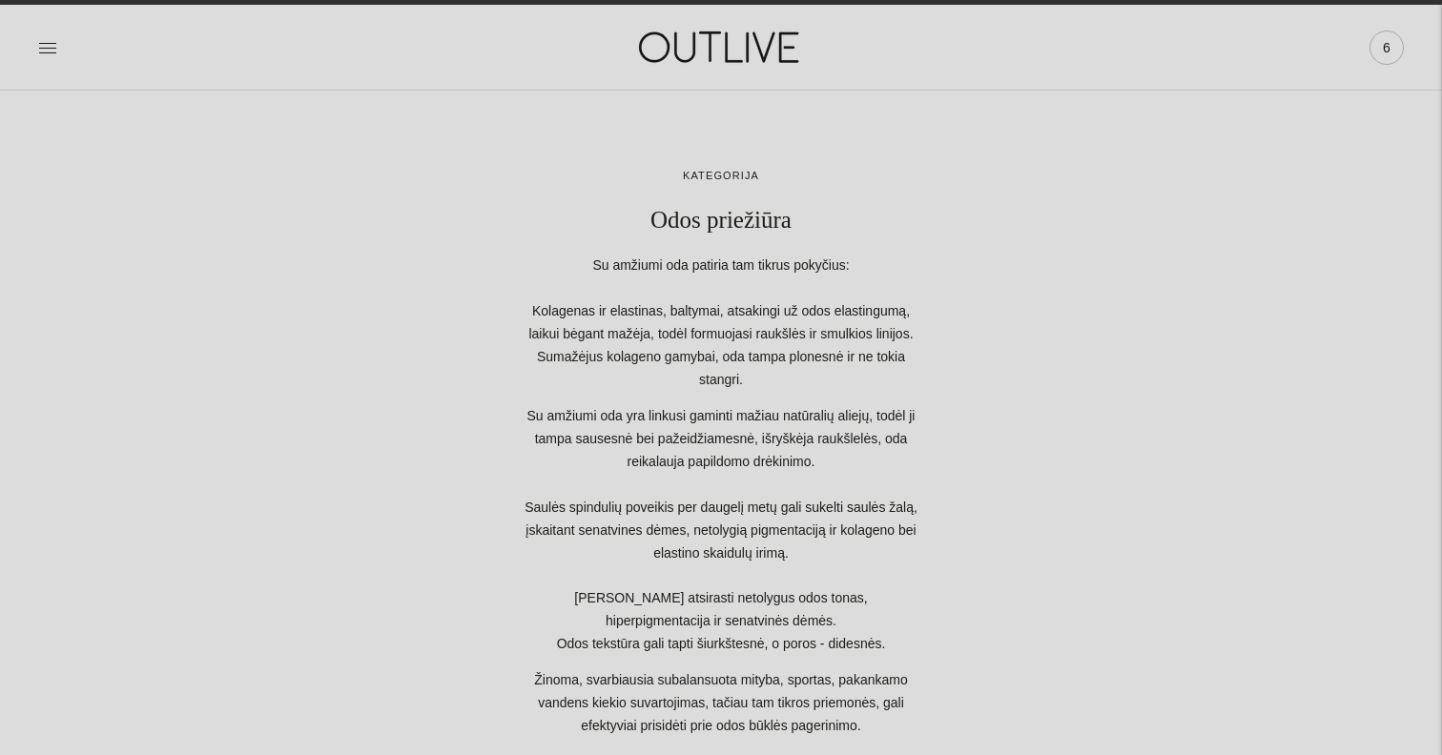
click at [1383, 52] on span "6" at bounding box center [1386, 47] width 27 height 27
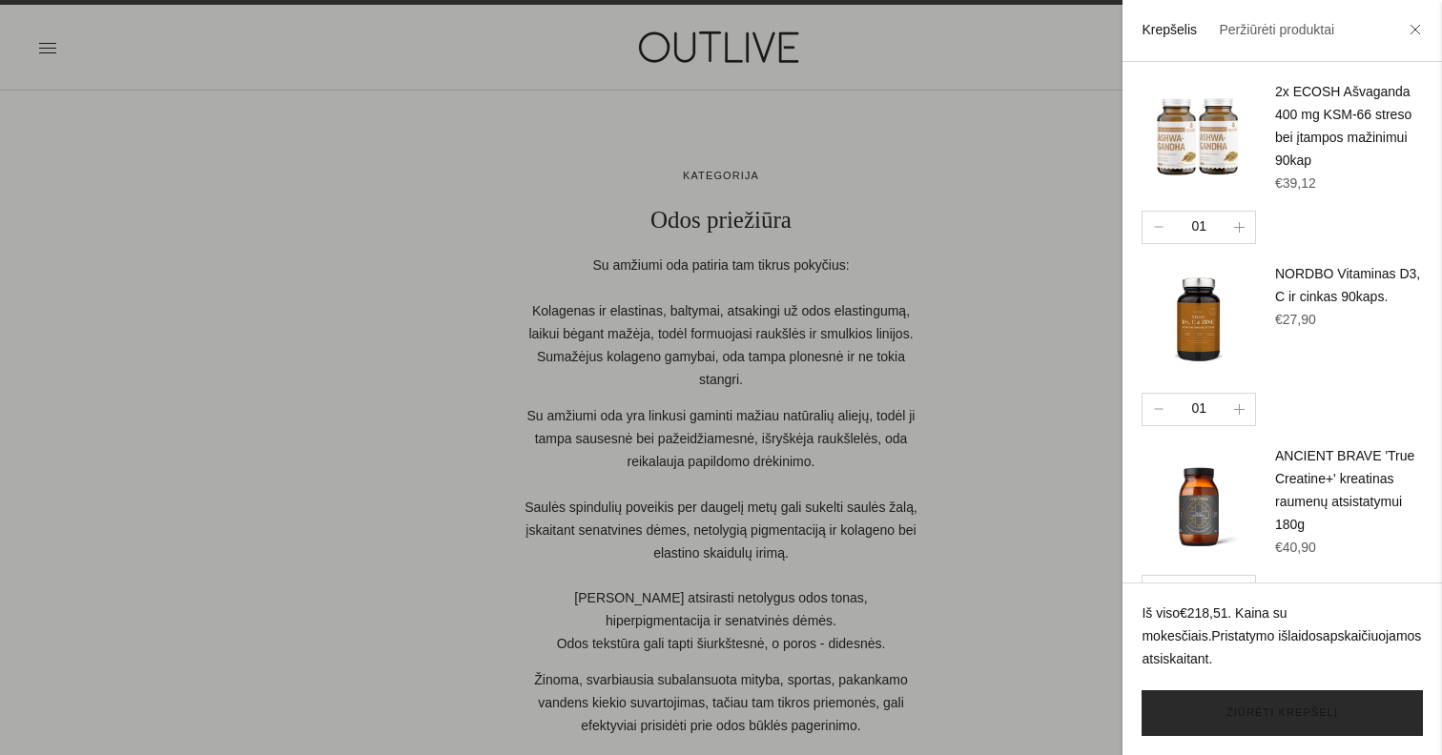
click at [1267, 711] on link "Žiūrėti krepšelį" at bounding box center [1282, 714] width 281 height 46
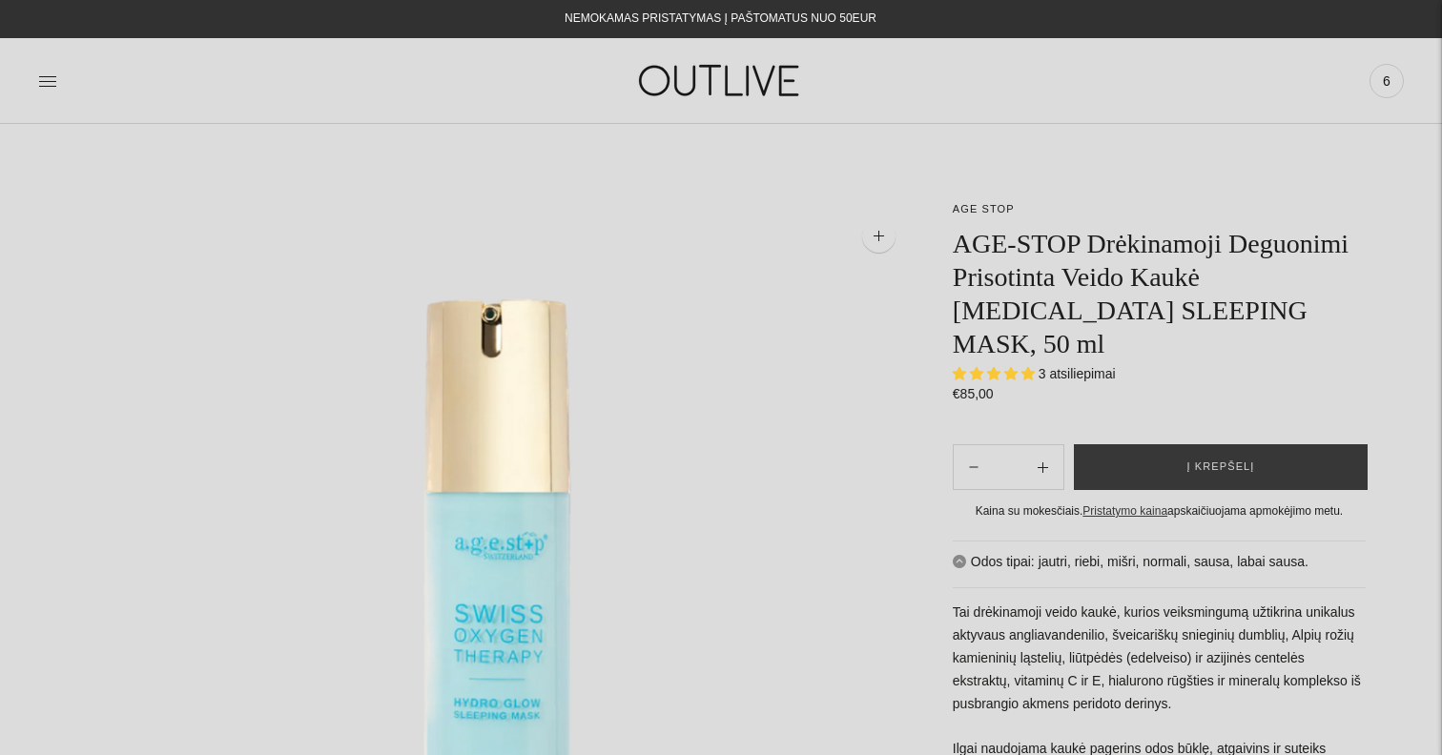
select select "**********"
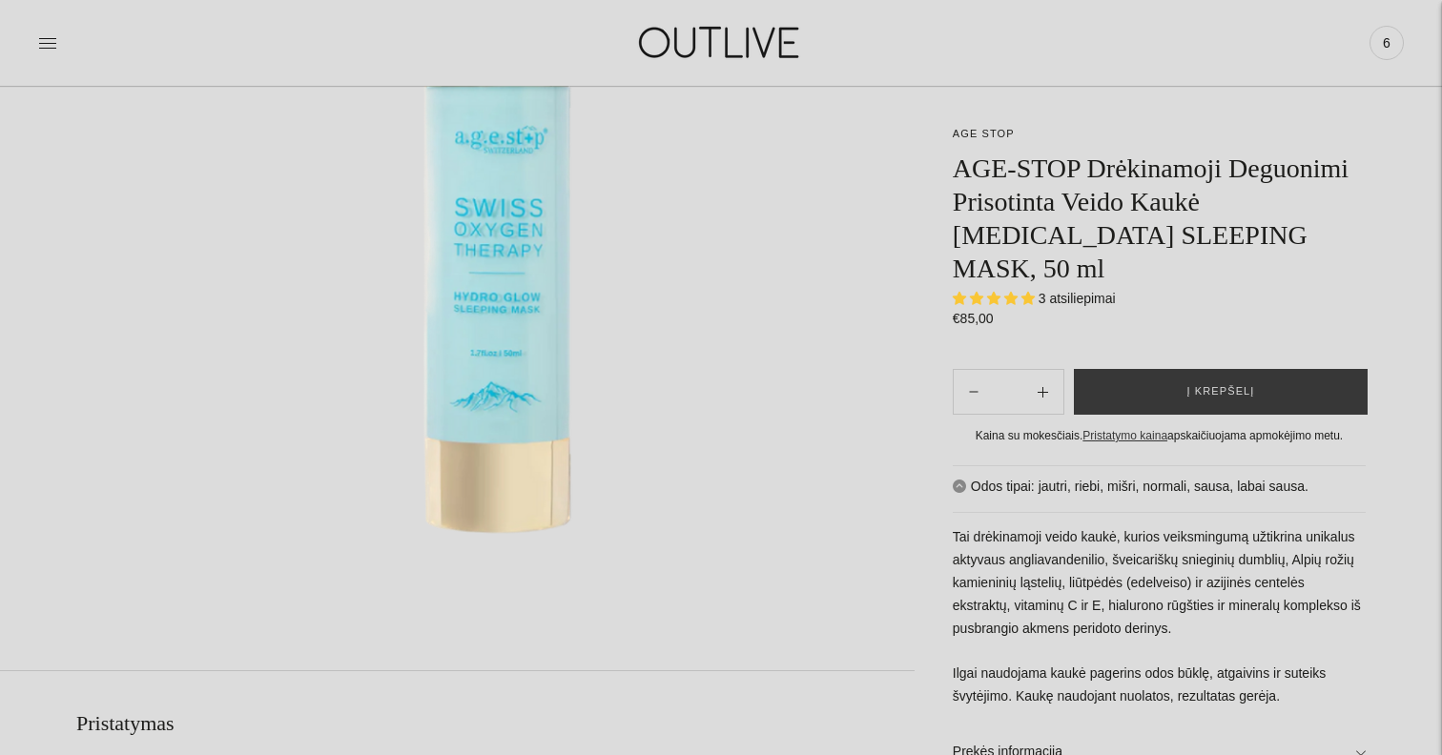
scroll to position [414, 0]
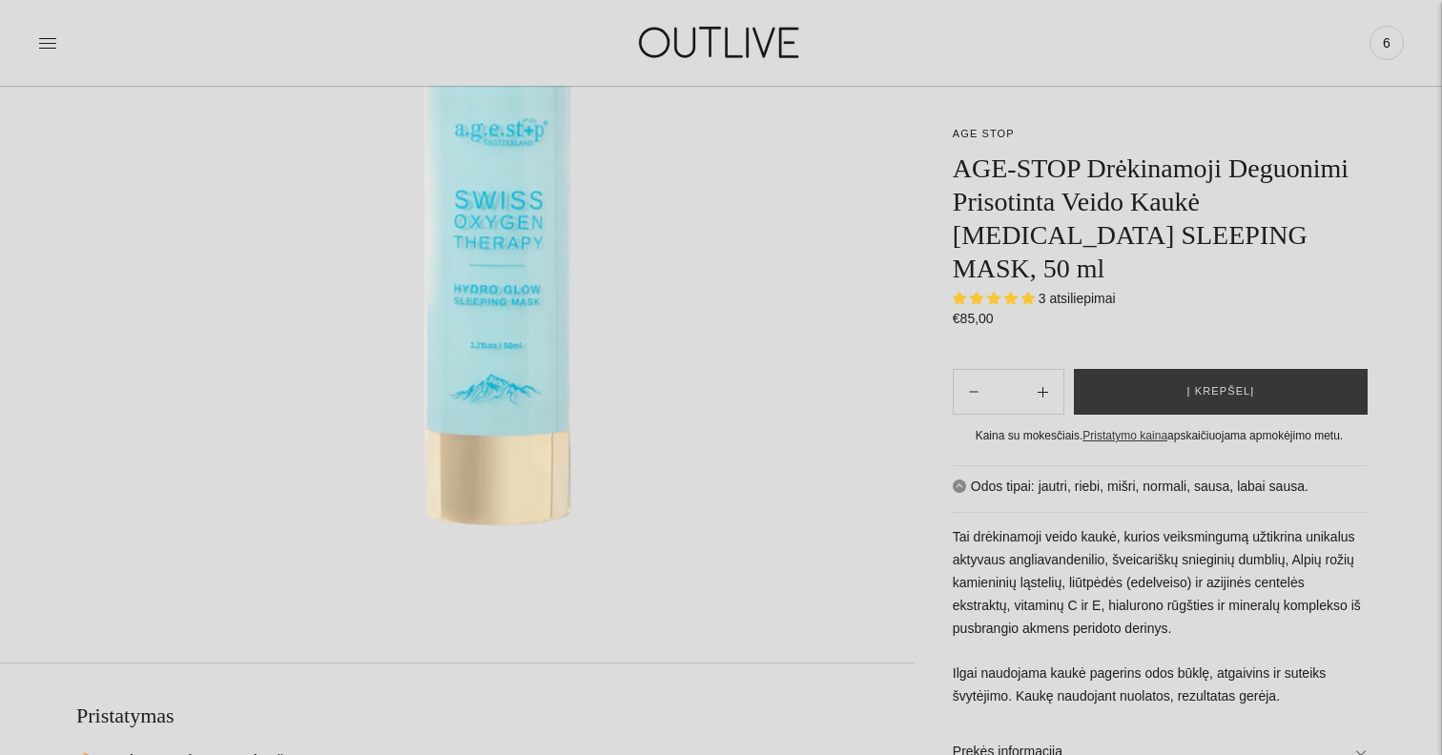
click at [1333, 156] on h1 "AGE-STOP Drėkinamoji Deguonimi Prisotinta Veido Kaukė OXYGEN THERAPY SLEEPING M…" at bounding box center [1159, 219] width 413 height 134
click at [1355, 618] on p "Tai drėkinamoji veido kaukė, kurios veiksmingumą užtikrina unikalus aktyvaus an…" at bounding box center [1159, 617] width 413 height 183
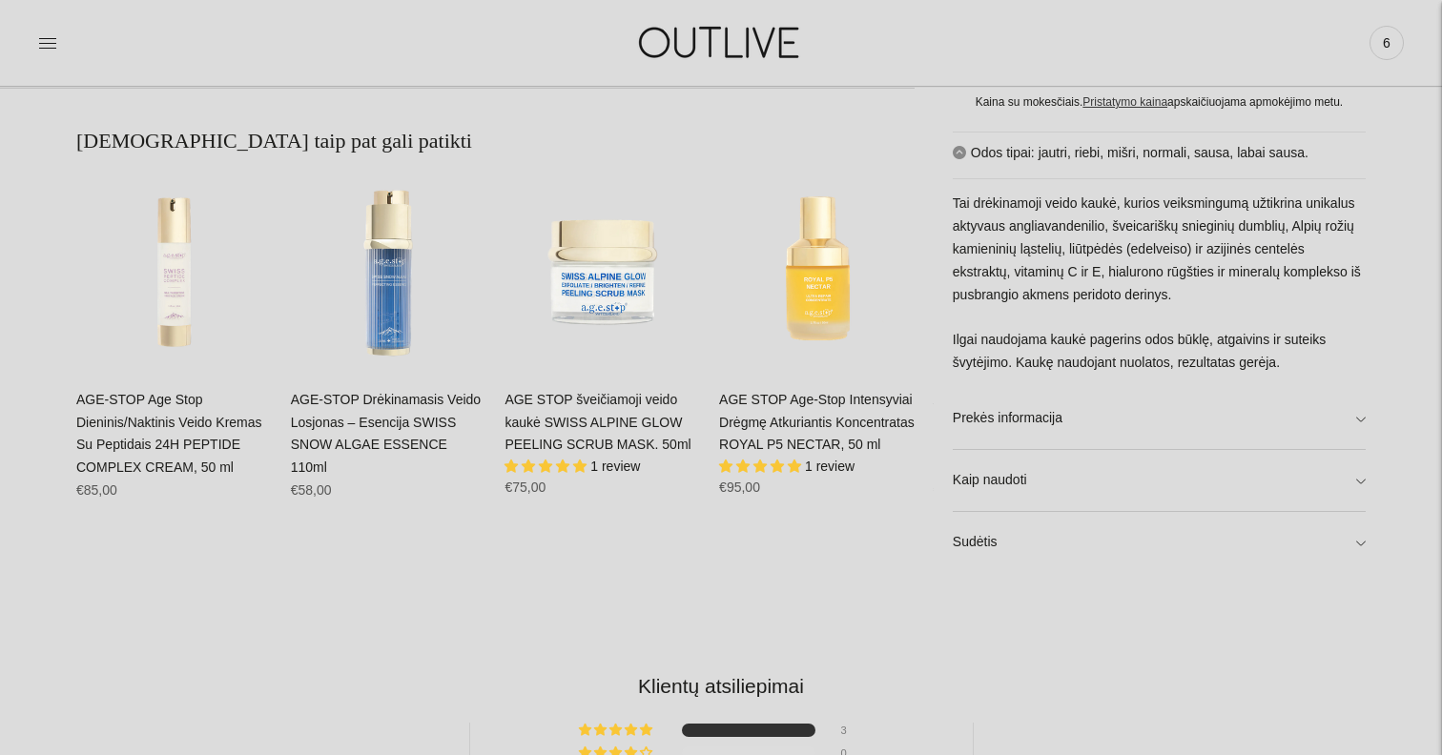
scroll to position [1321, 0]
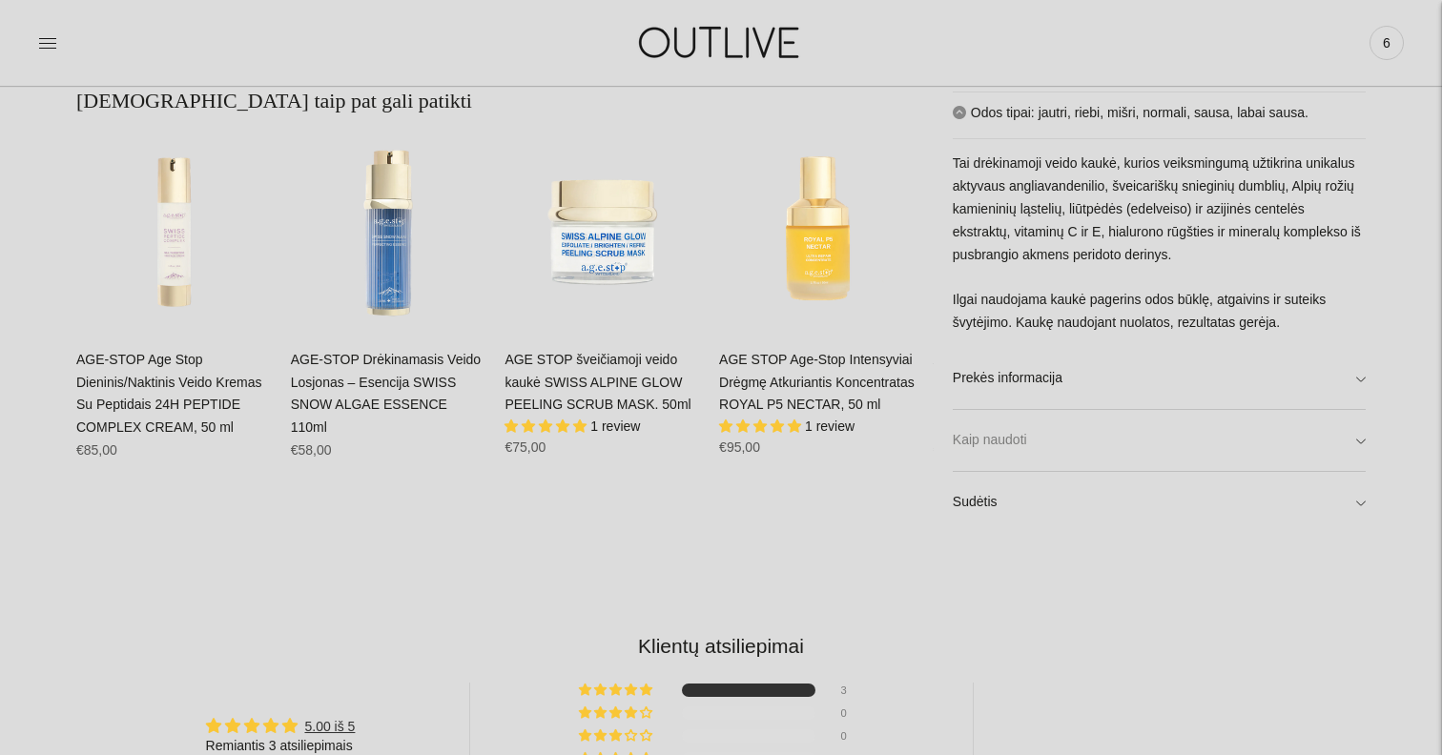
click at [1320, 445] on link "Kaip naudoti" at bounding box center [1159, 440] width 413 height 61
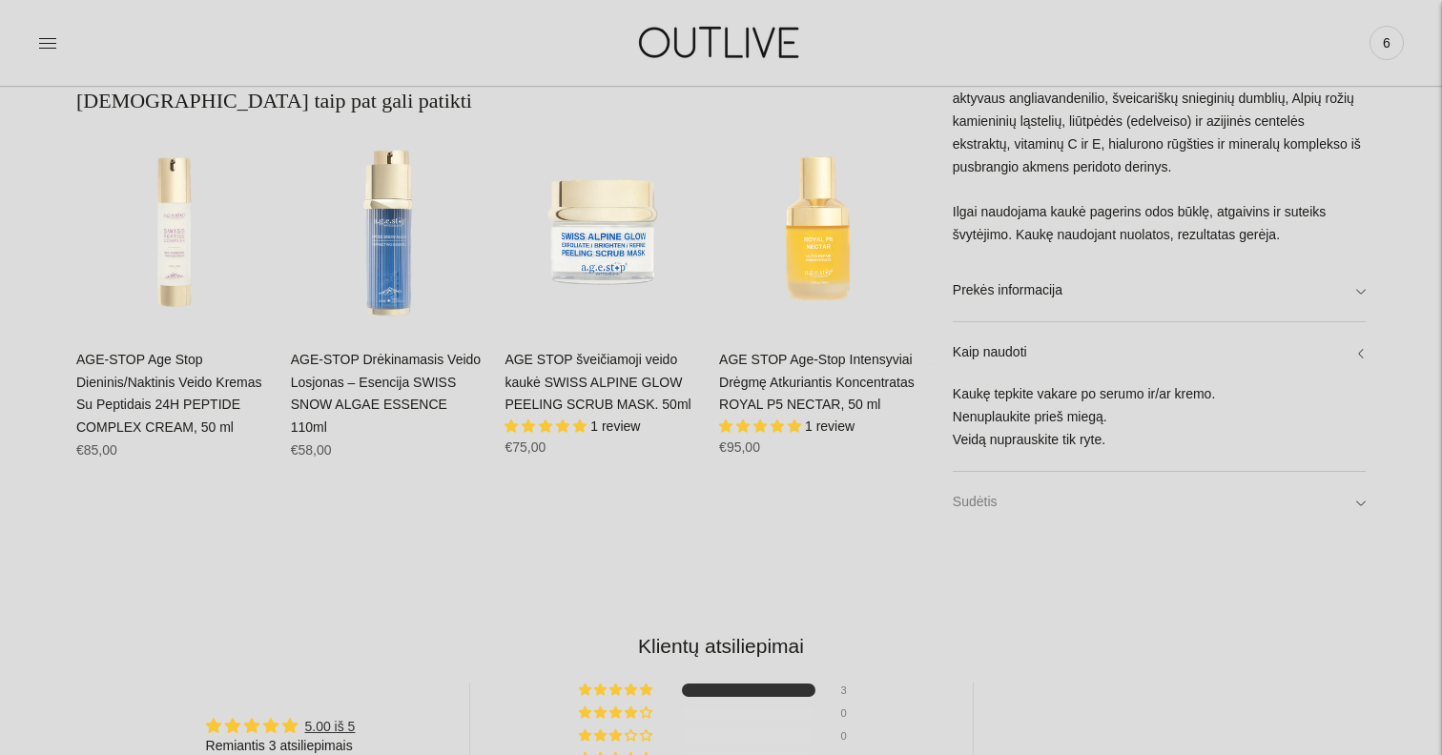
click at [1325, 520] on link "Sudėtis" at bounding box center [1159, 502] width 413 height 61
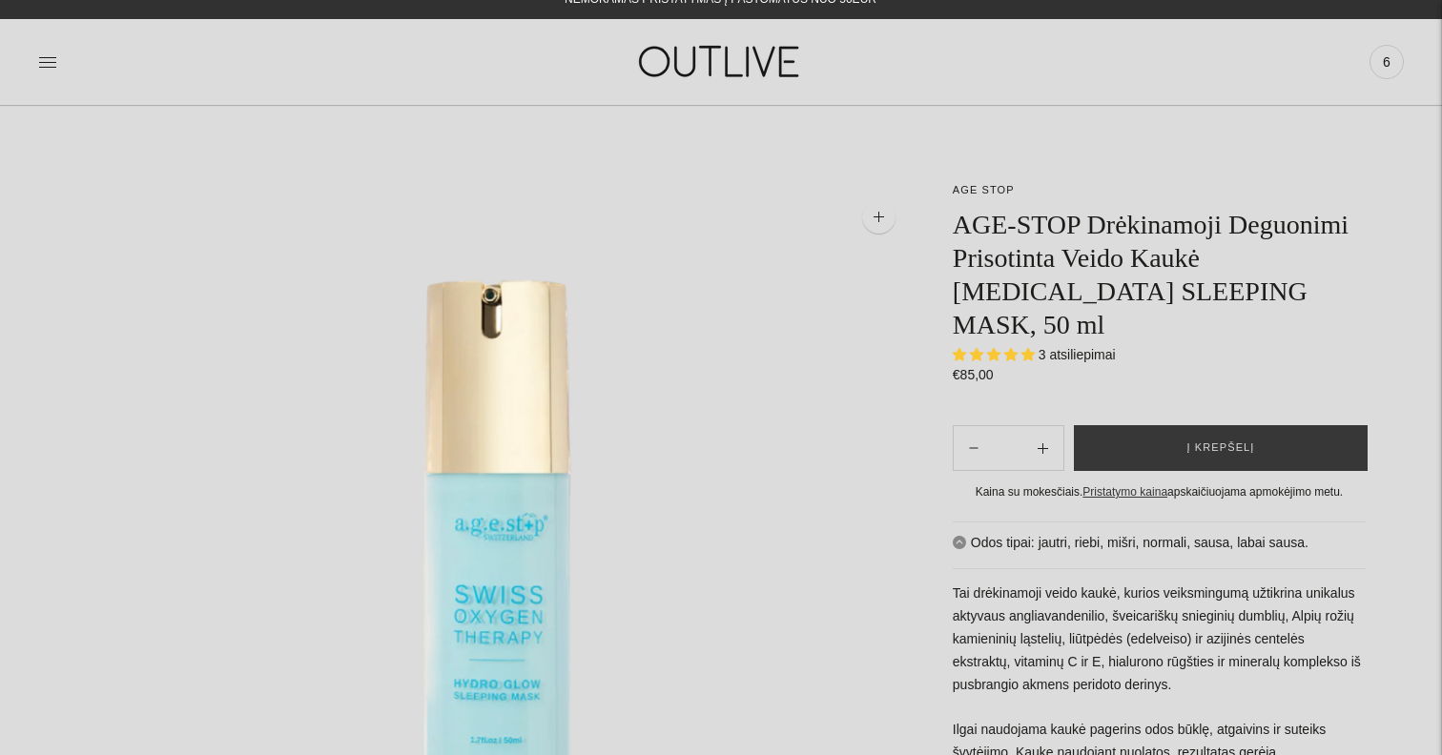
scroll to position [0, 0]
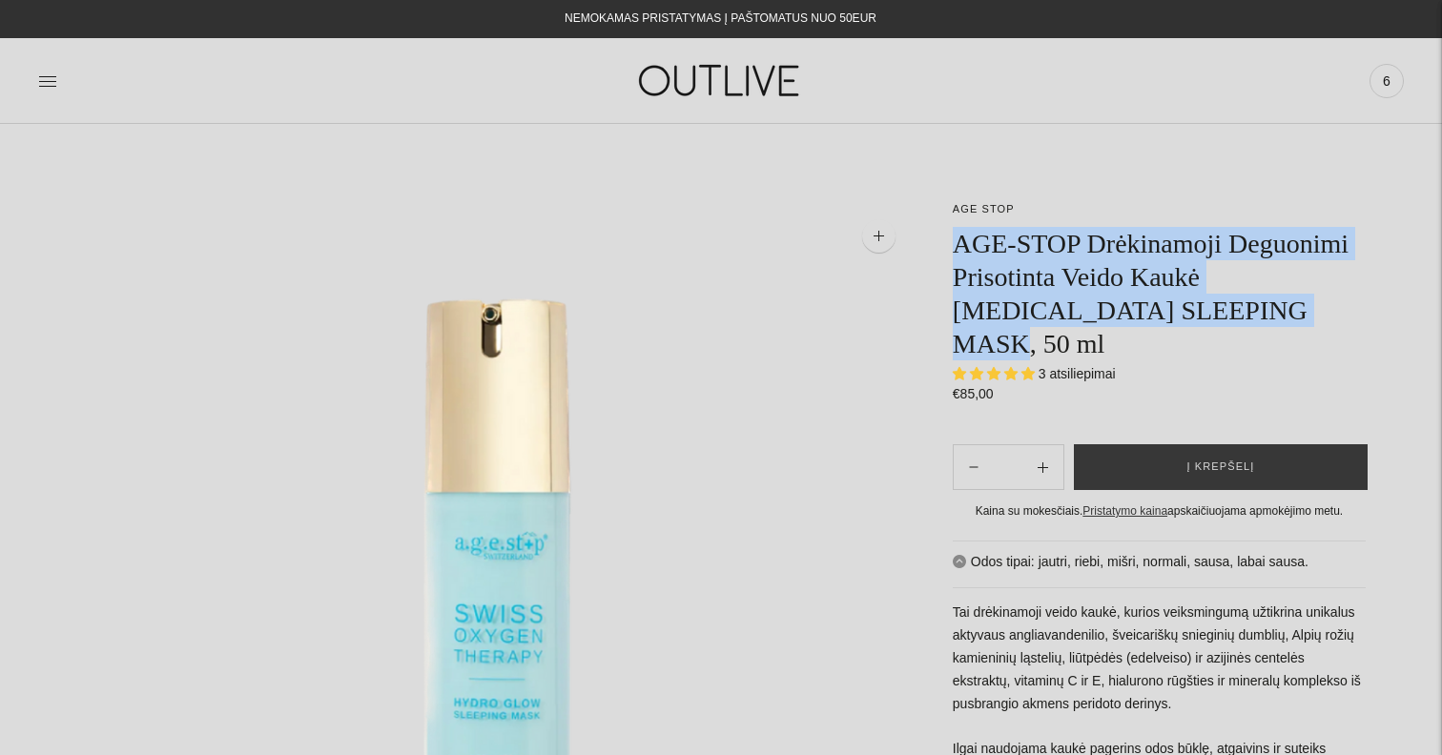
drag, startPoint x: 967, startPoint y: 237, endPoint x: 1023, endPoint y: 354, distance: 129.2
click at [1023, 354] on h1 "AGE-STOP Drėkinamoji Deguonimi Prisotinta Veido Kaukė OXYGEN THERAPY SLEEPING M…" at bounding box center [1159, 294] width 413 height 134
copy h1 "AGE-STOP Drėkinamoji Deguonimi Prisotinta Veido Kaukė OXYGEN THERAPY SLEEPING M…"
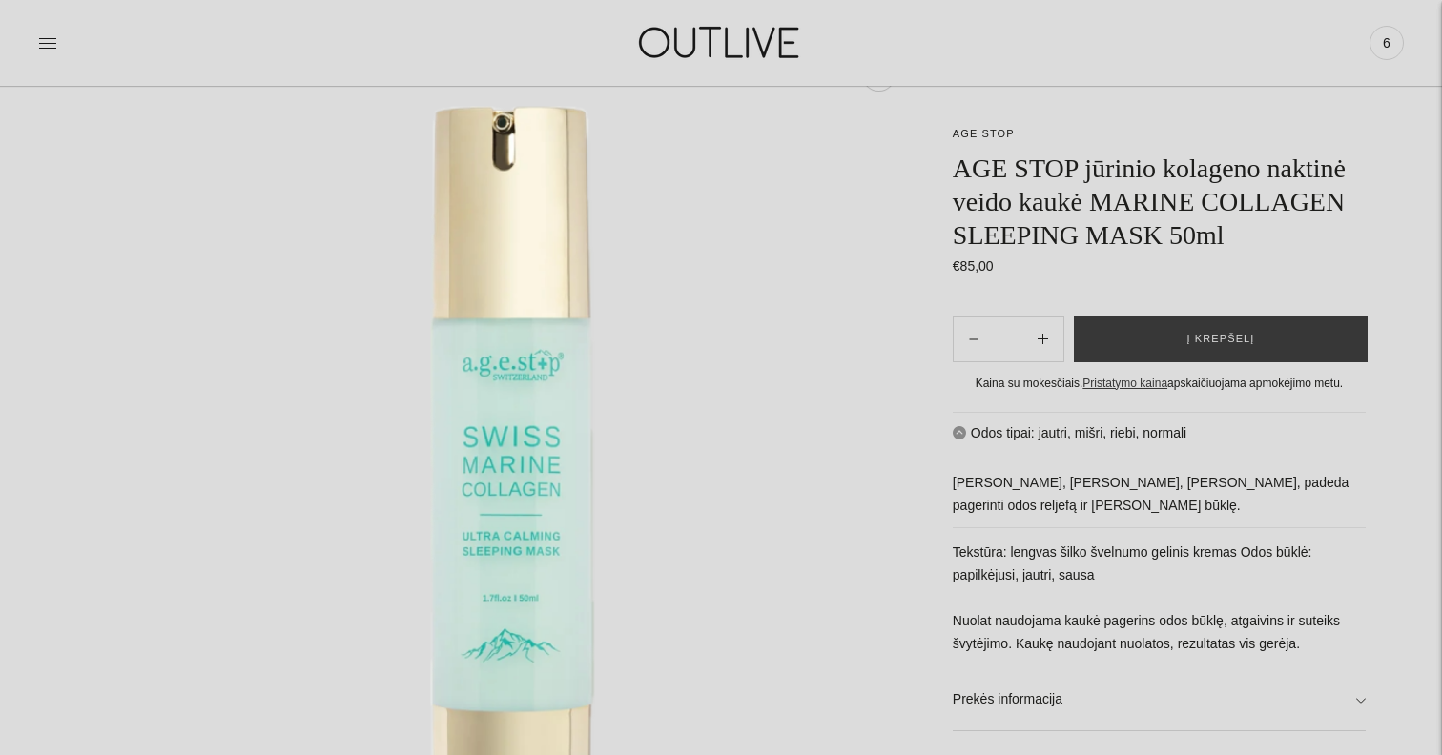
scroll to position [184, 0]
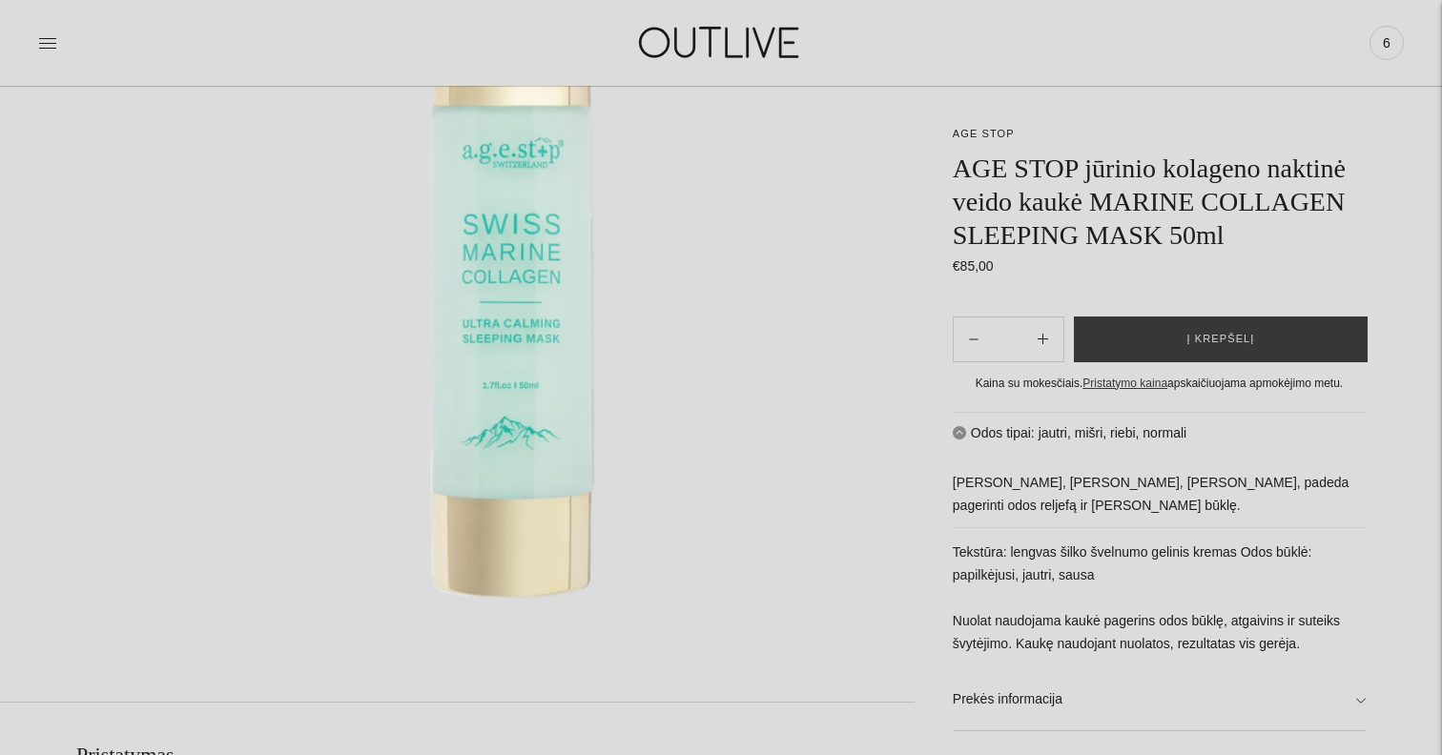
scroll to position [387, 0]
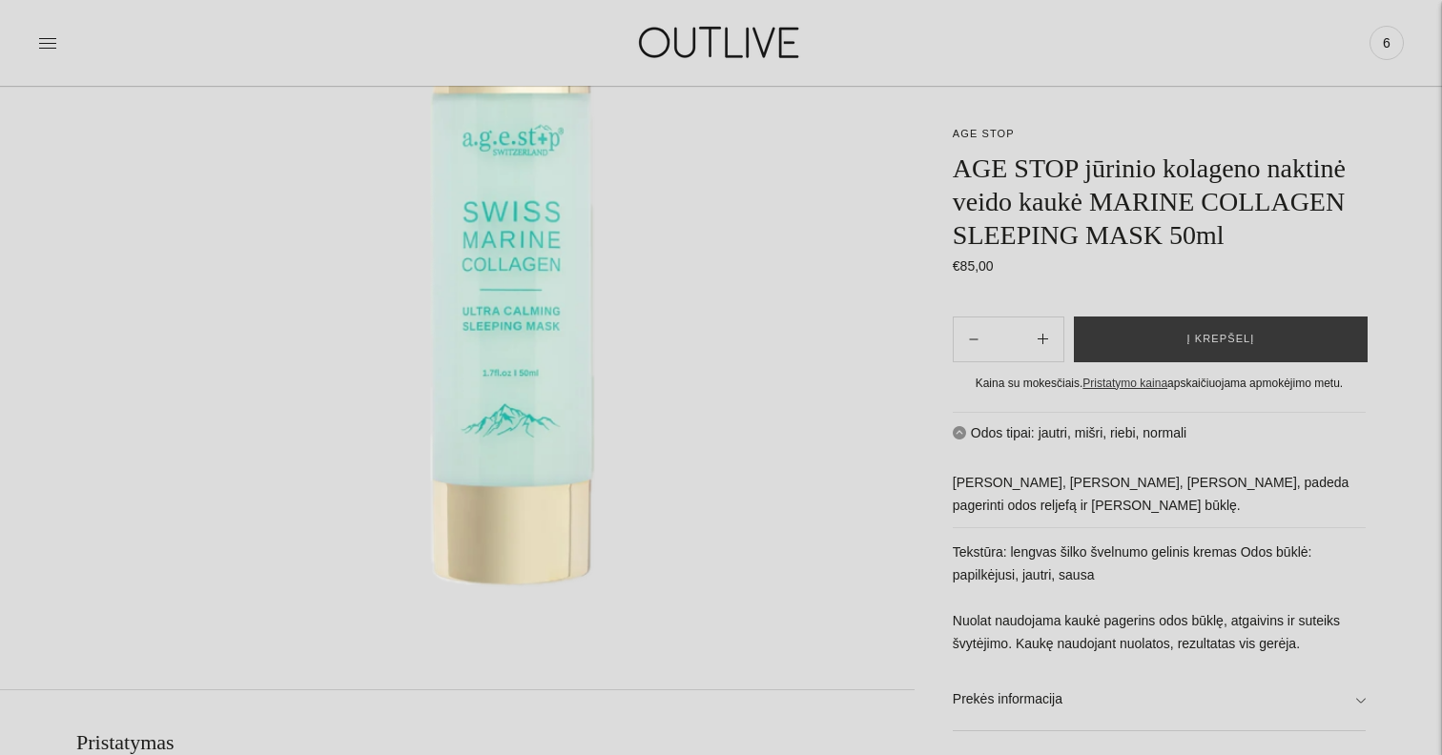
click at [1435, 318] on div "**********" at bounding box center [721, 757] width 1442 height 1889
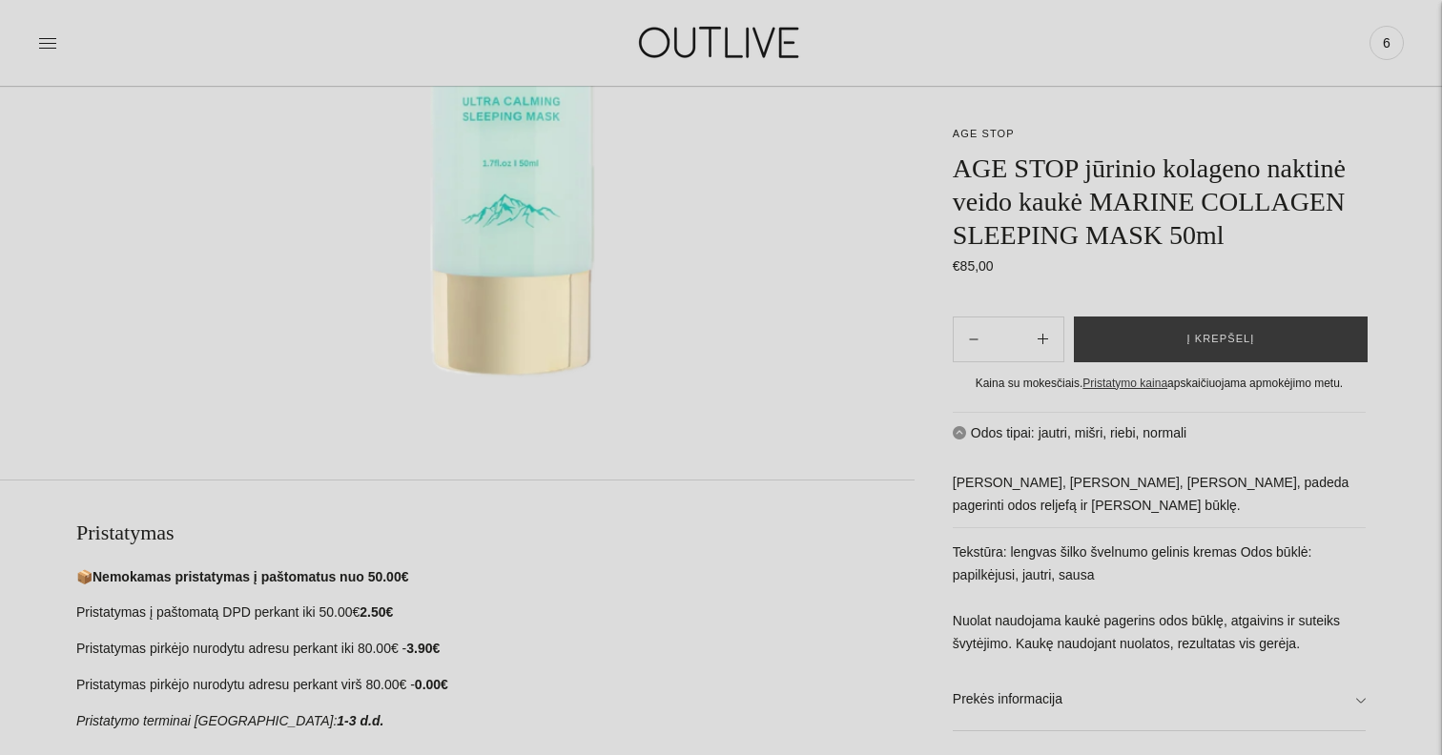
scroll to position [592, 0]
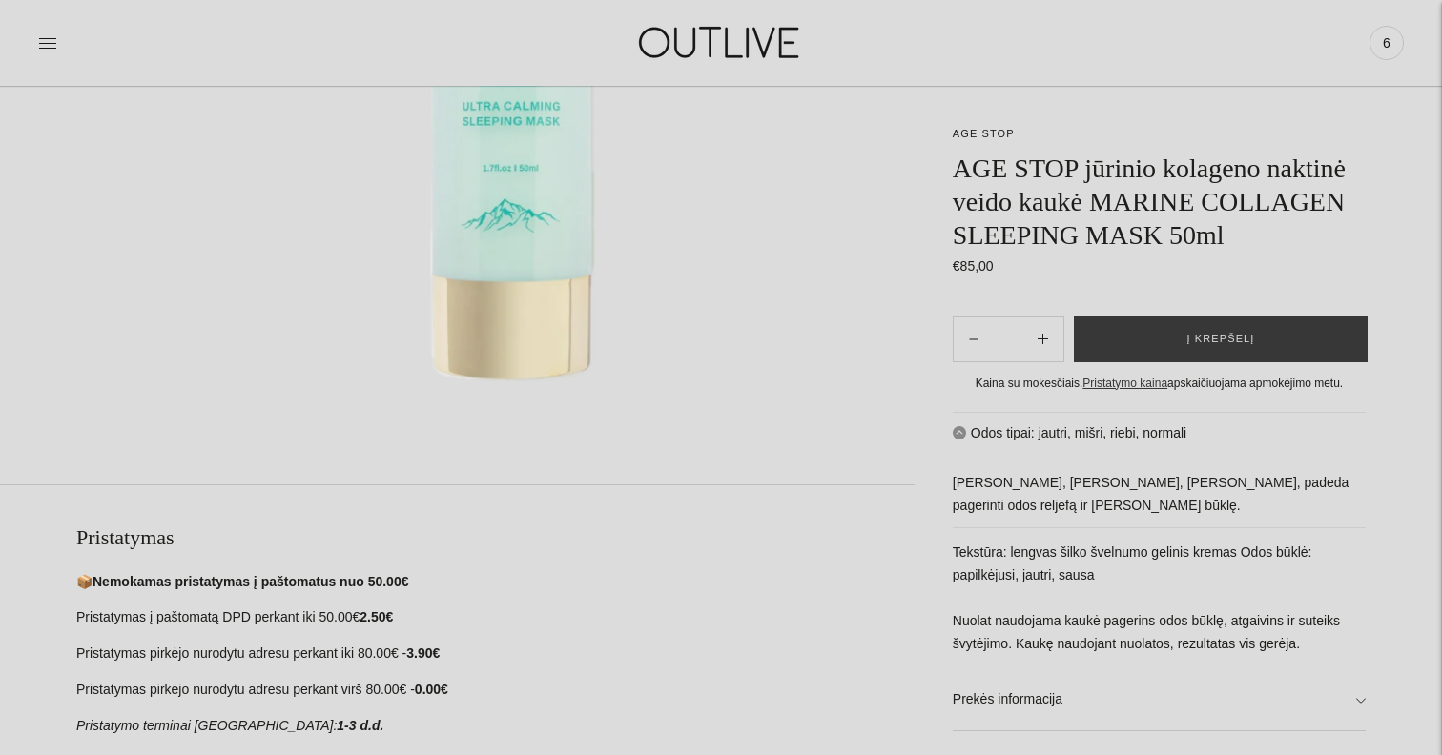
click at [1434, 310] on div "**********" at bounding box center [721, 552] width 1442 height 1889
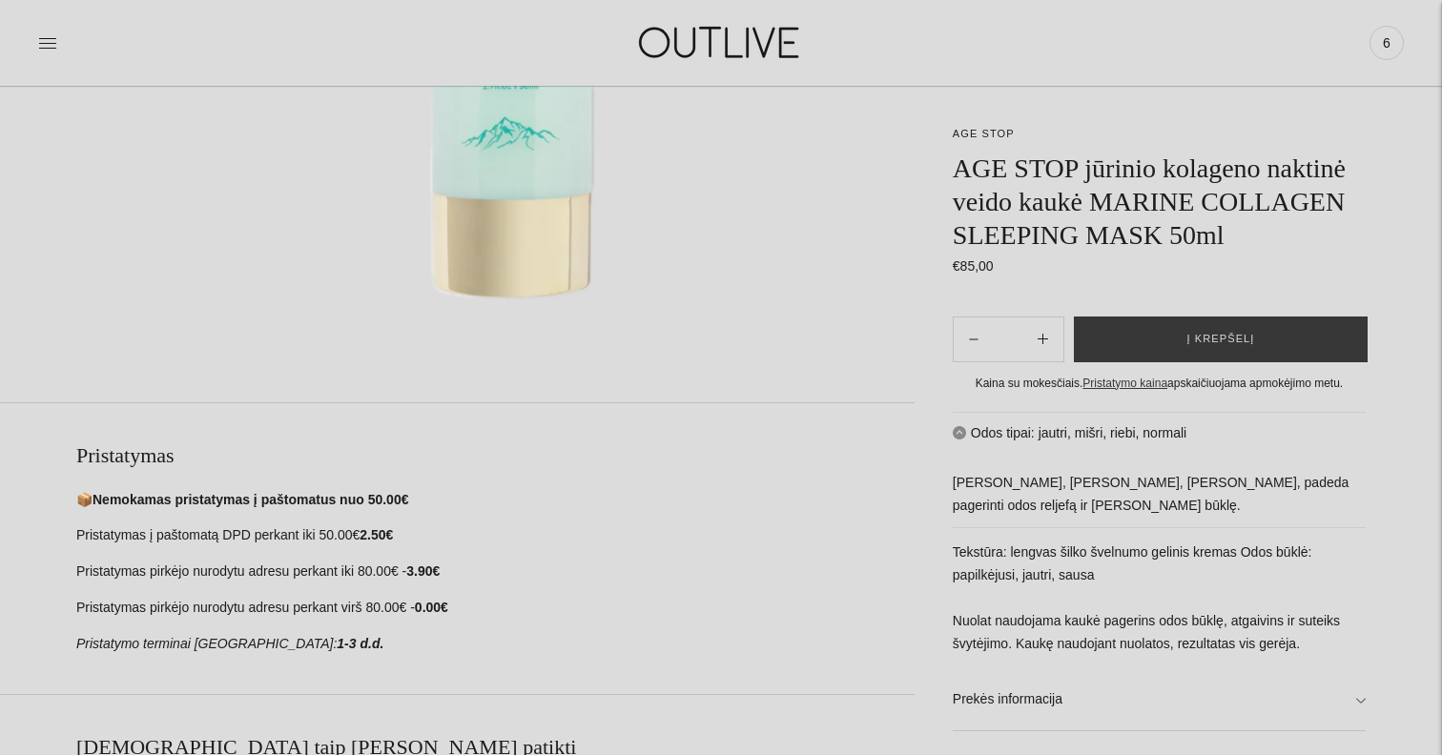
scroll to position [0, 0]
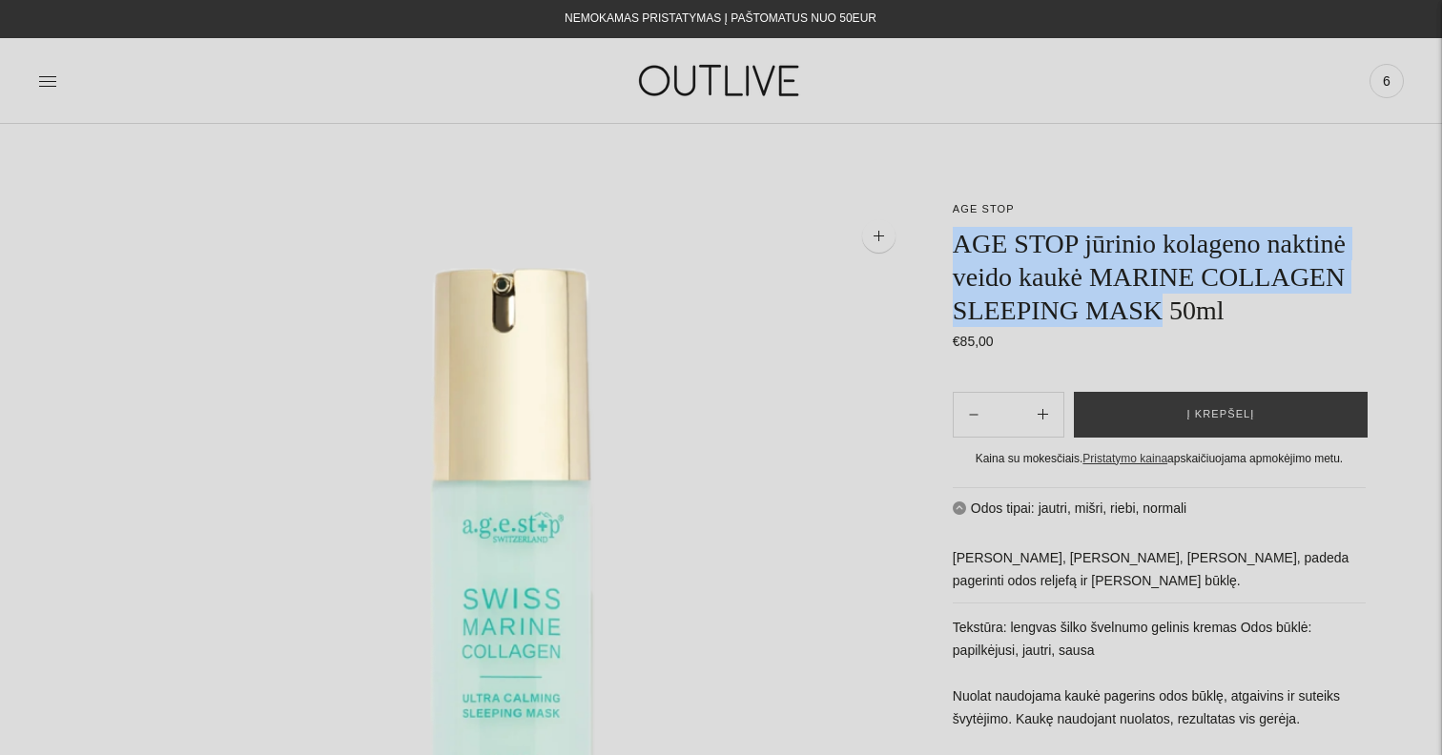
drag, startPoint x: 958, startPoint y: 236, endPoint x: 1322, endPoint y: 305, distance: 370.9
click at [1322, 305] on h1 "AGE STOP jūrinio kolageno naktinė veido kaukė MARINE COLLAGEN SLEEPING MASK 50ml" at bounding box center [1159, 277] width 413 height 100
copy h1 "AGE STOP jūrinio kolageno naktinė veido kaukė MARINE COLLAGEN SLEEPING MASK"
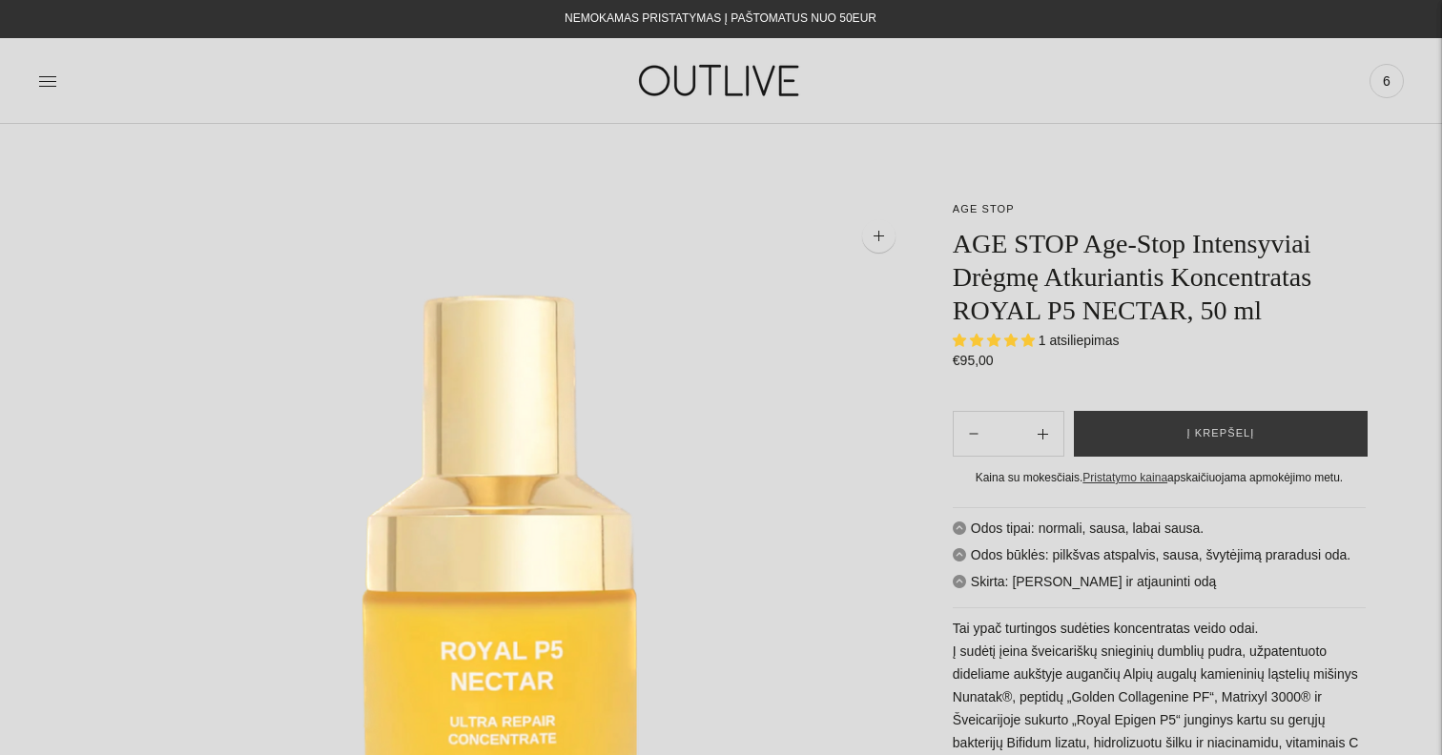
select select "**********"
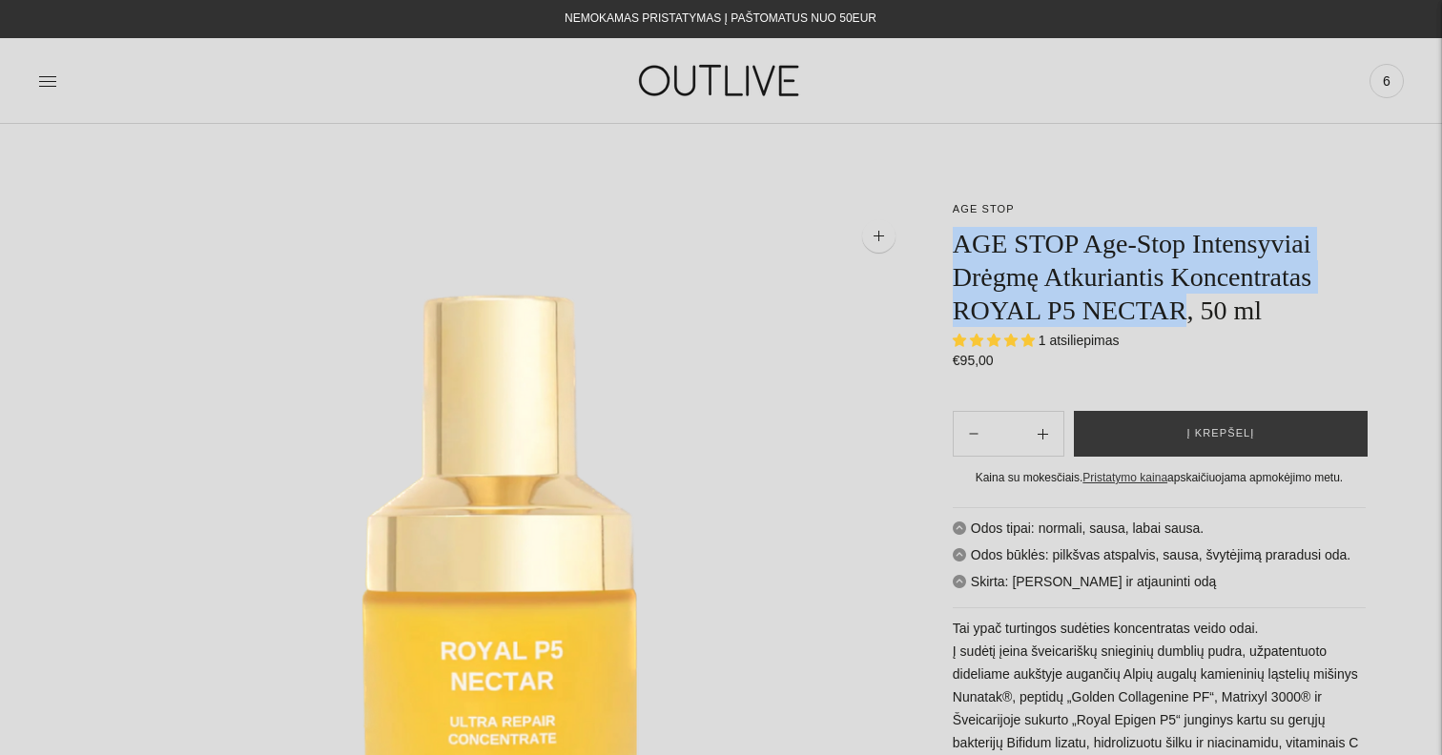
drag, startPoint x: 958, startPoint y: 244, endPoint x: 1196, endPoint y: 306, distance: 245.4
click at [1196, 306] on h1 "AGE STOP Age-Stop Intensyviai Drėgmę Atkuriantis Koncentratas ROYAL P5 NECTAR, …" at bounding box center [1159, 277] width 413 height 100
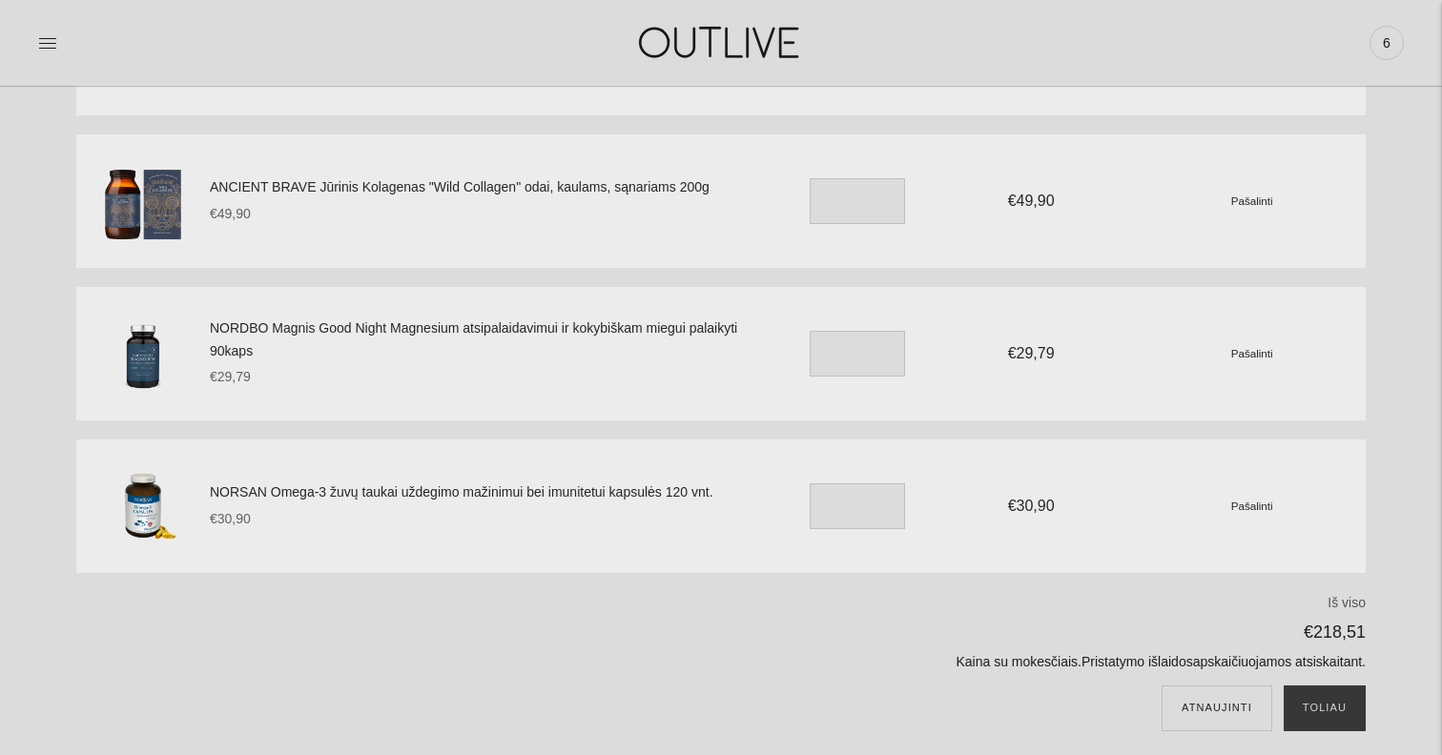
scroll to position [596, 0]
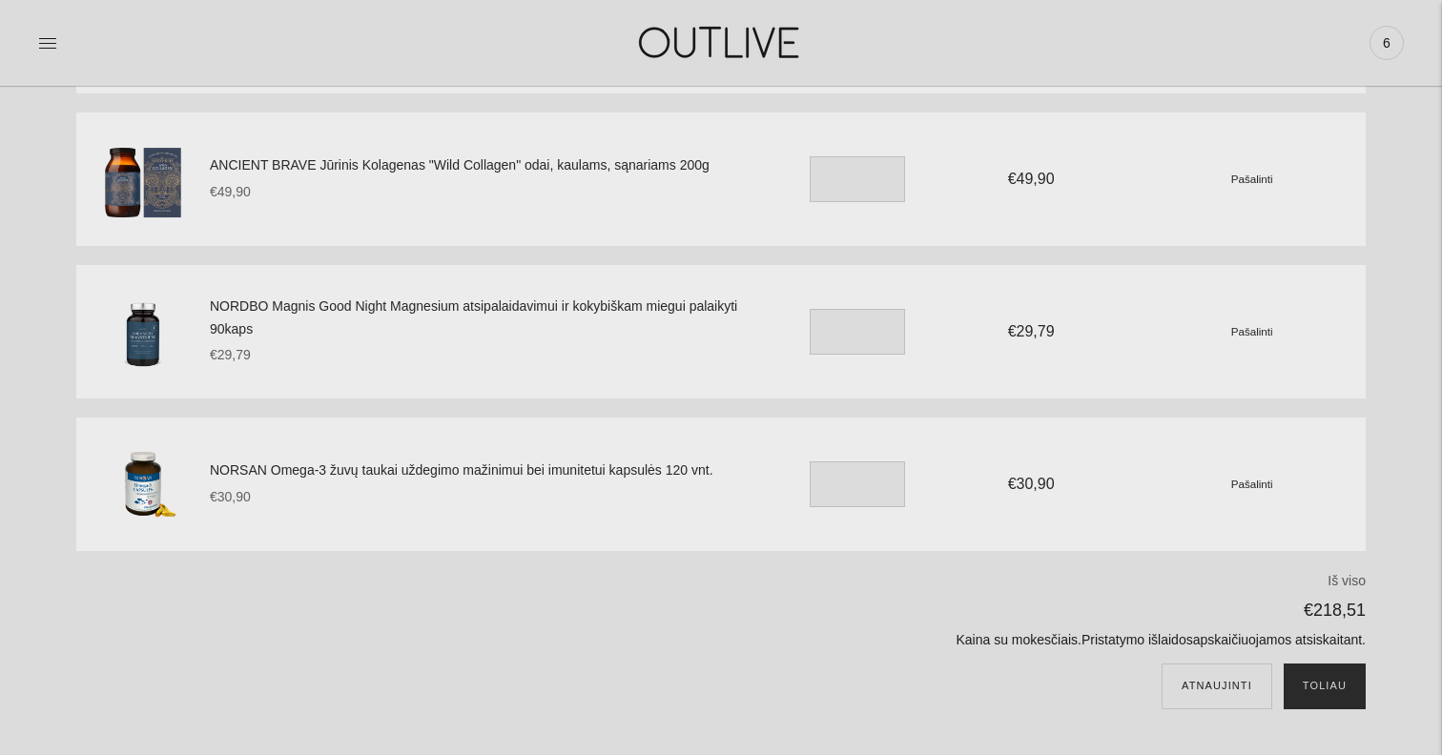
click at [1333, 677] on button "Toliau" at bounding box center [1325, 687] width 82 height 46
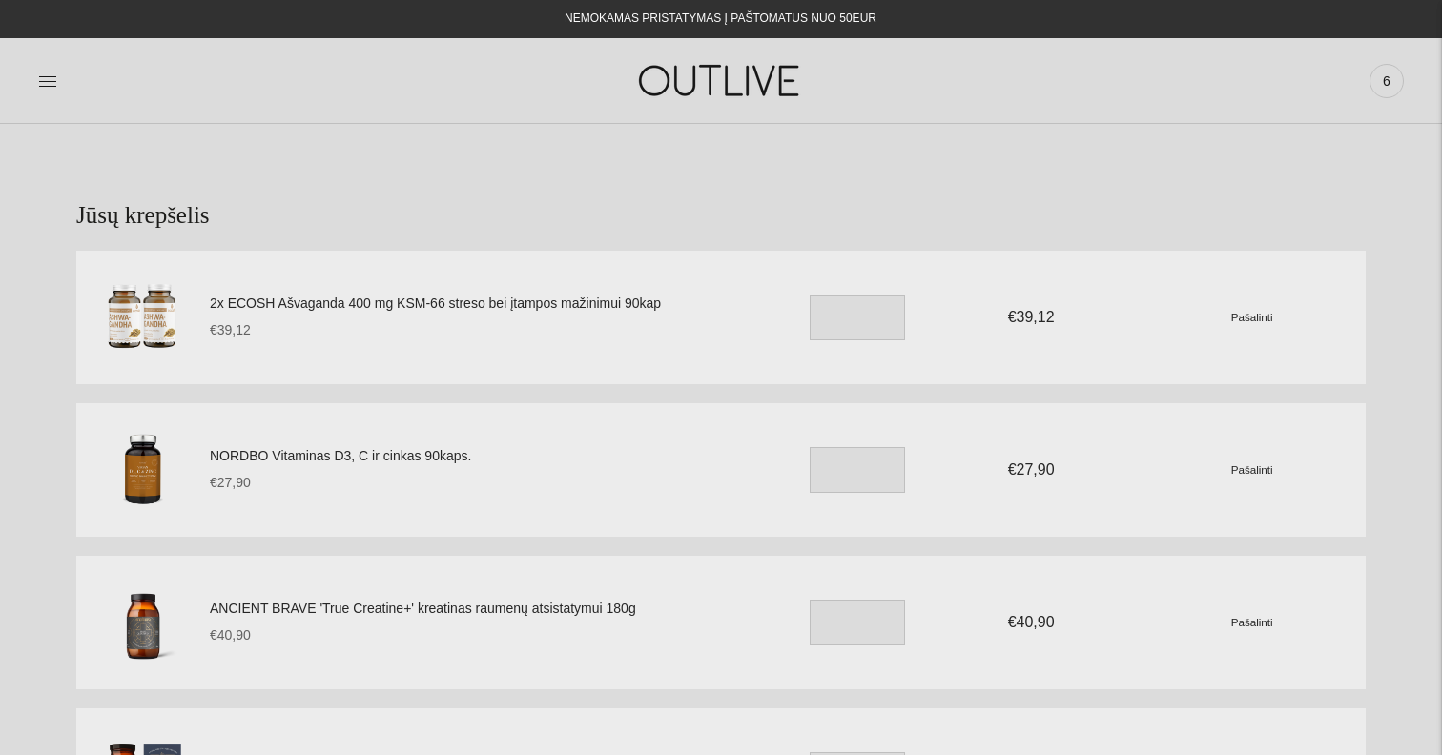
click at [320, 304] on link "2x ECOSH Ašvaganda 400 mg KSM-66 streso bei įtampos mažinimui 90kap" at bounding box center [484, 304] width 549 height 23
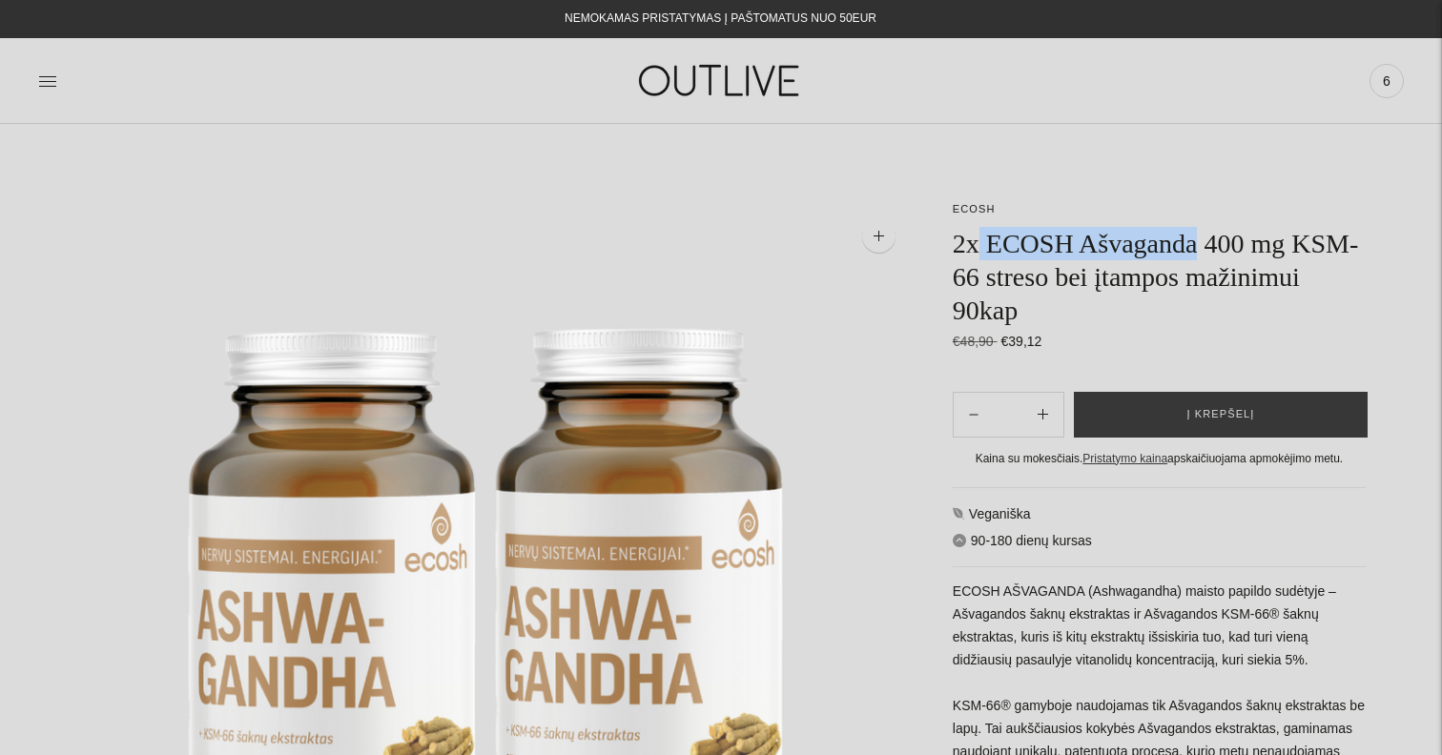
drag, startPoint x: 983, startPoint y: 248, endPoint x: 1211, endPoint y: 251, distance: 228.0
click at [1211, 251] on h1 "2x ECOSH Ašvaganda 400 mg KSM-66 streso bei įtampos mažinimui 90kap" at bounding box center [1159, 277] width 413 height 100
copy h1 "ECOSH Ašvaganda"
